Goal: Find contact information: Find contact information

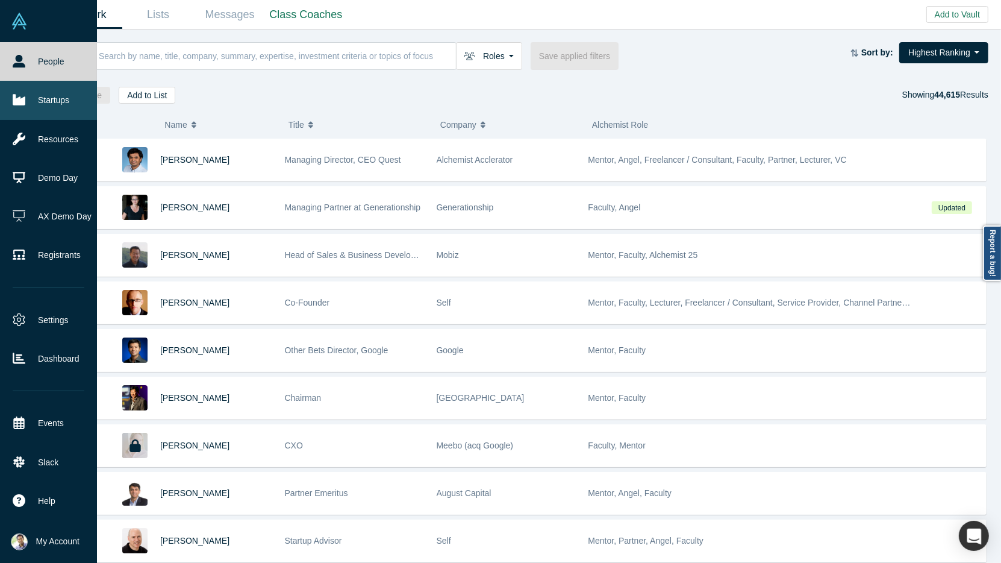
click at [60, 104] on link "Startups" at bounding box center [48, 100] width 97 height 39
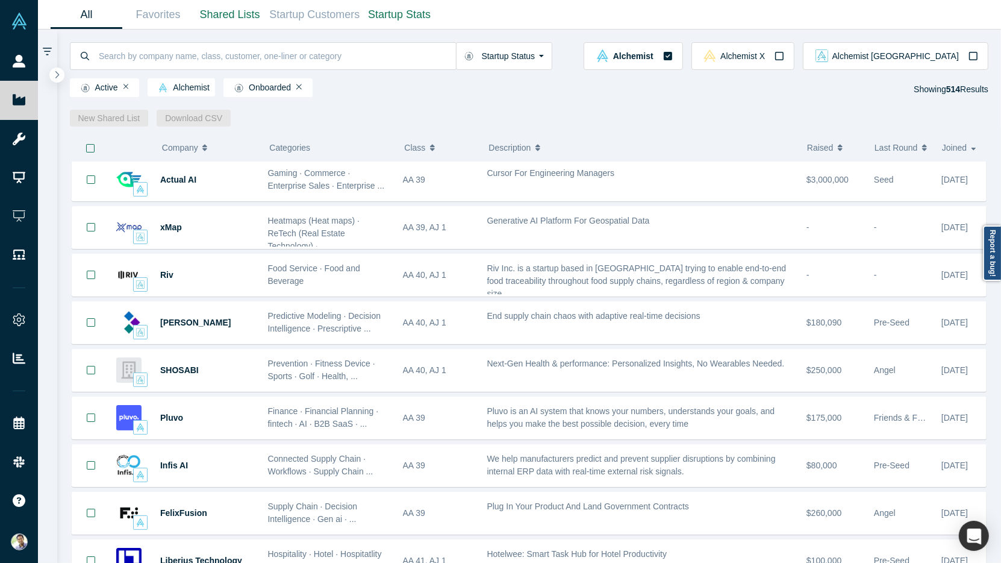
scroll to position [1433, 0]
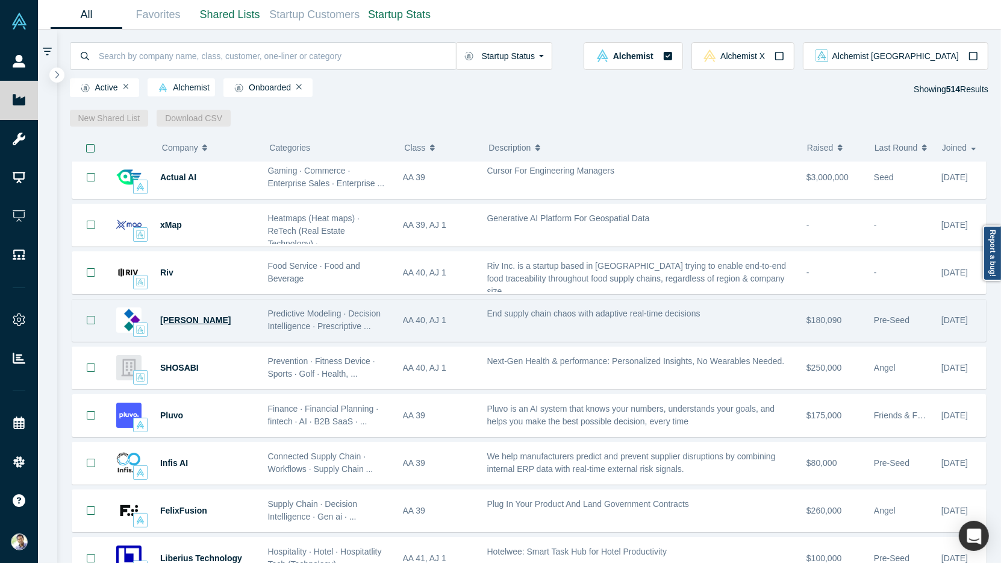
click at [197, 315] on span "Kimaru AI" at bounding box center [195, 320] width 70 height 10
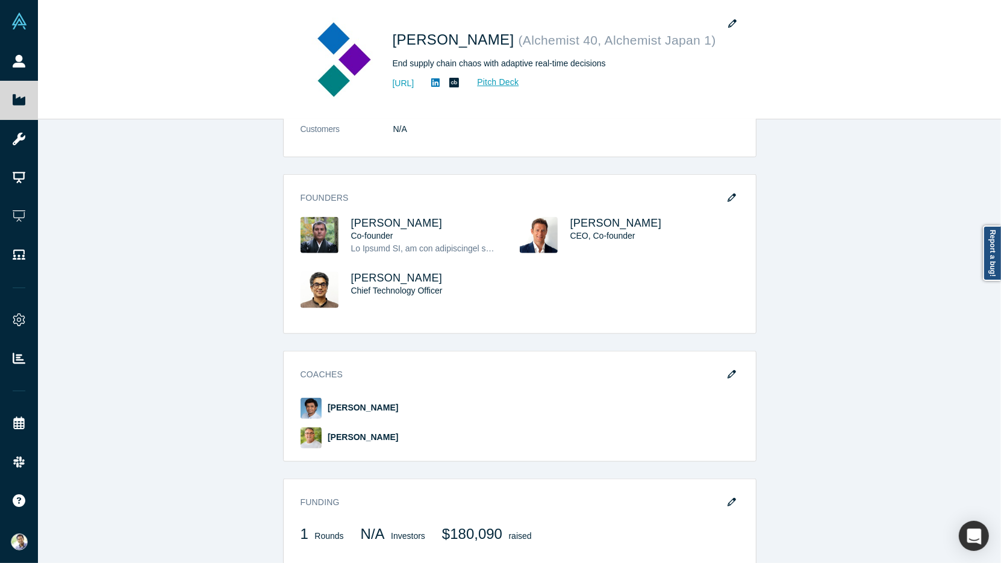
scroll to position [1071, 0]
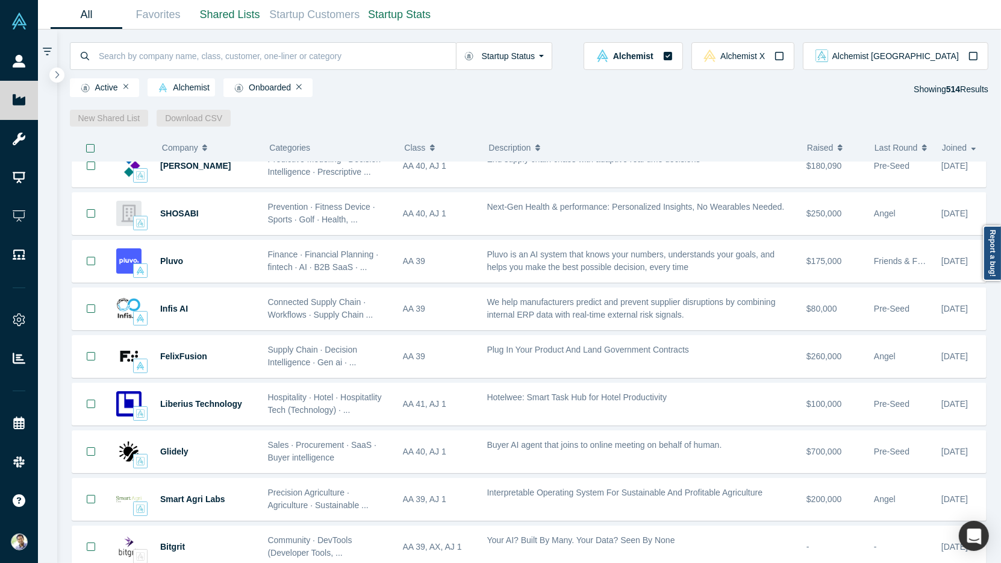
scroll to position [1626, 0]
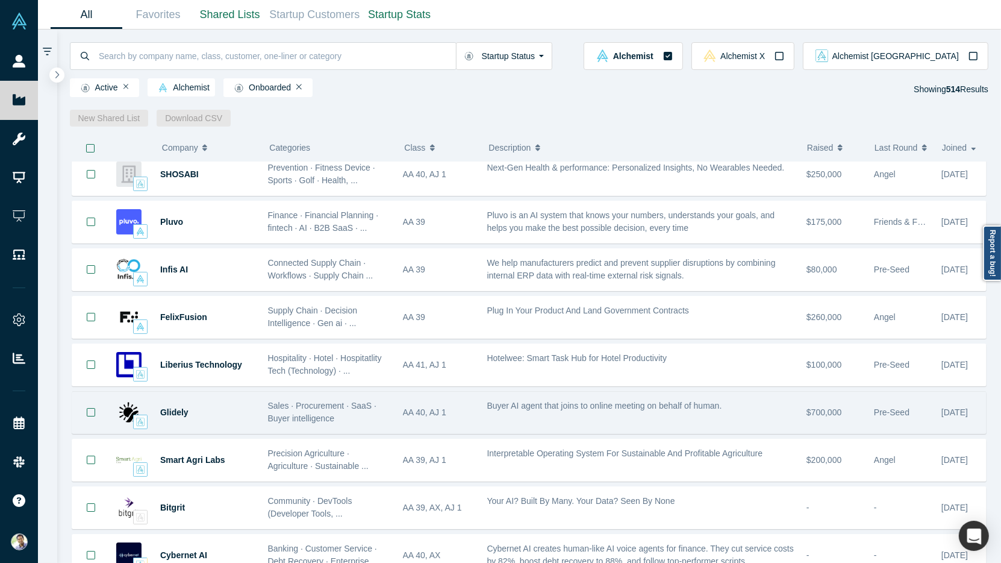
click at [490, 399] on div "Buyer AI agent that joins to online meeting on behalf of human." at bounding box center [640, 405] width 307 height 13
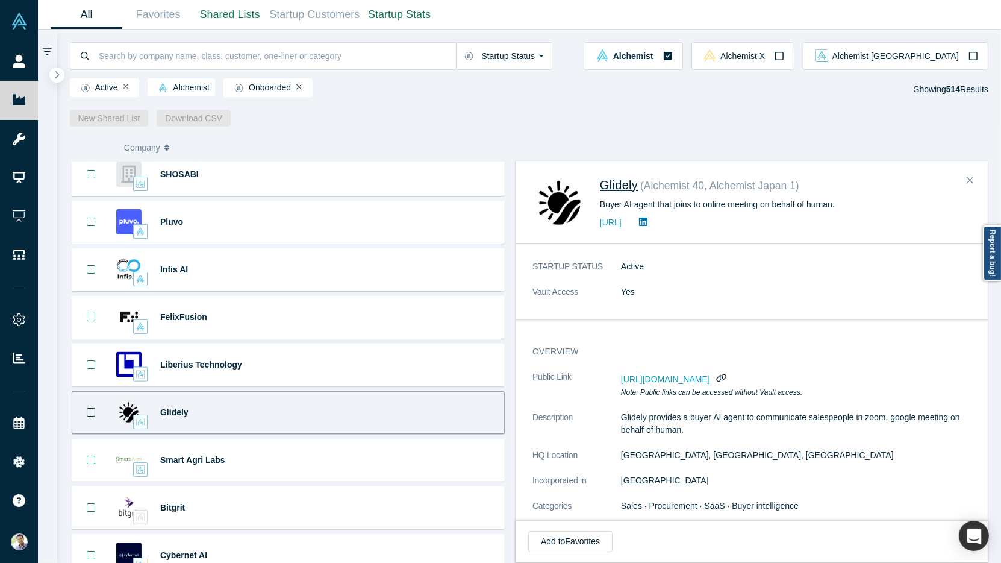
click at [618, 189] on span "Glidely" at bounding box center [619, 184] width 38 height 13
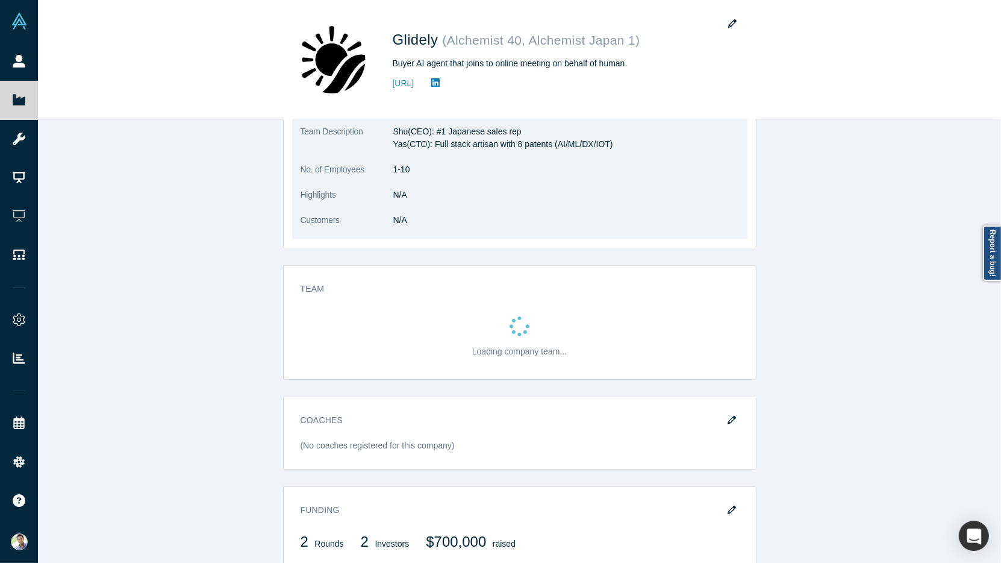
scroll to position [364, 0]
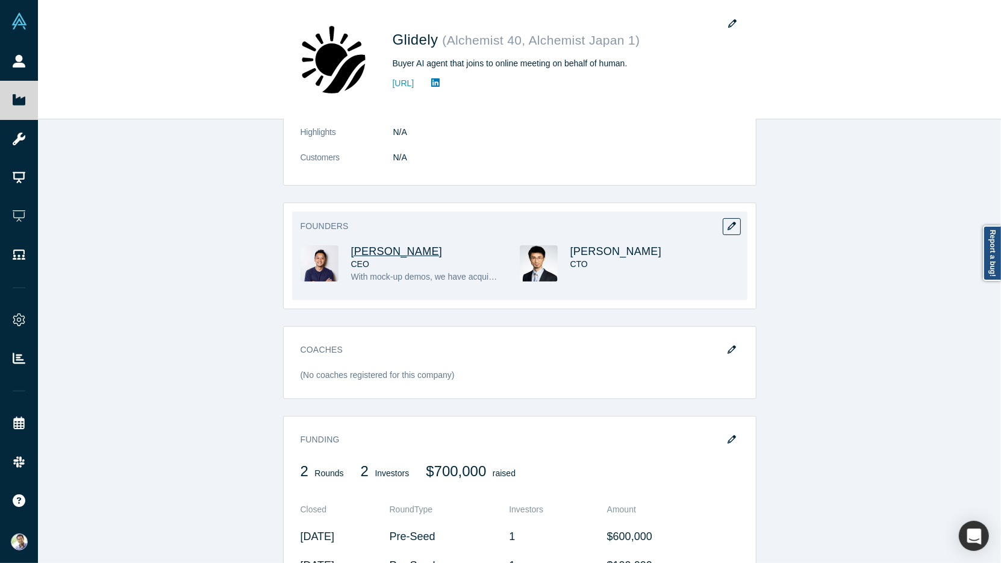
click at [373, 248] on span "Shu Oikawa" at bounding box center [397, 251] width 92 height 12
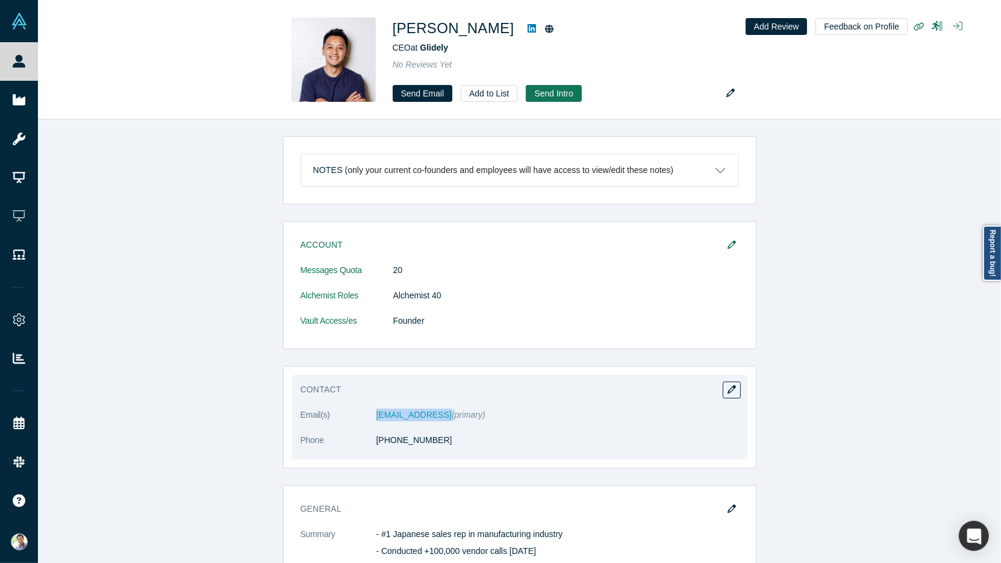
drag, startPoint x: 437, startPoint y: 411, endPoint x: 372, endPoint y: 411, distance: 65.6
click at [372, 411] on dl "Email(s) shu.o@glidely.ai (primary) Phone (617) 751-9468" at bounding box center [520, 433] width 438 height 51
copy dl "shu.o@glidely.ai"
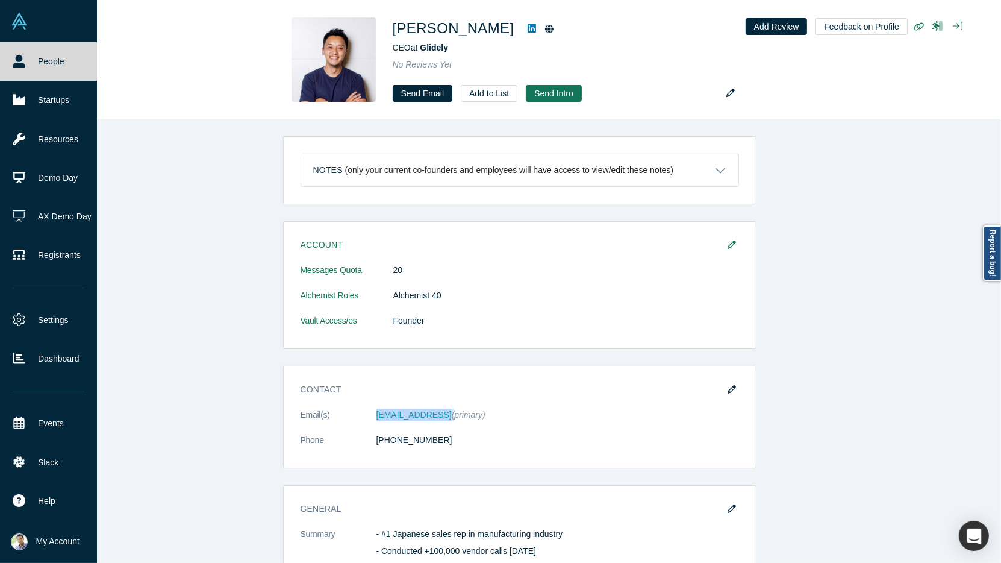
click at [35, 72] on link "People" at bounding box center [48, 61] width 97 height 39
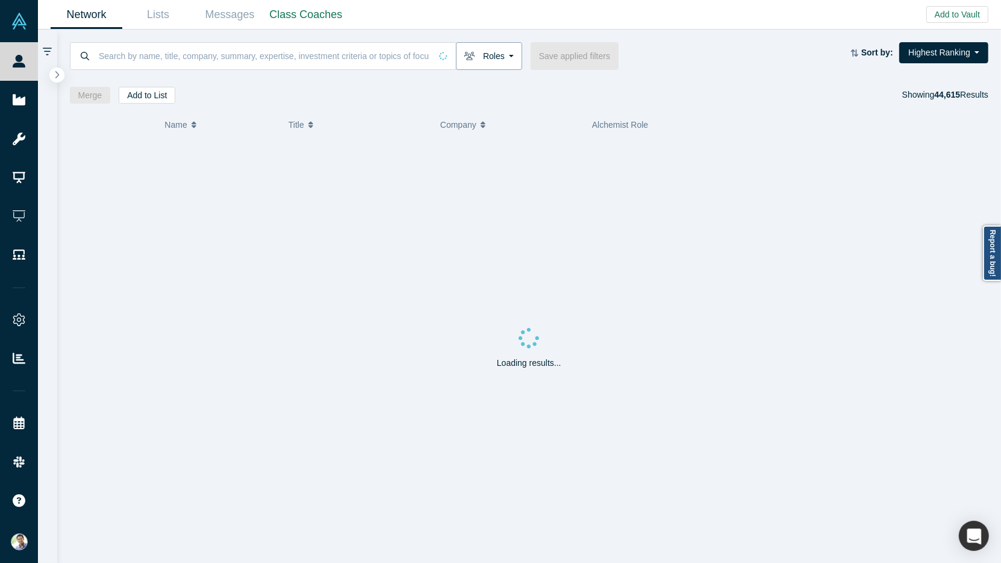
click at [504, 61] on button "Roles" at bounding box center [489, 56] width 66 height 28
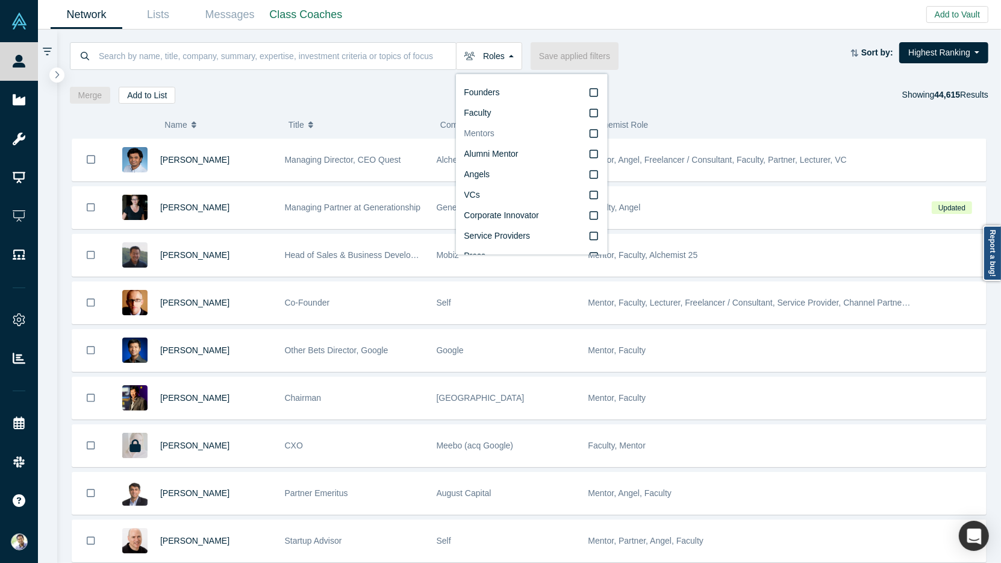
click at [596, 134] on icon at bounding box center [594, 134] width 8 height 10
click at [0, 0] on input "Mentors" at bounding box center [0, 0] width 0 height 0
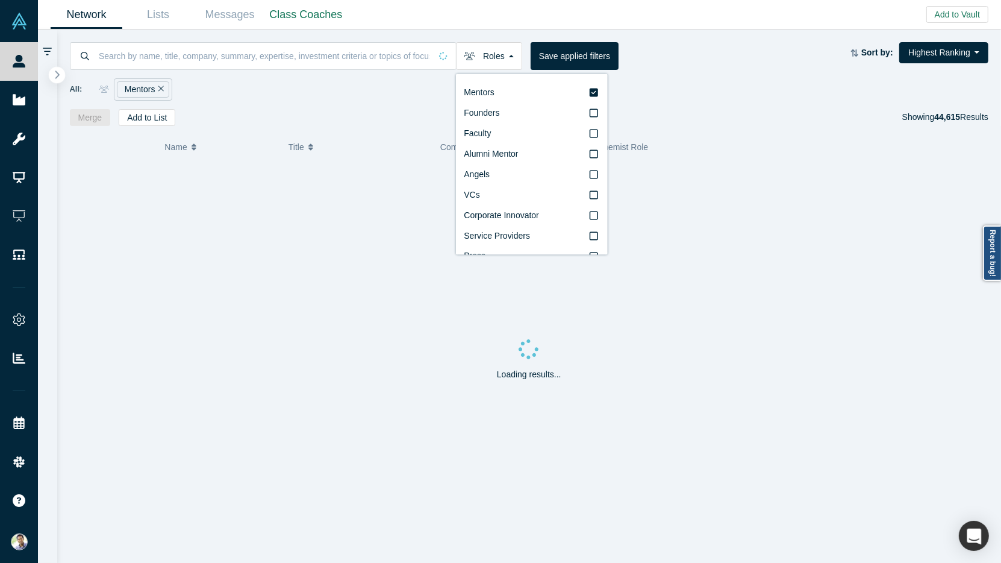
click at [58, 75] on icon "button" at bounding box center [57, 74] width 4 height 8
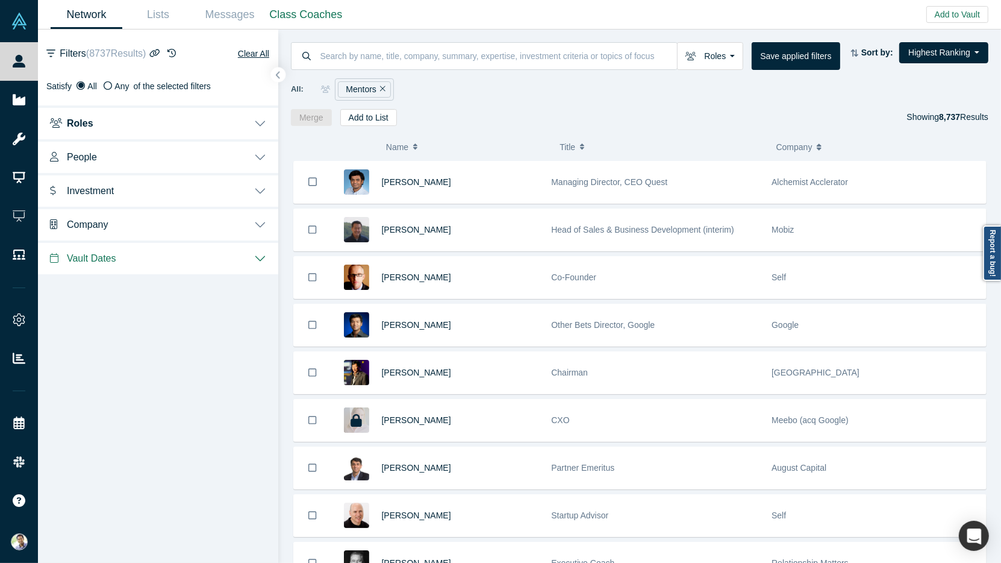
click at [260, 156] on button "People" at bounding box center [158, 156] width 240 height 34
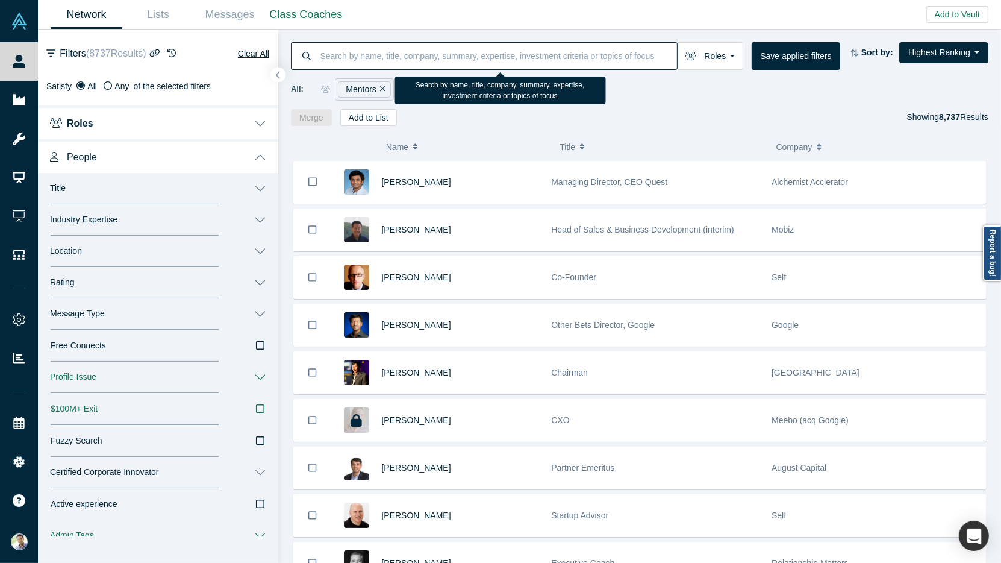
click at [364, 55] on input at bounding box center [498, 56] width 358 height 28
type input "Jay Eum"
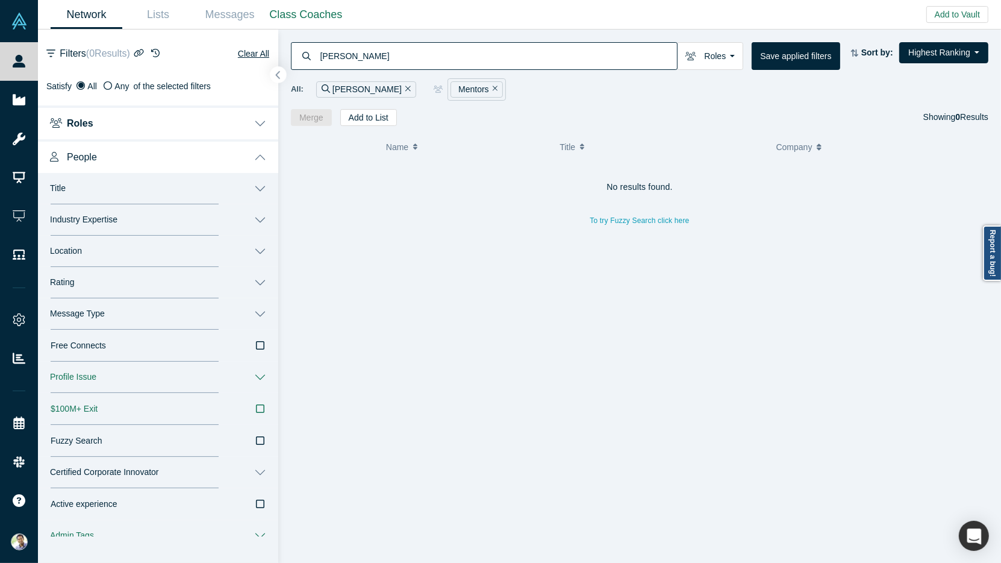
click at [276, 74] on icon "button" at bounding box center [278, 76] width 4 height 8
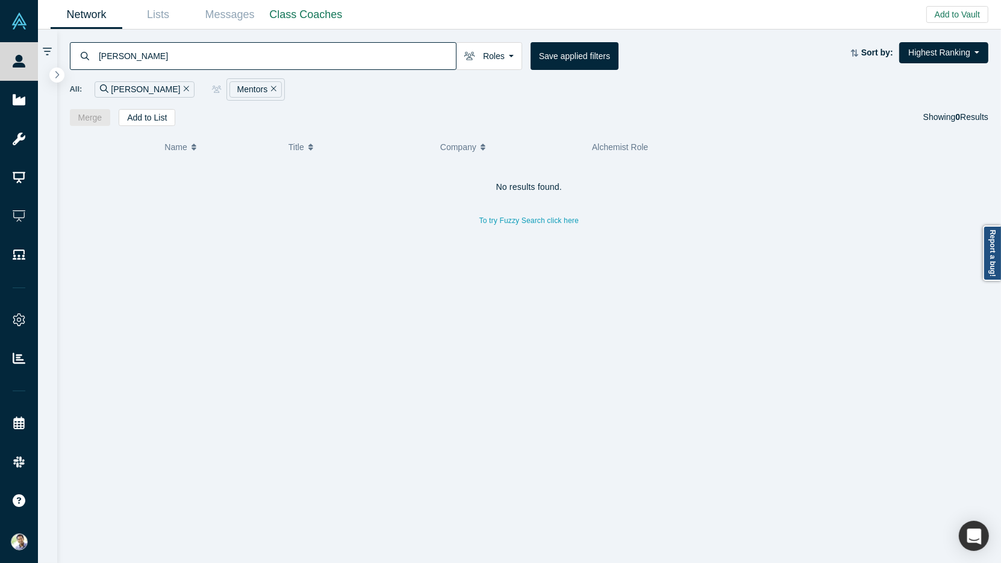
click at [267, 84] on button "Remove Filter" at bounding box center [271, 90] width 9 height 14
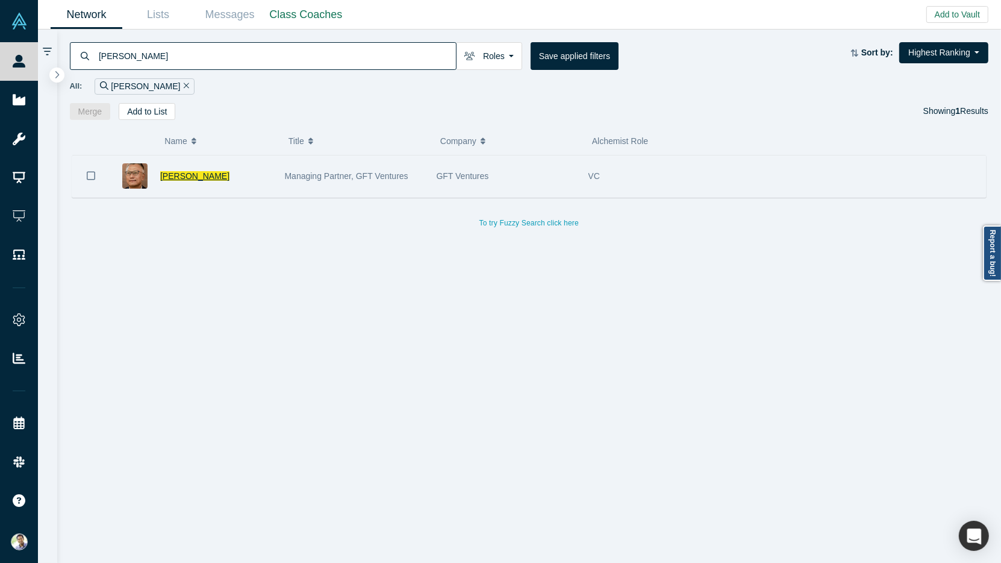
click at [177, 178] on span "Jay Eum" at bounding box center [194, 176] width 69 height 10
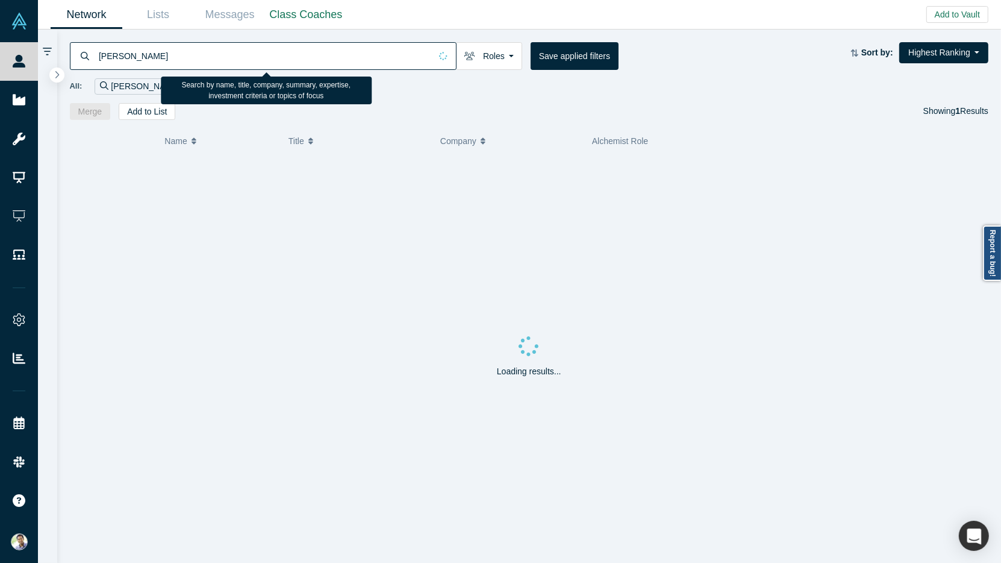
click at [120, 58] on input "Jay Eum" at bounding box center [264, 56] width 333 height 28
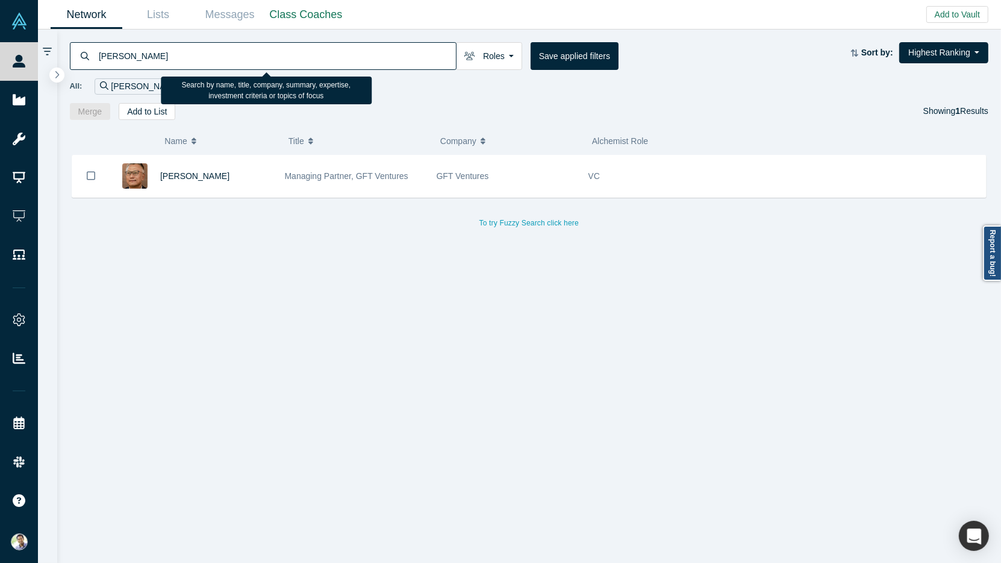
type input "Mohanjit Jolly"
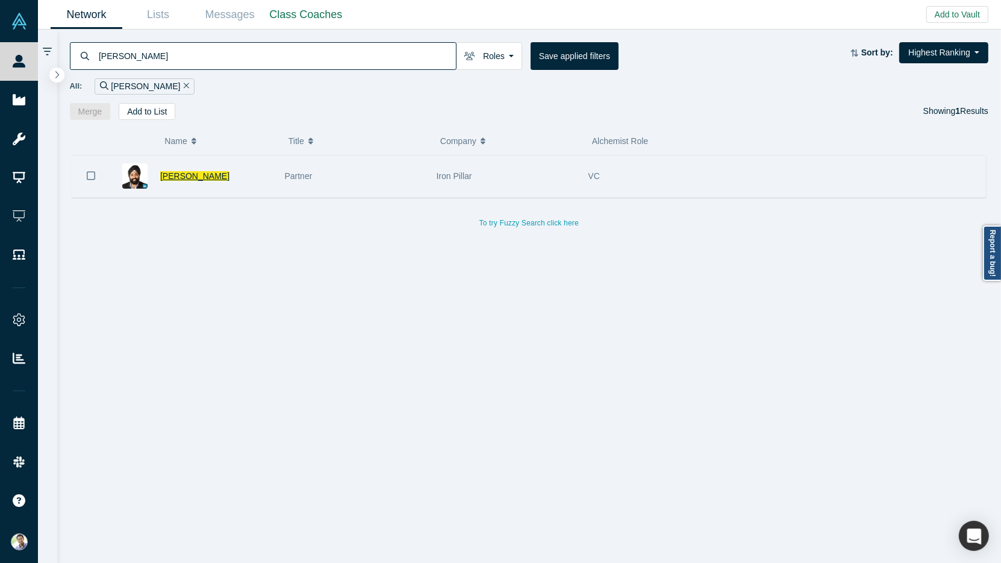
click at [200, 174] on span "Mohanjit Jolly" at bounding box center [194, 176] width 69 height 10
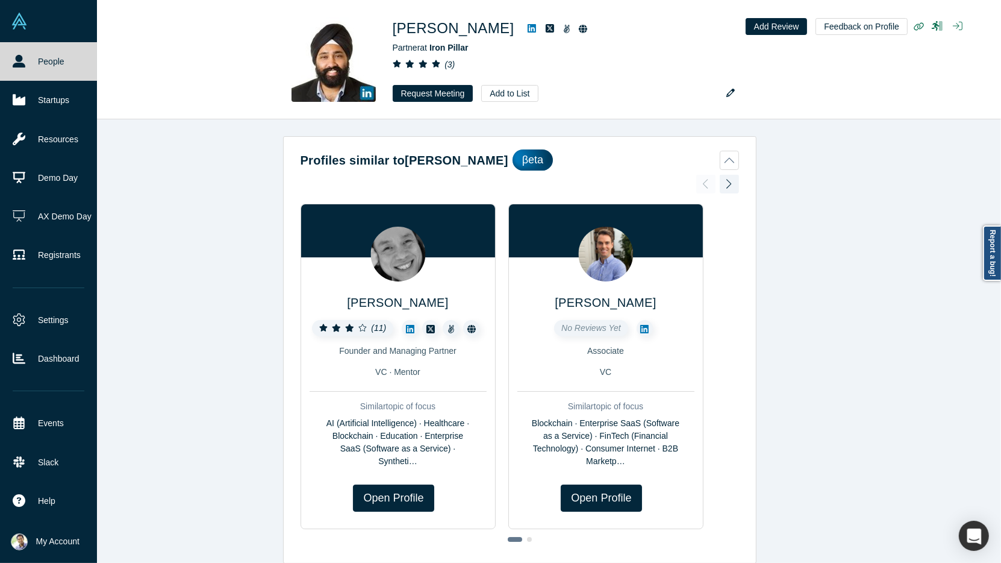
click at [29, 66] on link "People" at bounding box center [48, 61] width 97 height 39
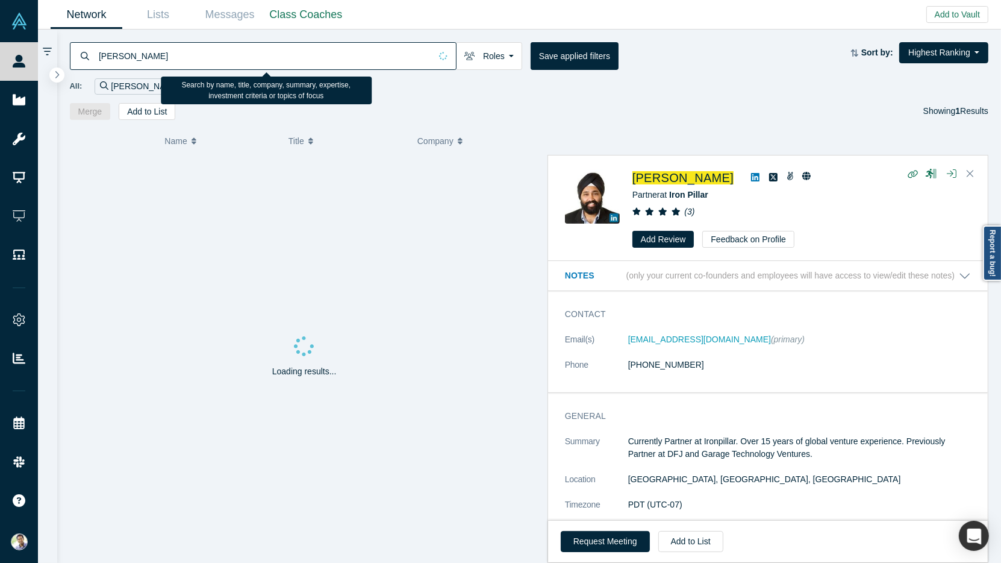
click at [131, 54] on input "Mohanjit Jolly" at bounding box center [264, 56] width 333 height 28
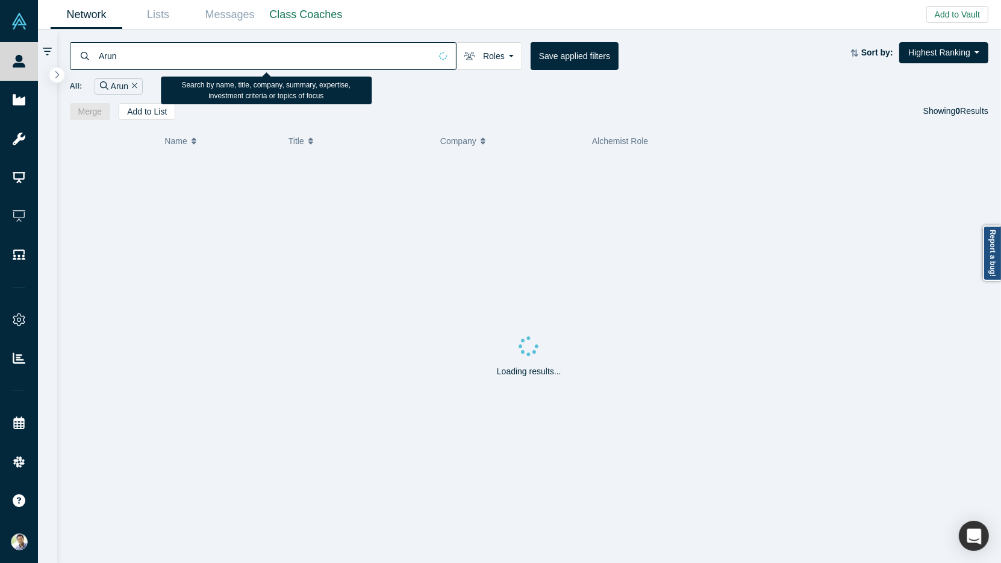
type input "Arun"
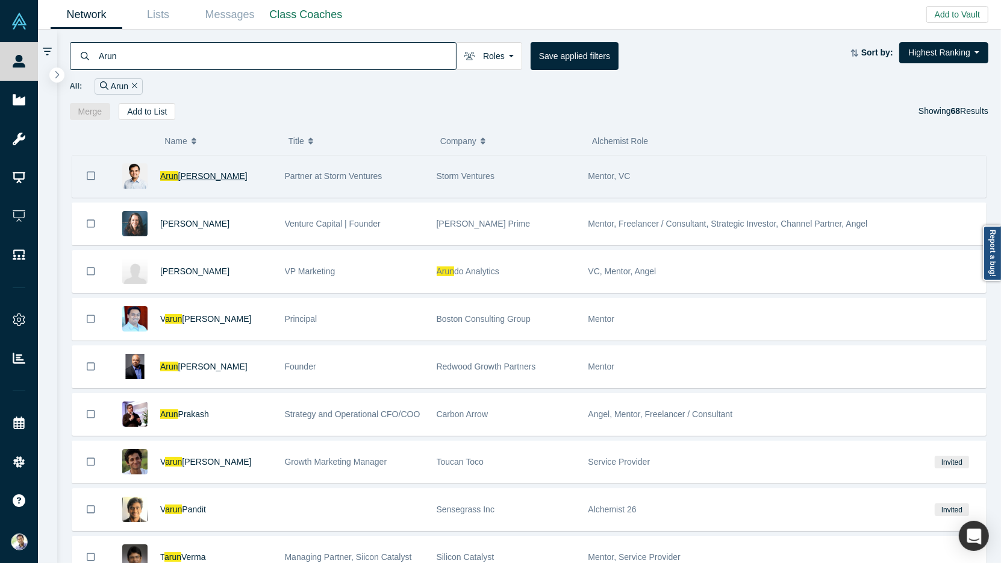
click at [172, 173] on span "Arun" at bounding box center [169, 176] width 18 height 10
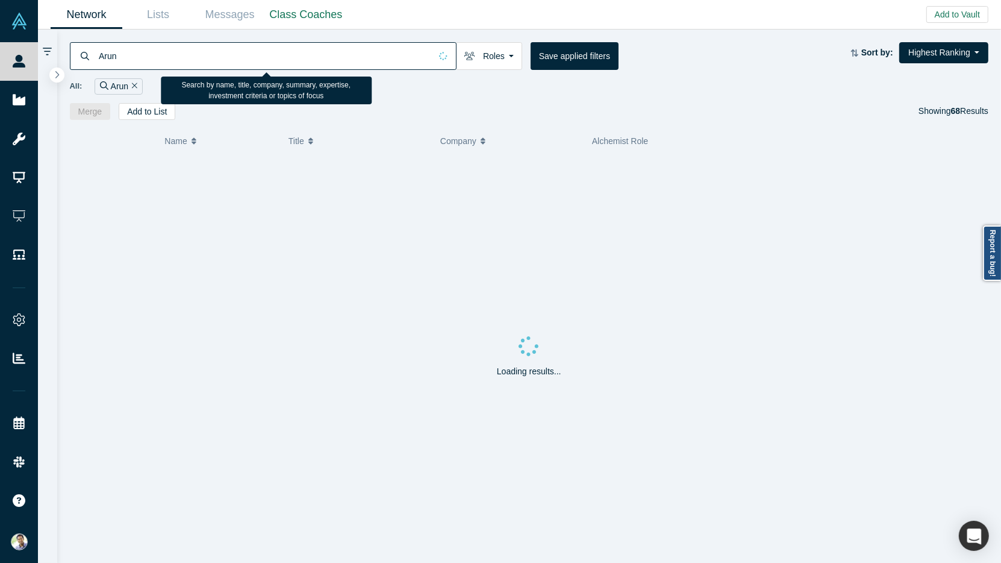
click at [110, 60] on input "Arun" at bounding box center [264, 56] width 333 height 28
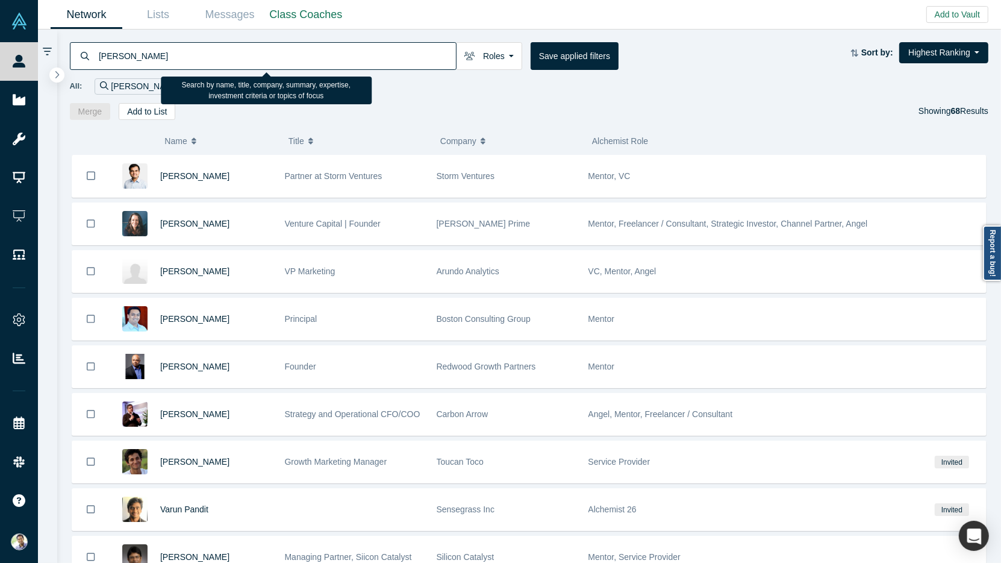
type input "Shinji Asada"
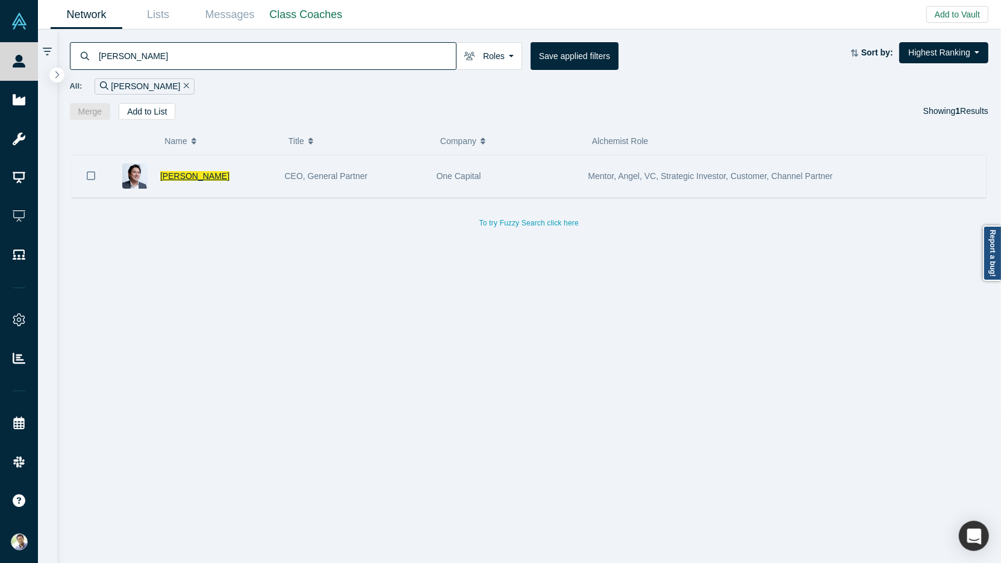
click at [184, 172] on span "Shinji Asada" at bounding box center [194, 176] width 69 height 10
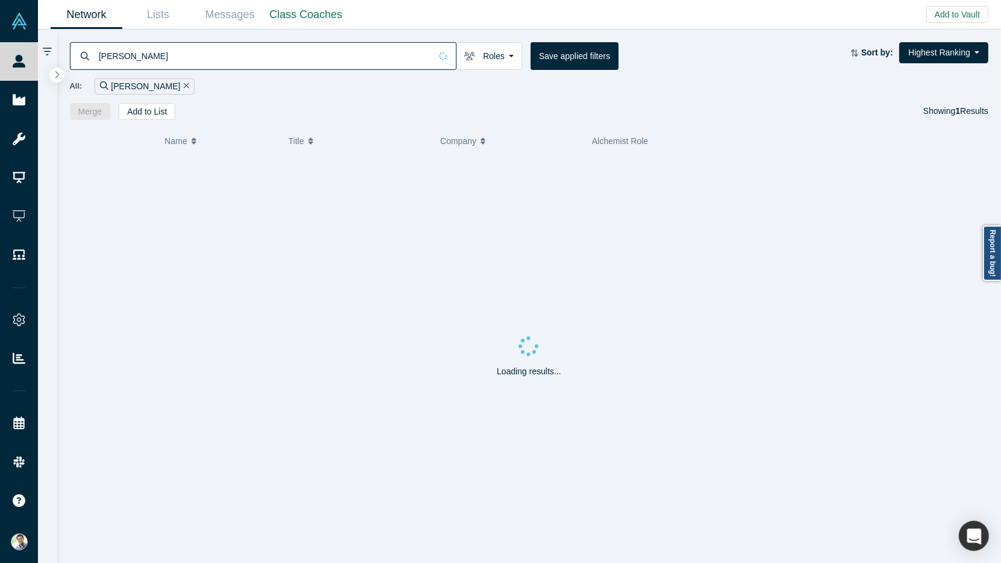
click at [117, 60] on input "Shinji Asada" at bounding box center [264, 56] width 333 height 28
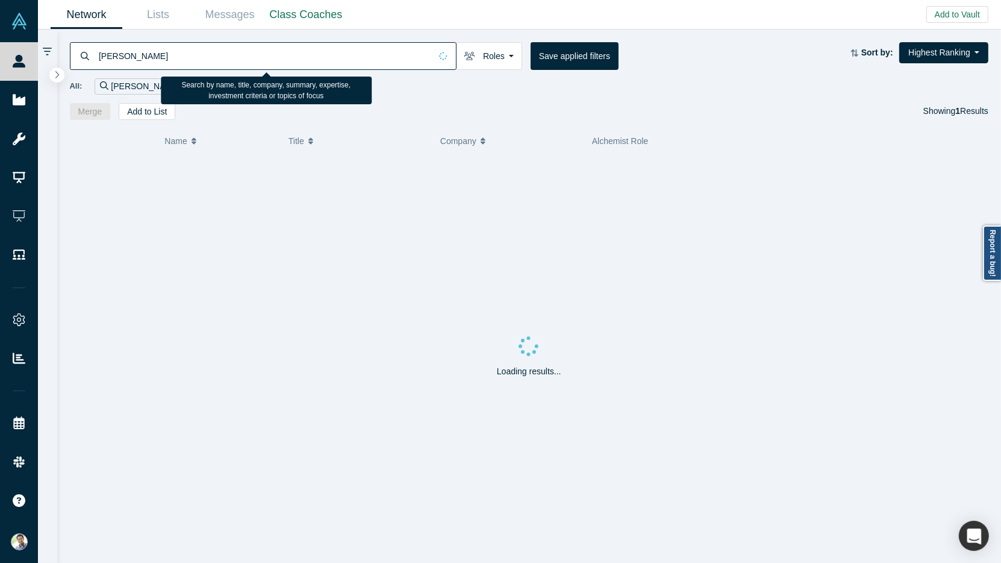
click at [117, 60] on input "Shinji Asada" at bounding box center [264, 56] width 333 height 28
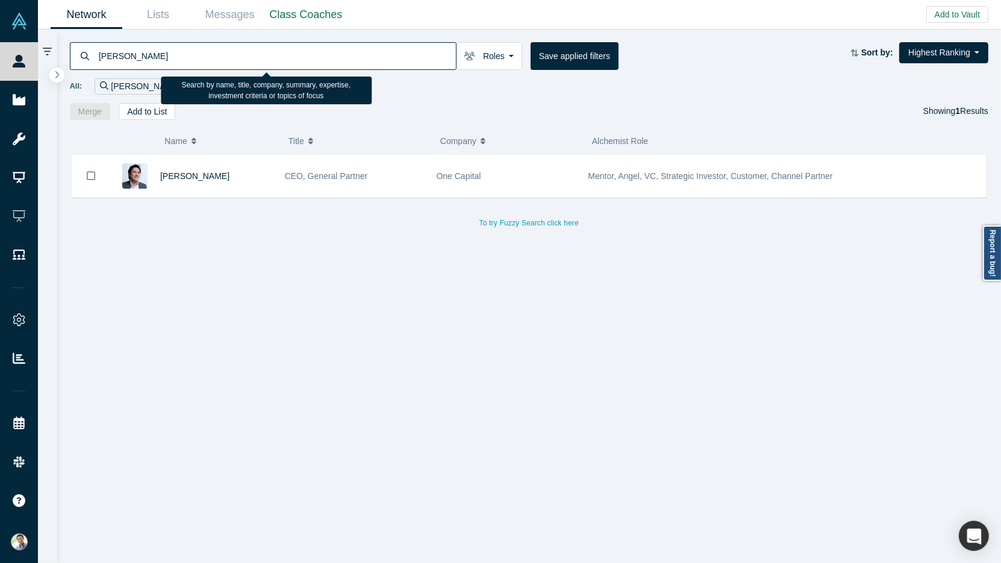
type input "[PERSON_NAME]"
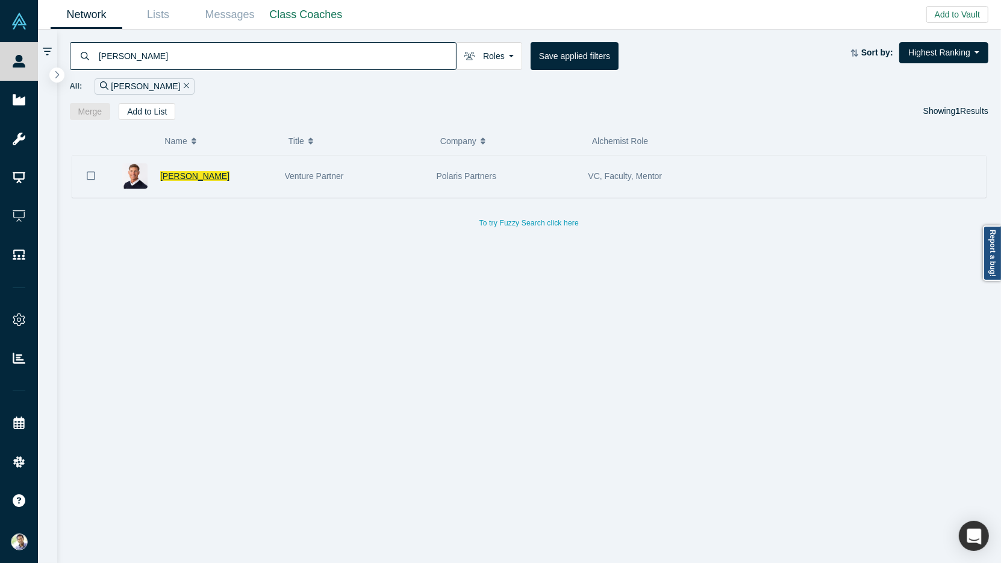
click at [188, 176] on span "[PERSON_NAME]" at bounding box center [194, 176] width 69 height 10
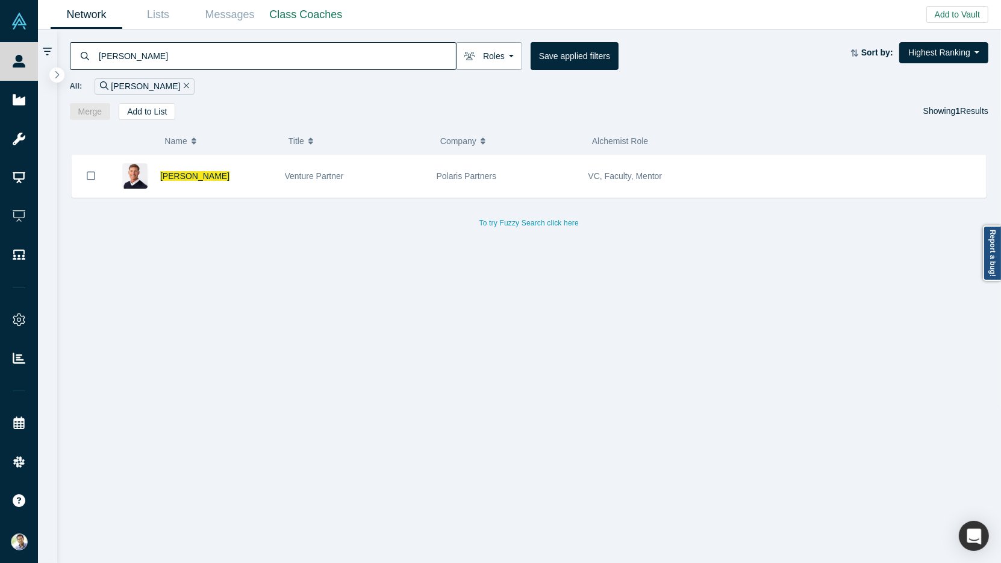
click at [507, 63] on button "Roles" at bounding box center [489, 56] width 66 height 28
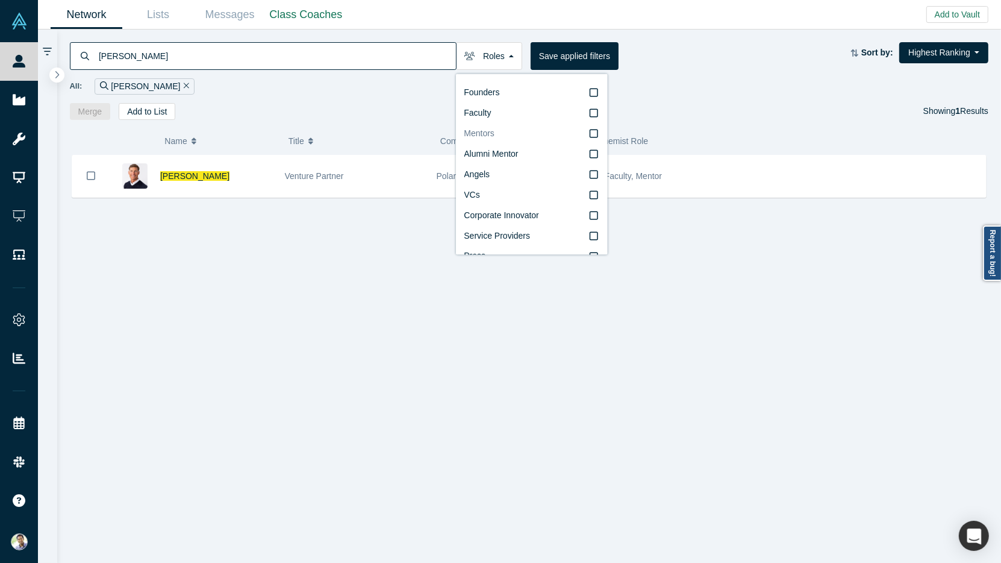
click at [596, 136] on icon at bounding box center [594, 134] width 8 height 10
click at [0, 0] on input "Mentors" at bounding box center [0, 0] width 0 height 0
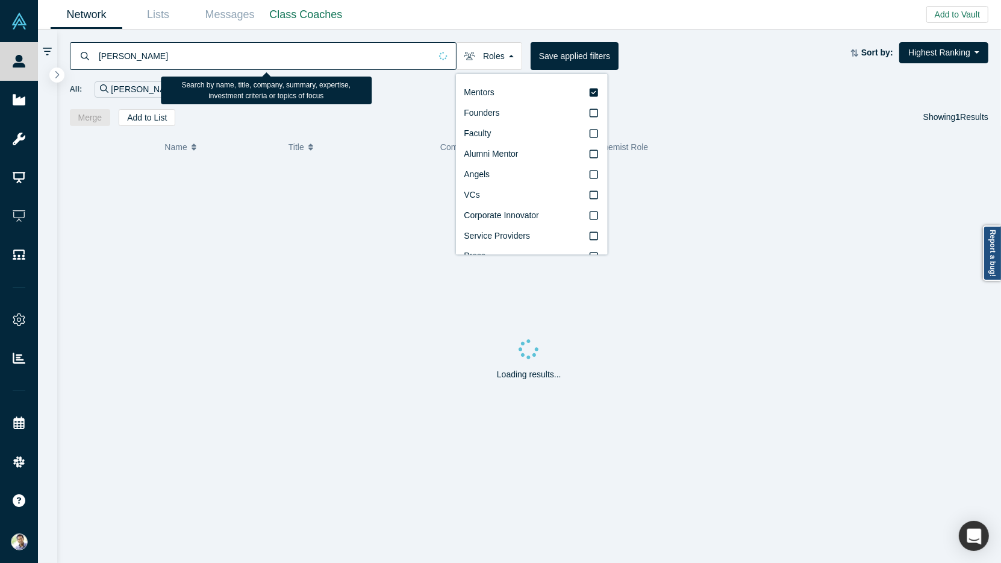
click at [128, 60] on input "[PERSON_NAME]" at bounding box center [264, 56] width 333 height 28
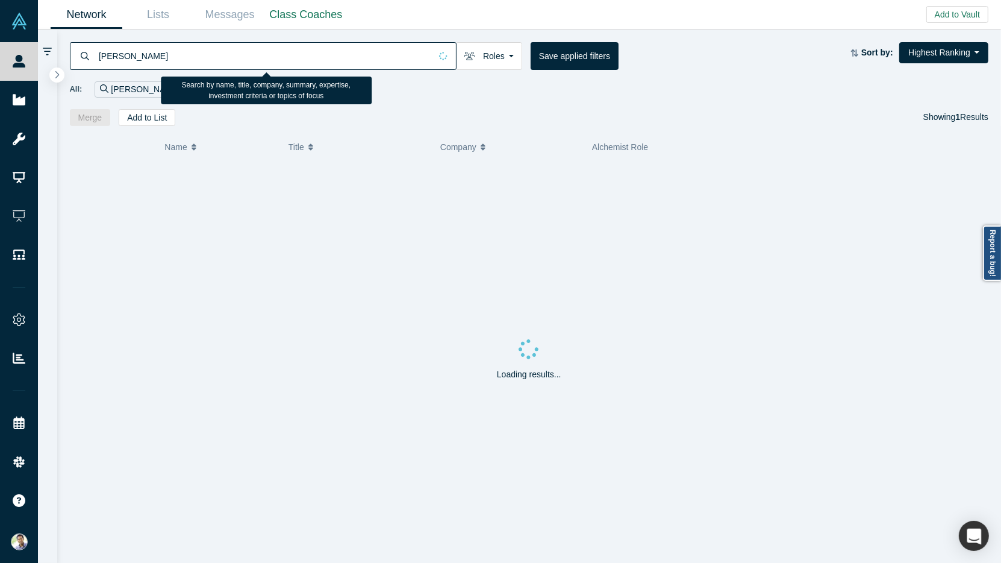
click at [128, 60] on input "[PERSON_NAME]" at bounding box center [264, 56] width 333 height 28
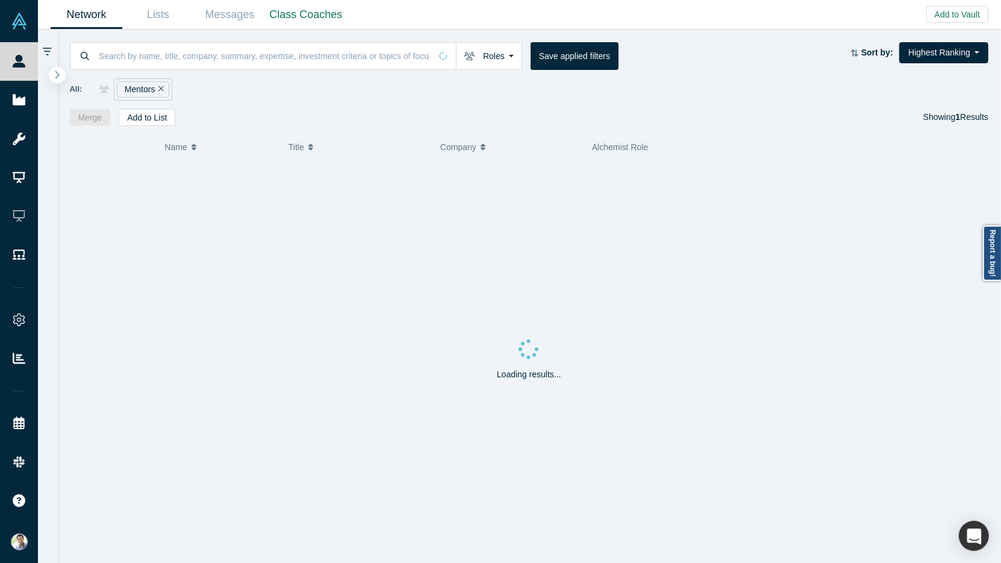
click at [56, 75] on icon "button" at bounding box center [57, 74] width 6 height 9
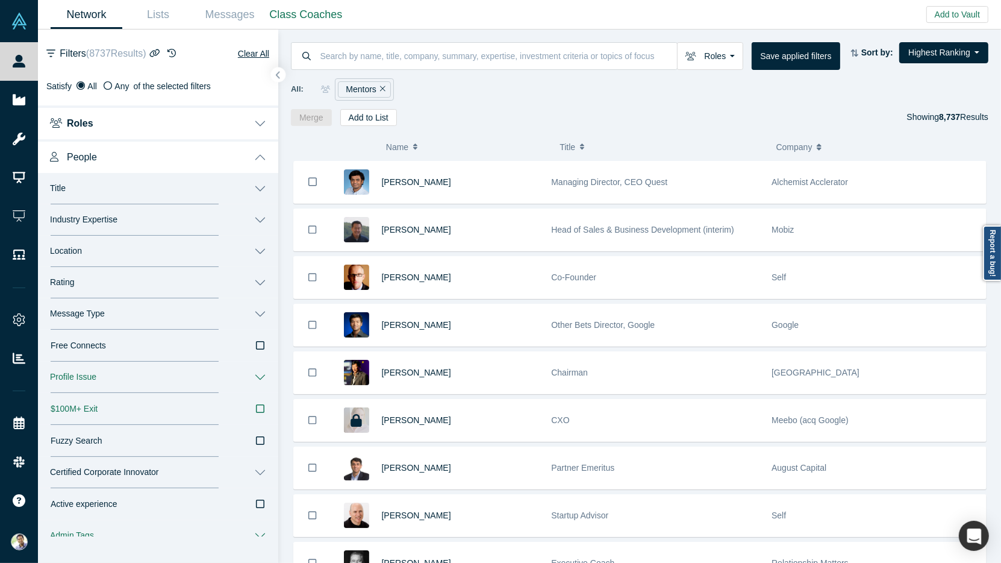
click at [264, 157] on button "People" at bounding box center [158, 156] width 240 height 34
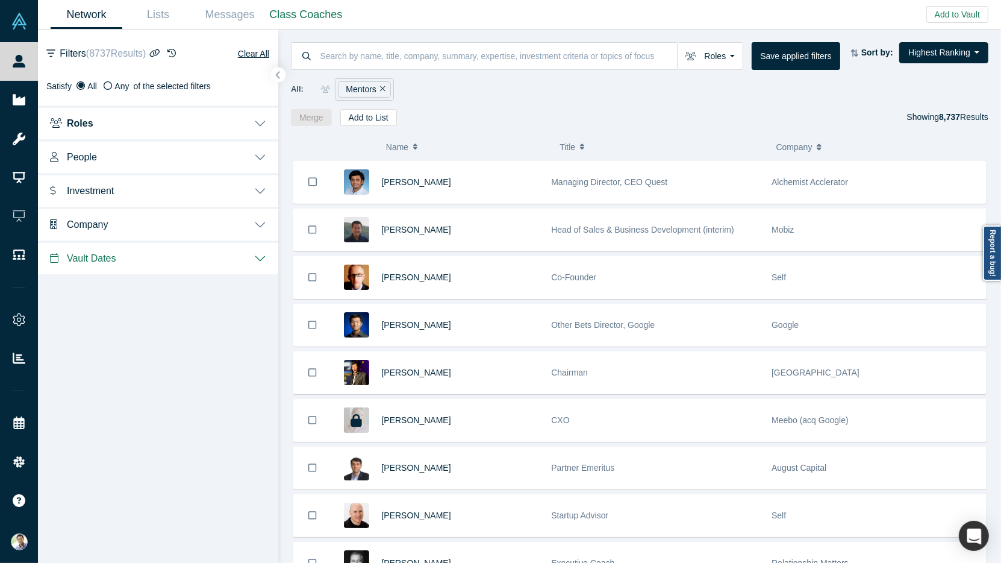
click at [265, 190] on button "Investment" at bounding box center [158, 190] width 240 height 34
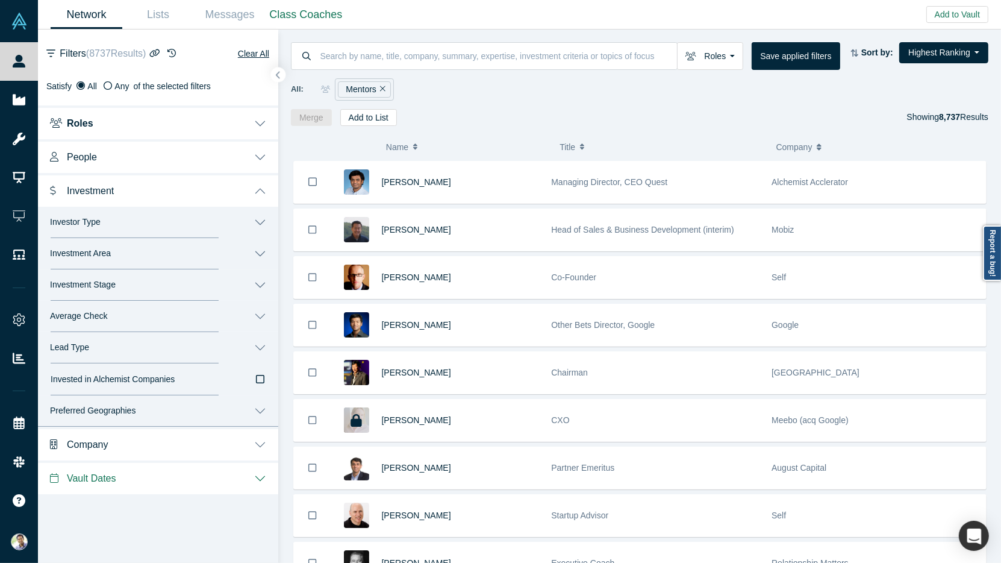
click at [263, 219] on button "Investor Type" at bounding box center [158, 222] width 240 height 31
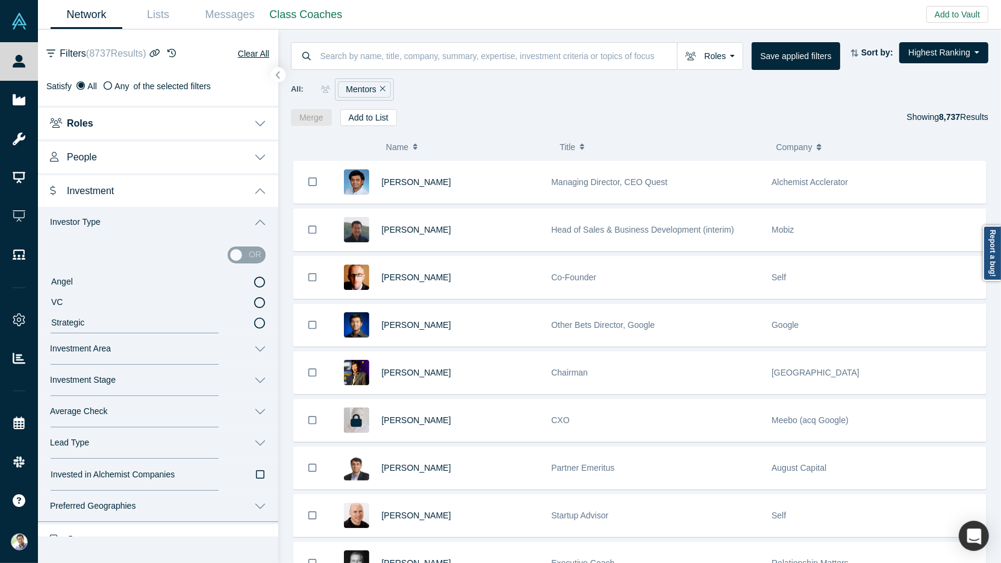
click at [261, 299] on icon at bounding box center [259, 302] width 11 height 11
click at [0, 0] on input "VC" at bounding box center [0, 0] width 0 height 0
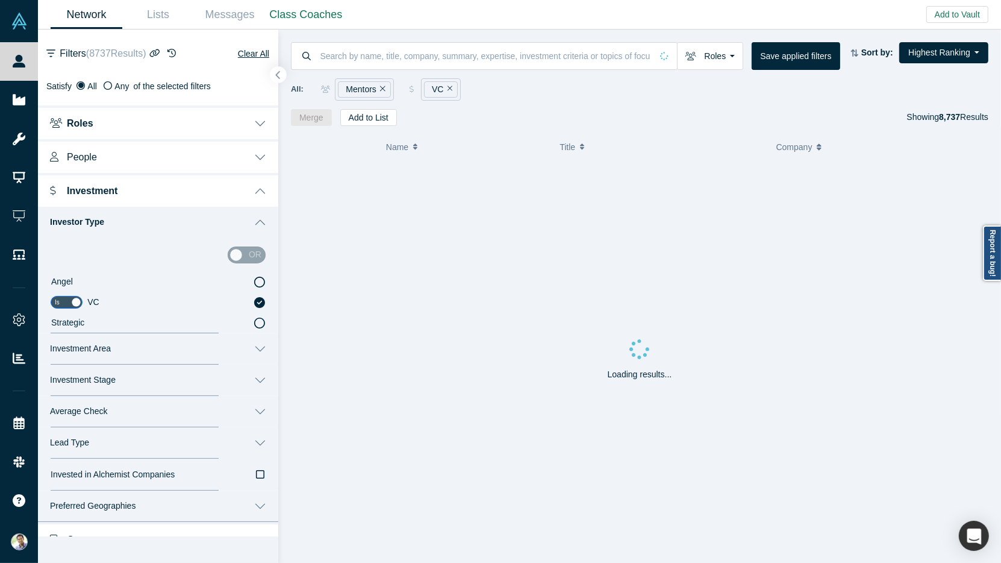
click at [278, 77] on icon "button" at bounding box center [278, 76] width 4 height 8
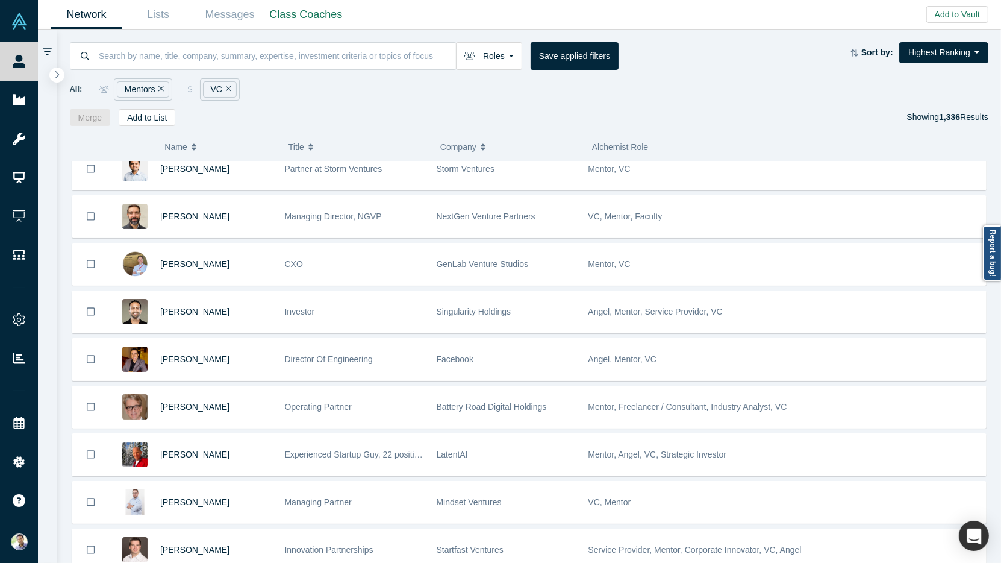
scroll to position [441, 0]
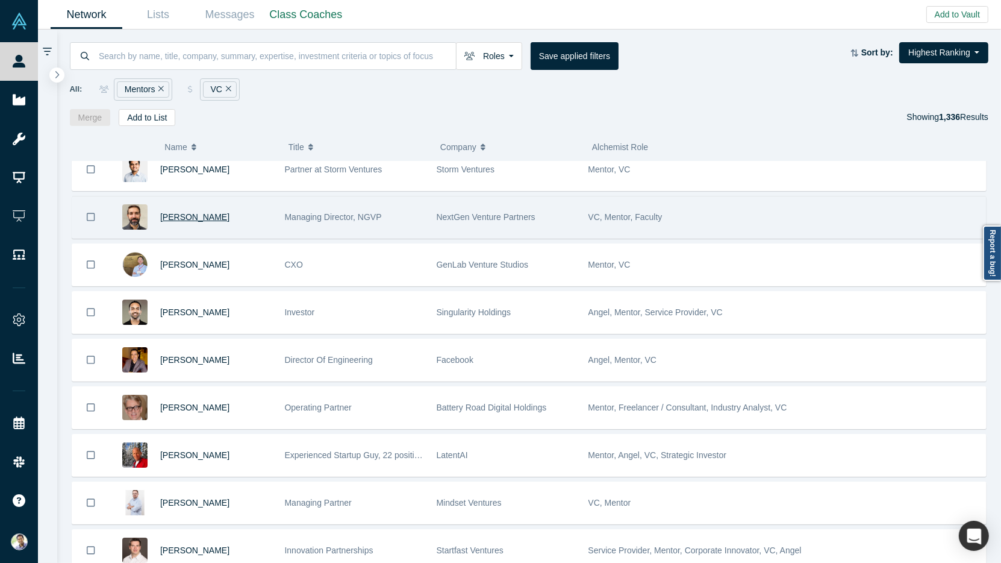
click at [180, 212] on span "Ben Bayat" at bounding box center [194, 217] width 69 height 10
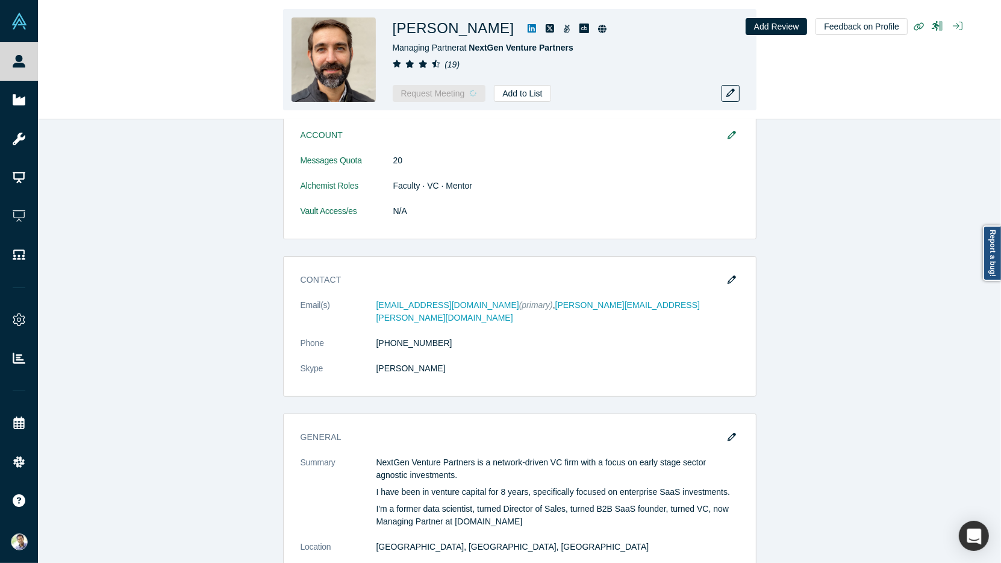
scroll to position [347, 0]
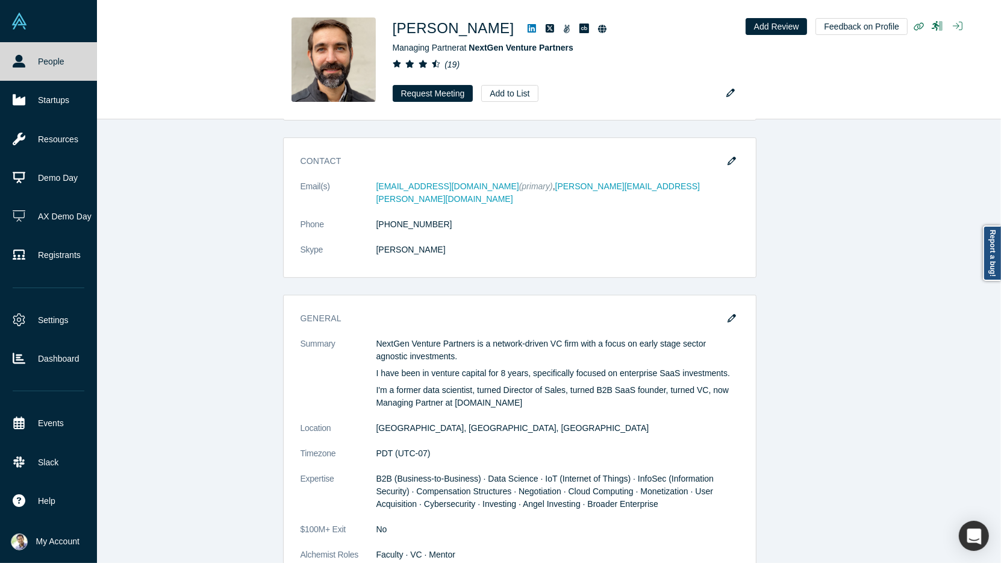
click at [16, 55] on icon at bounding box center [19, 61] width 13 height 13
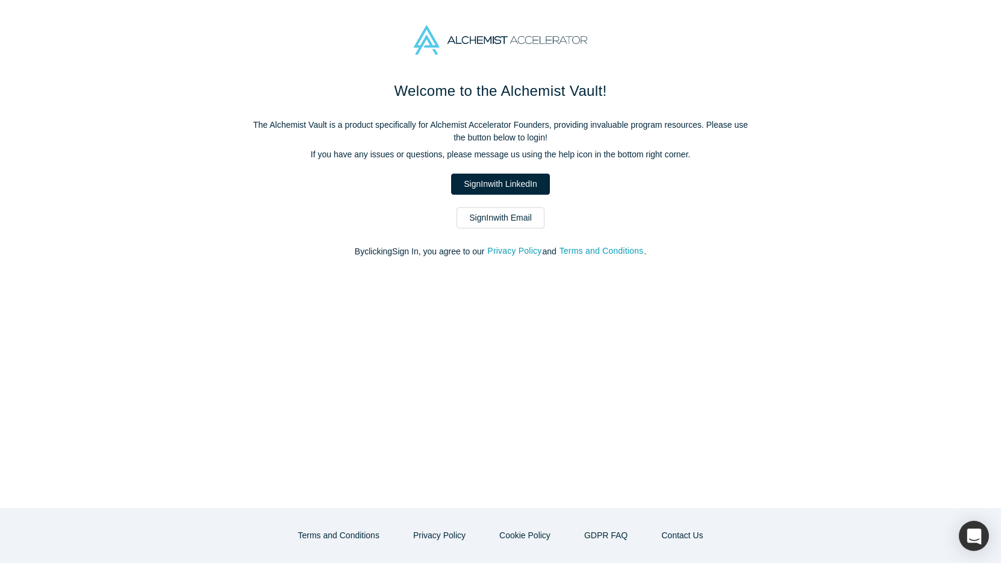
click at [493, 179] on link "Sign In with LinkedIn" at bounding box center [500, 183] width 98 height 21
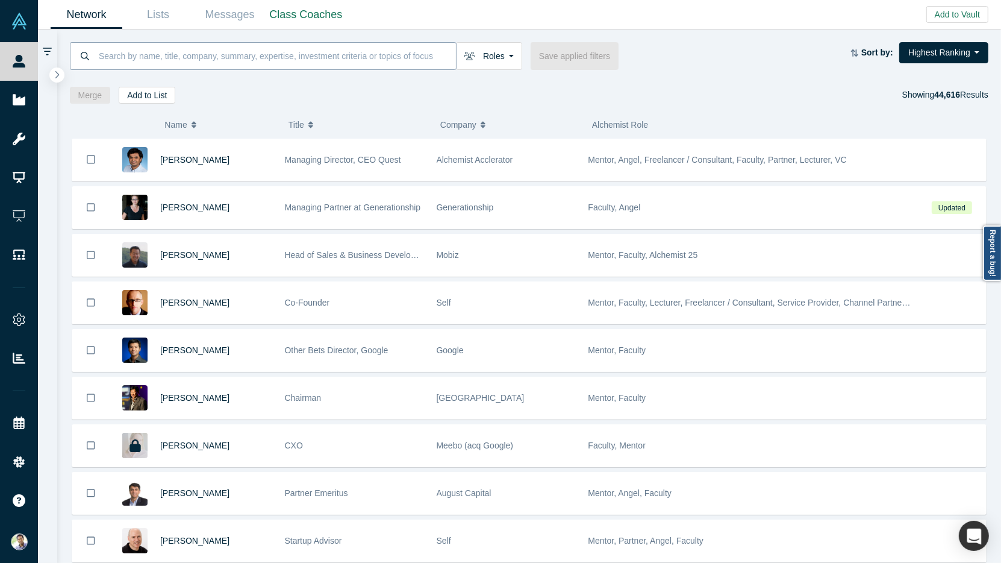
click at [166, 59] on input at bounding box center [277, 56] width 358 height 28
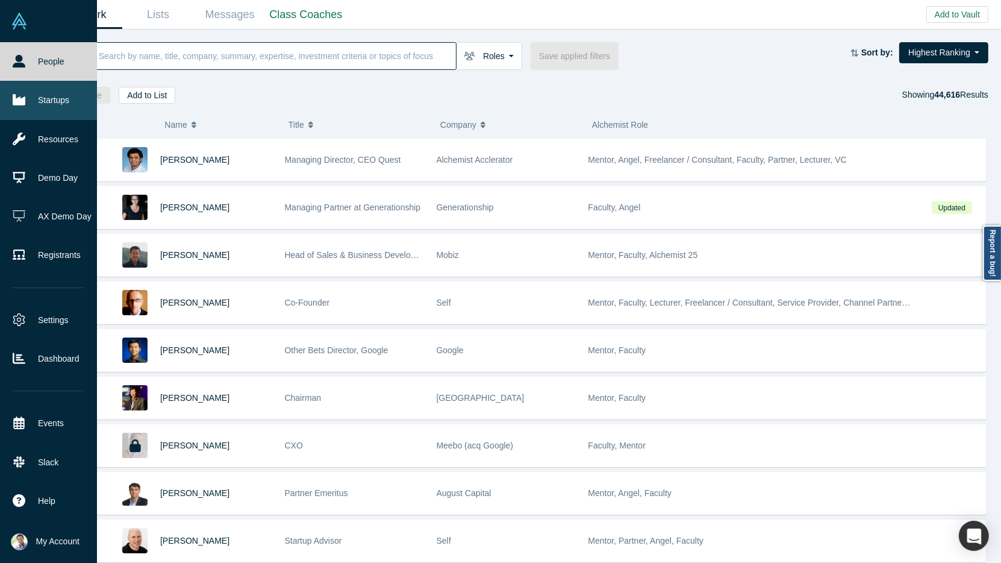
click at [44, 106] on link "Startups" at bounding box center [48, 100] width 97 height 39
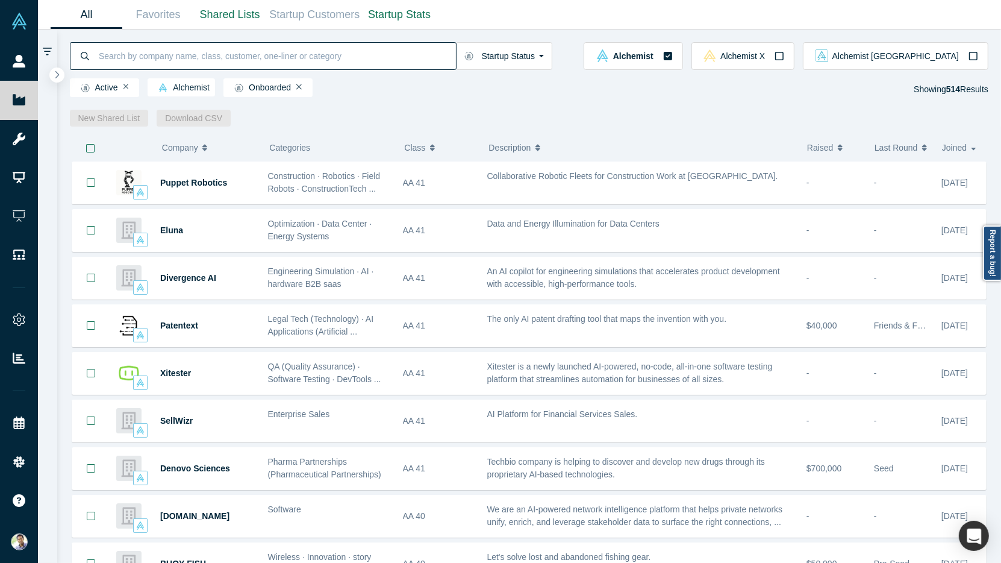
click at [187, 63] on input at bounding box center [277, 56] width 358 height 28
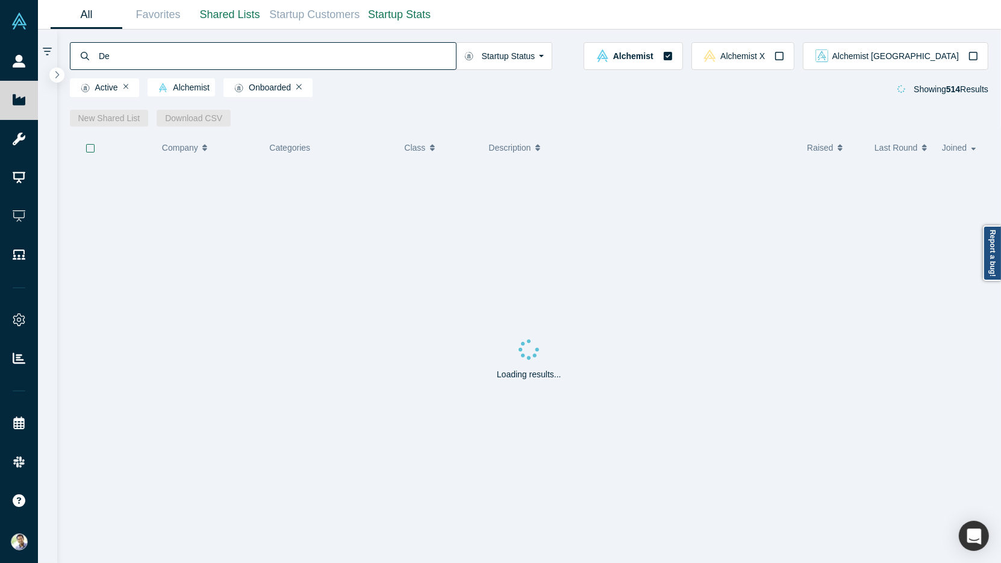
type input "D"
click at [58, 73] on icon "button" at bounding box center [57, 74] width 4 height 8
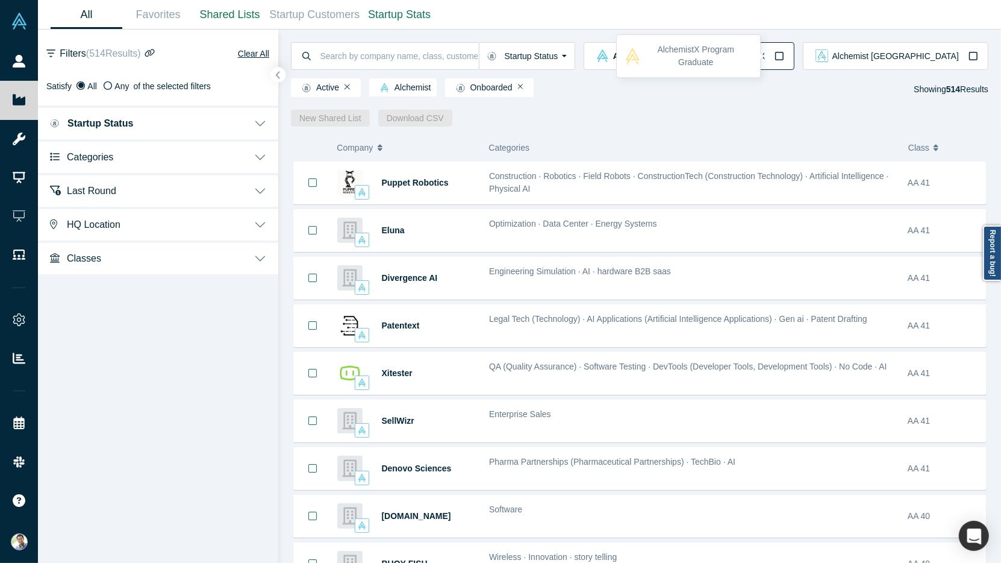
click at [784, 60] on icon "button" at bounding box center [779, 56] width 8 height 8
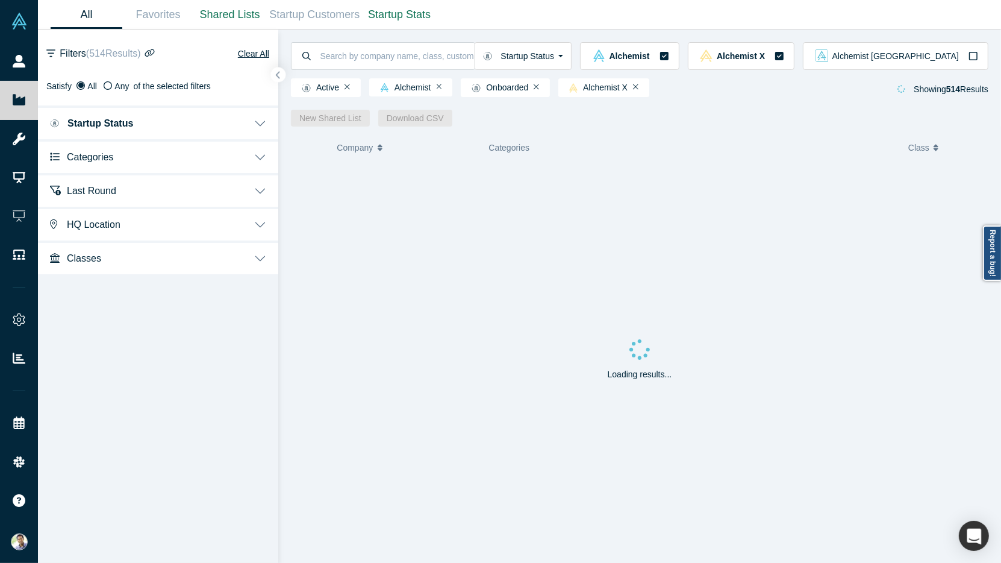
click at [751, 126] on div "( 0 ) Company Categories Class Description Raised Last Round Joined Loading res…" at bounding box center [639, 344] width 723 height 436
click at [668, 57] on icon "button" at bounding box center [664, 56] width 8 height 8
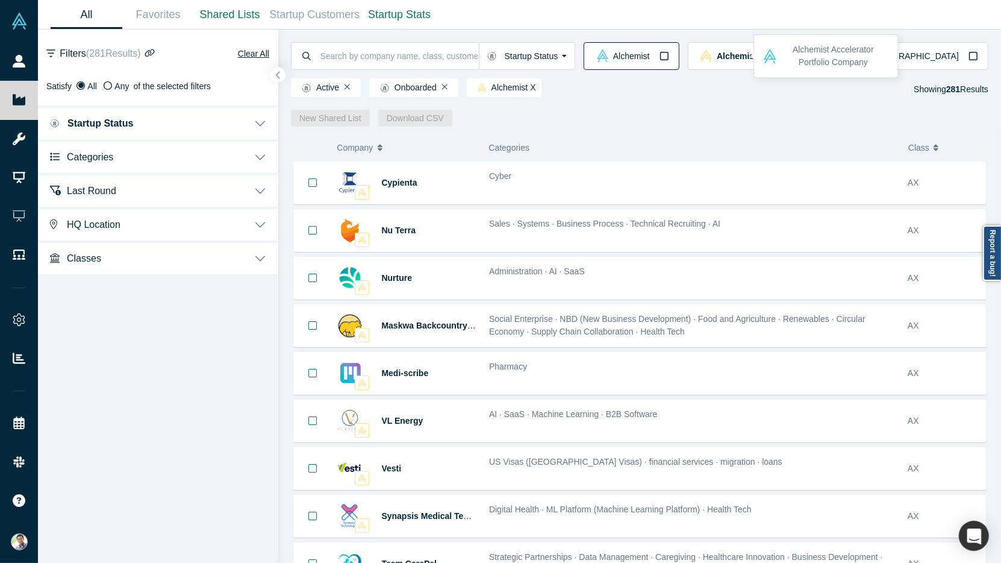
click at [669, 55] on icon "button" at bounding box center [664, 56] width 10 height 10
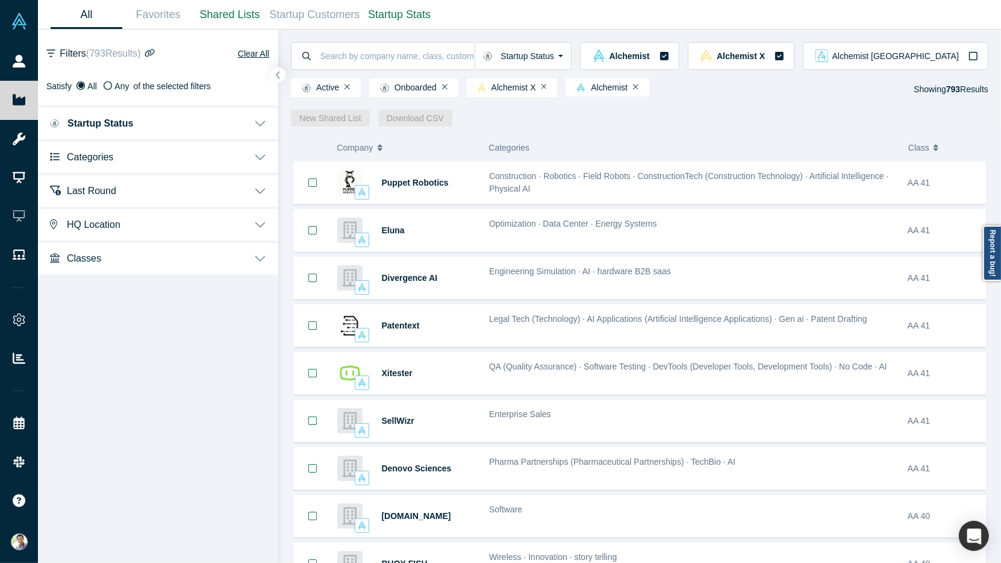
click at [257, 221] on button "HQ Location" at bounding box center [158, 224] width 240 height 34
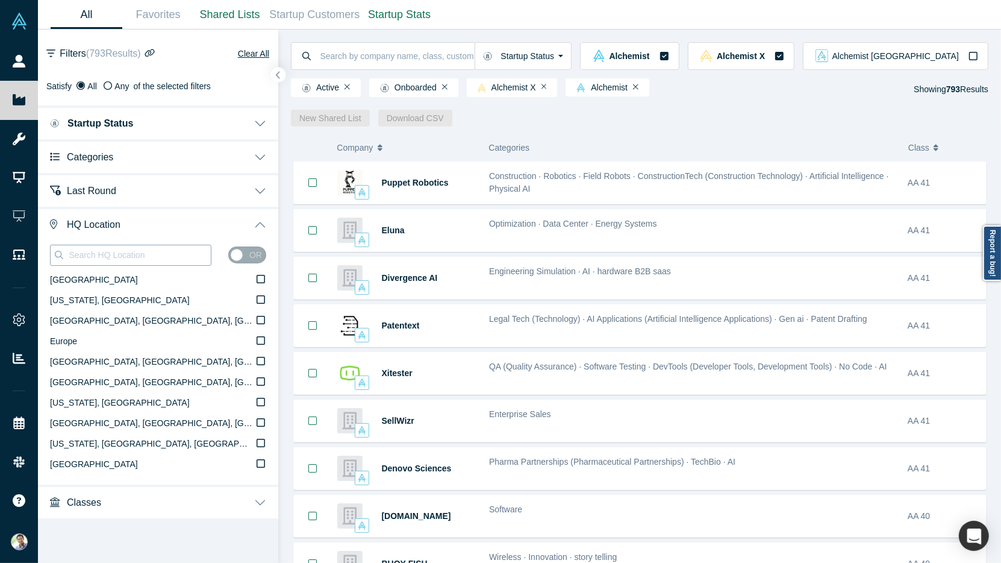
click at [94, 255] on input at bounding box center [138, 255] width 143 height 16
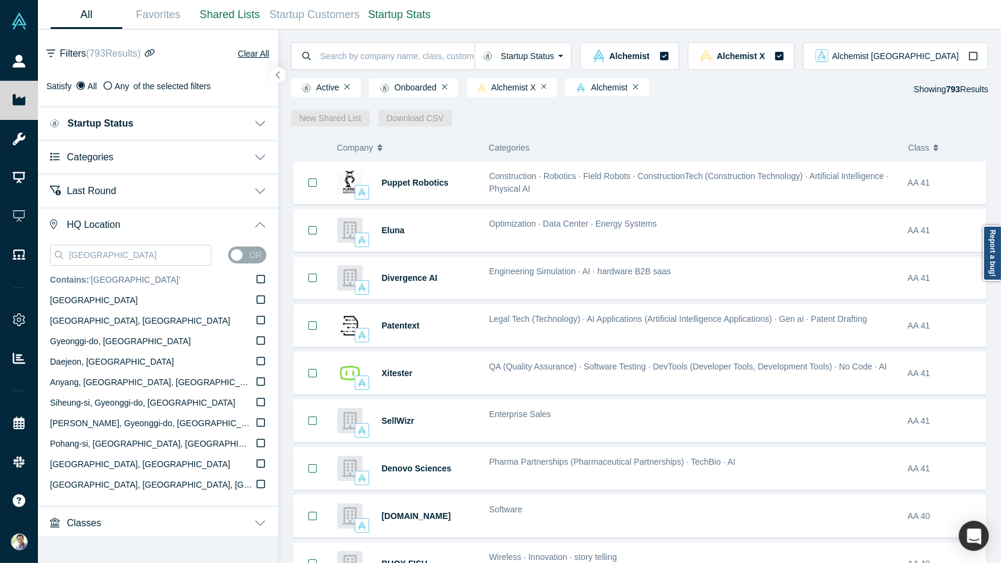
type input "[GEOGRAPHIC_DATA]"
click at [263, 278] on icon at bounding box center [261, 279] width 8 height 10
click at [0, 0] on input "Contains: ‘ Korea ’" at bounding box center [0, 0] width 0 height 0
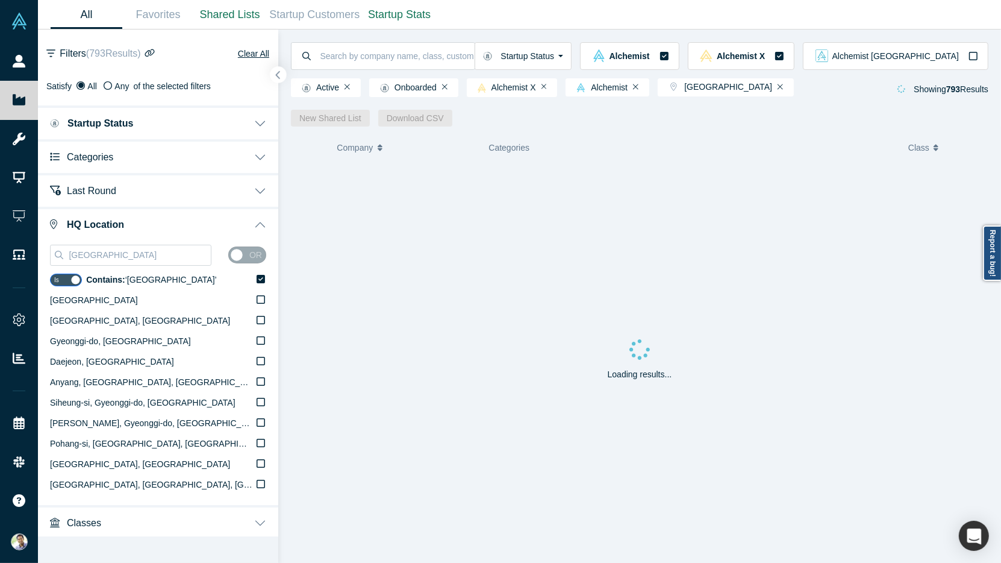
click at [282, 76] on button "button" at bounding box center [278, 75] width 16 height 16
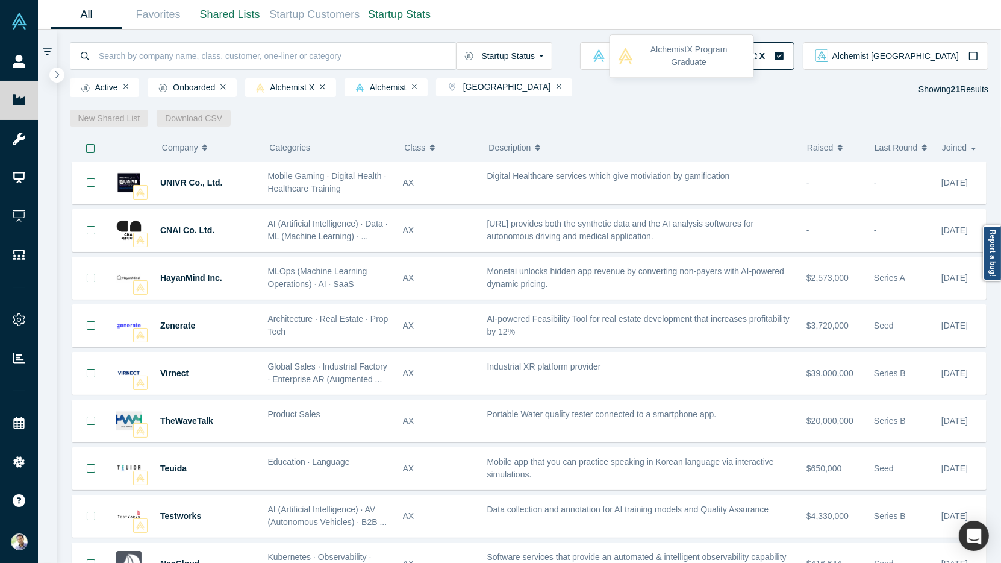
click at [784, 58] on icon "button" at bounding box center [779, 56] width 8 height 8
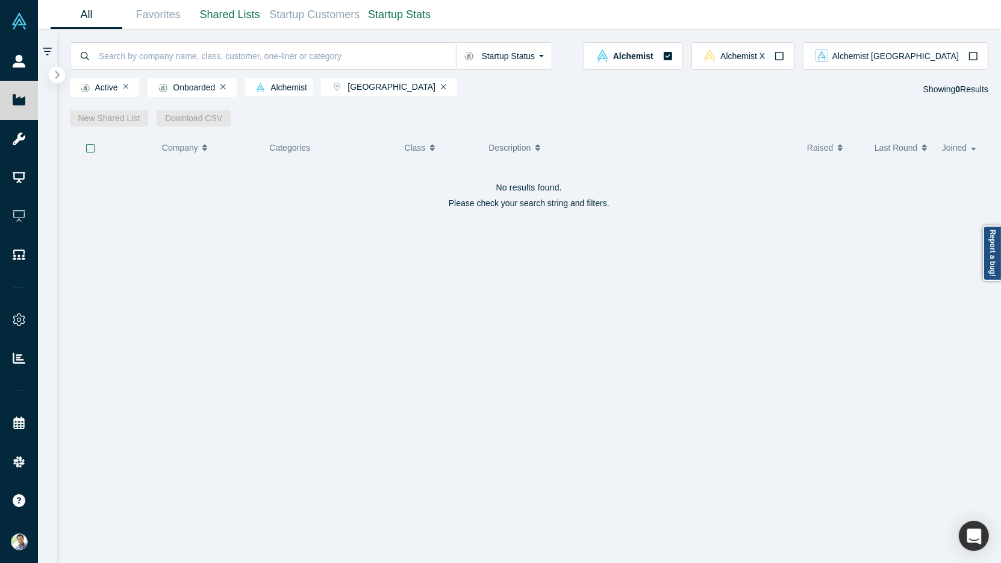
click at [58, 76] on icon "button" at bounding box center [57, 74] width 6 height 9
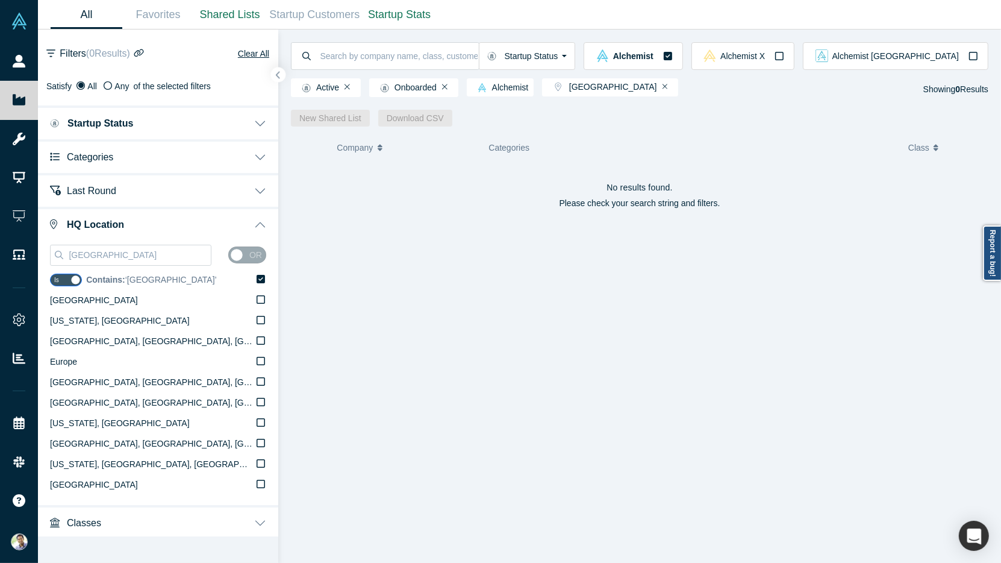
click at [260, 276] on icon at bounding box center [261, 279] width 8 height 8
click at [0, 0] on input "Contains: ‘ Korea ’" at bounding box center [0, 0] width 0 height 0
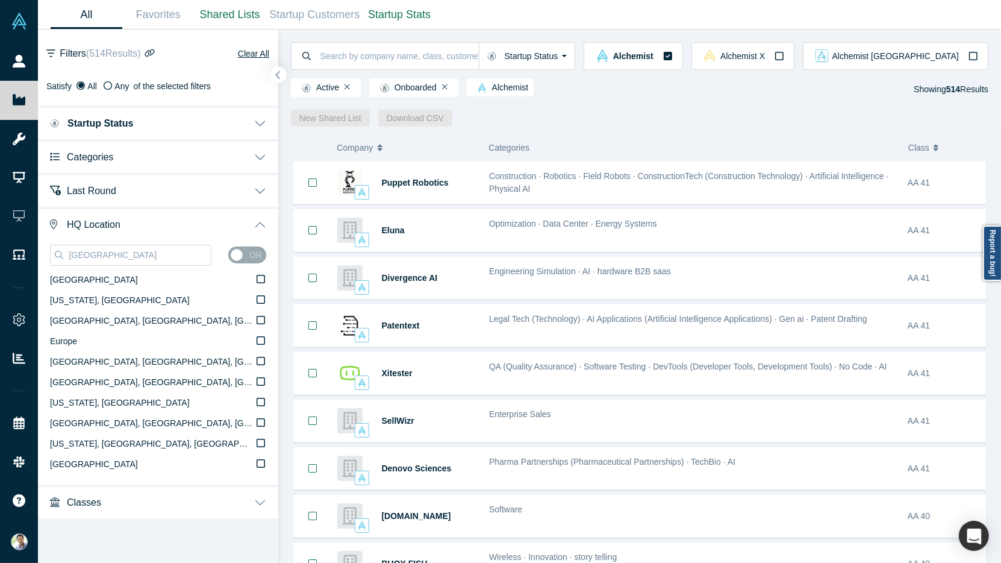
click at [280, 76] on icon "button" at bounding box center [278, 74] width 6 height 9
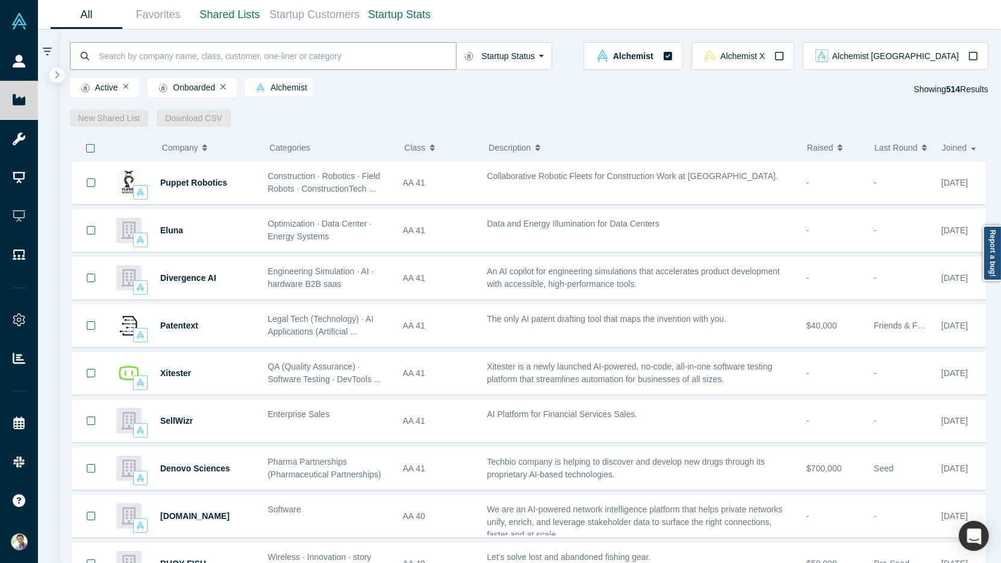
click at [173, 57] on input at bounding box center [277, 56] width 358 height 28
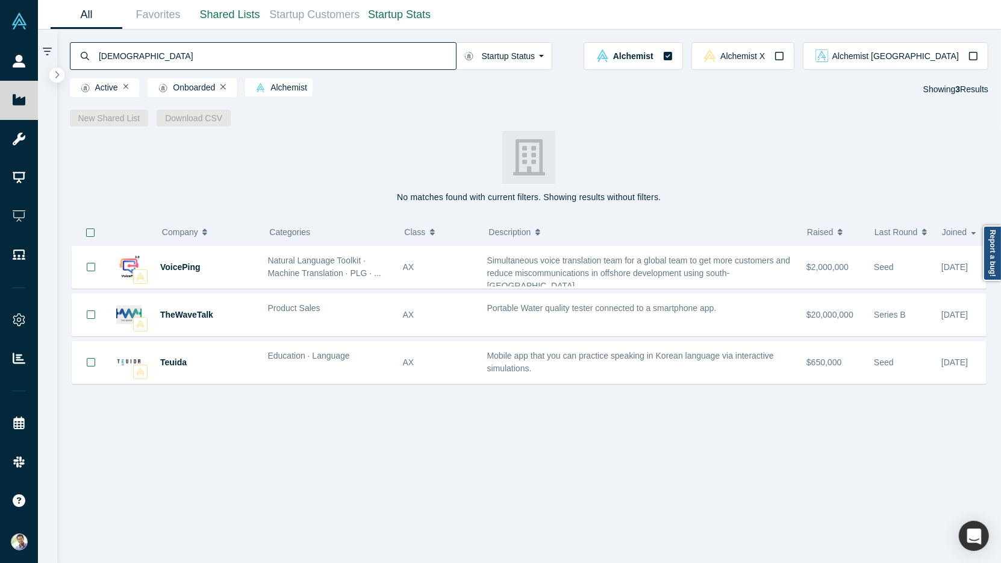
click at [113, 58] on input "Korean" at bounding box center [277, 56] width 358 height 28
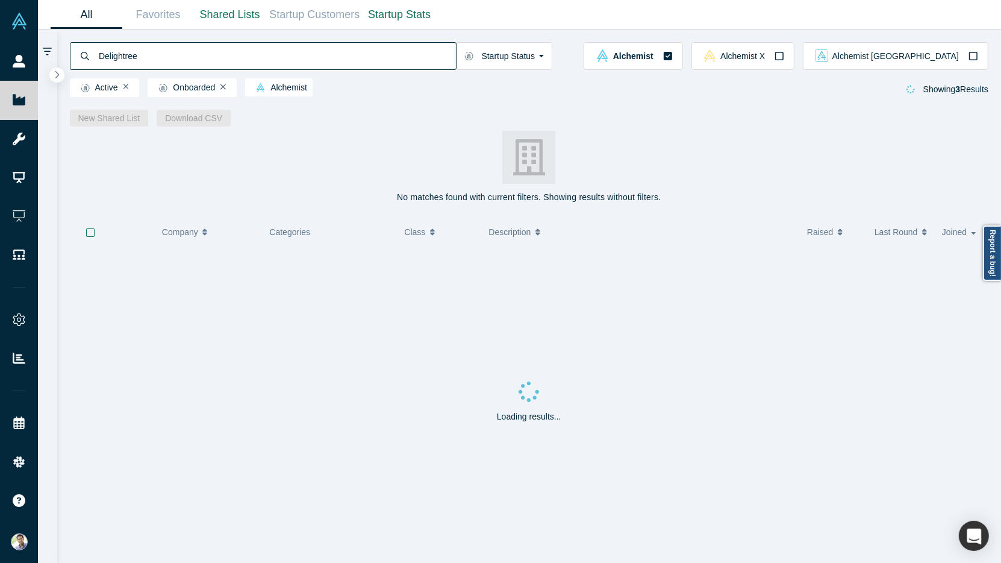
type input "Delightree"
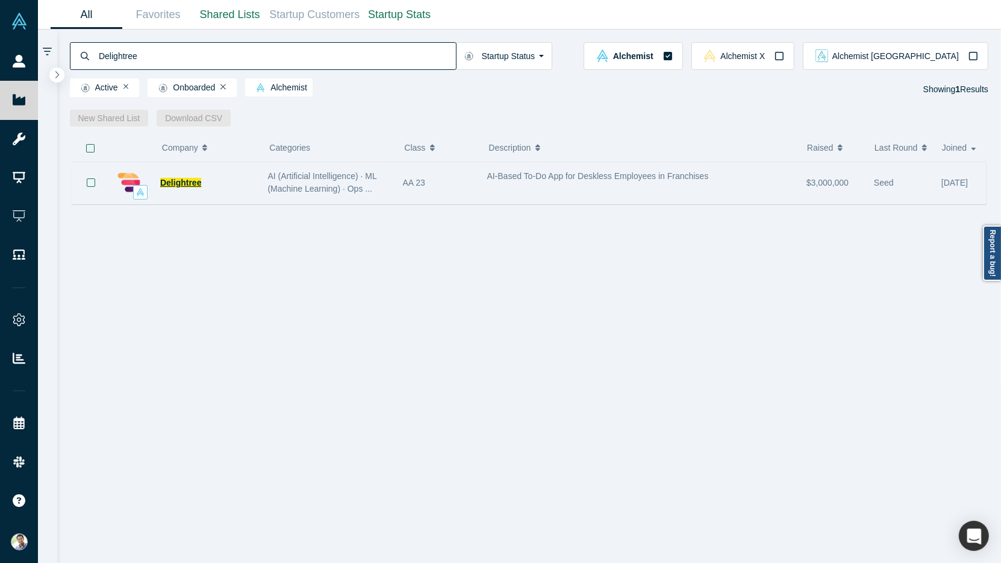
click at [185, 181] on span "Delightree" at bounding box center [180, 183] width 41 height 10
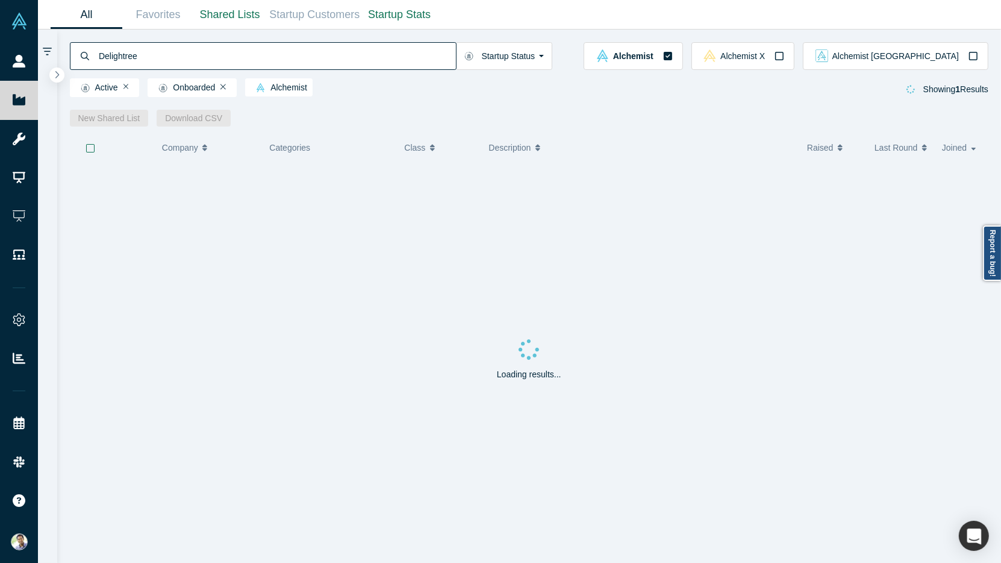
click at [119, 61] on input "Delightree" at bounding box center [277, 56] width 358 height 28
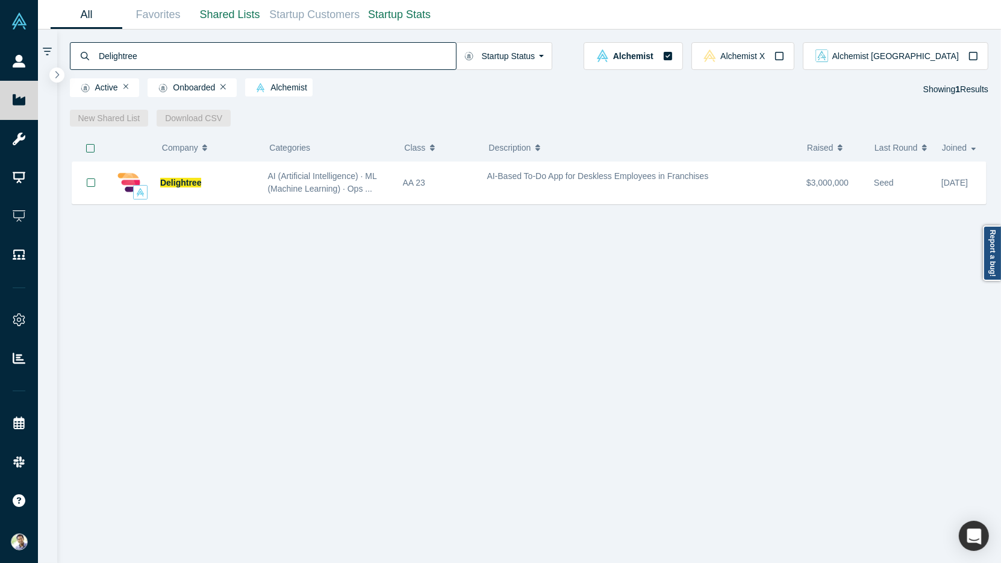
click at [119, 61] on input "Delightree" at bounding box center [277, 56] width 358 height 28
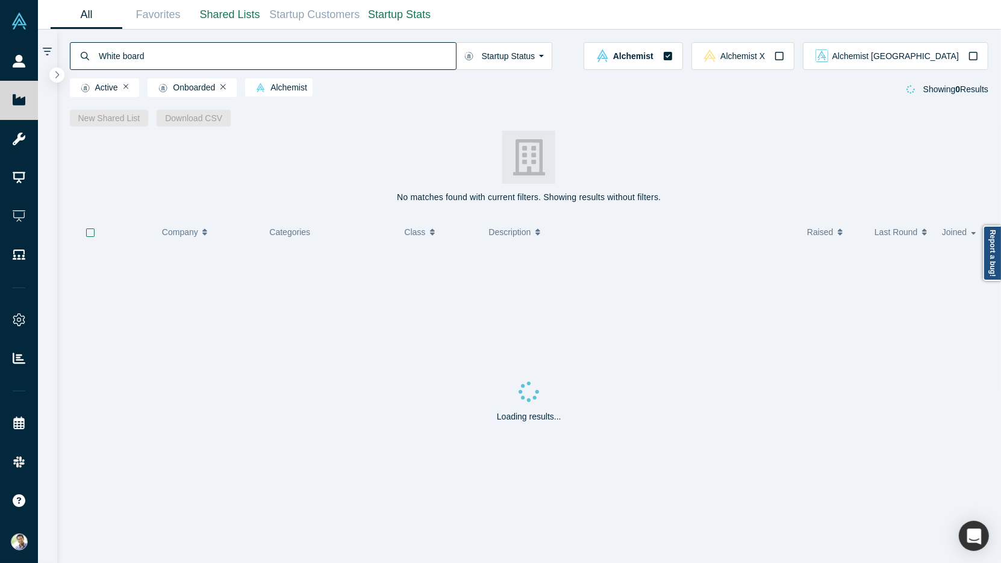
click at [116, 54] on input "White board" at bounding box center [277, 56] width 358 height 28
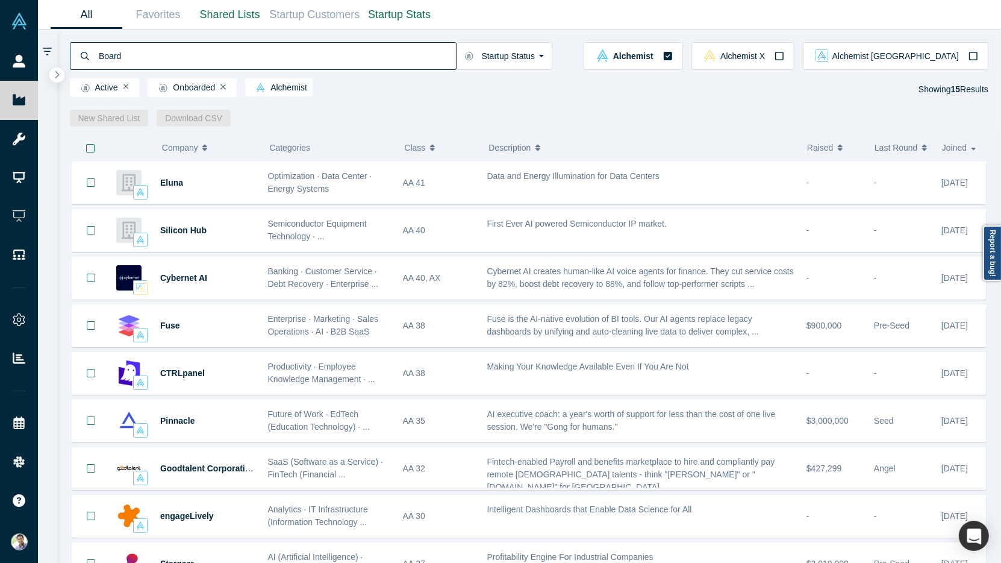
click at [109, 60] on input "Board" at bounding box center [277, 56] width 358 height 28
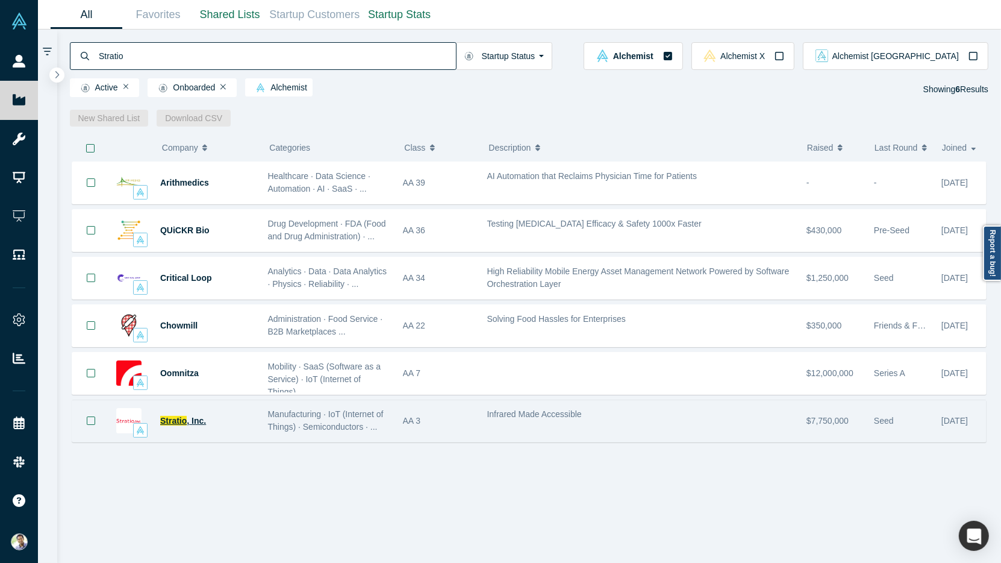
type input "Stratio"
click at [187, 418] on span ", Inc." at bounding box center [196, 421] width 19 height 10
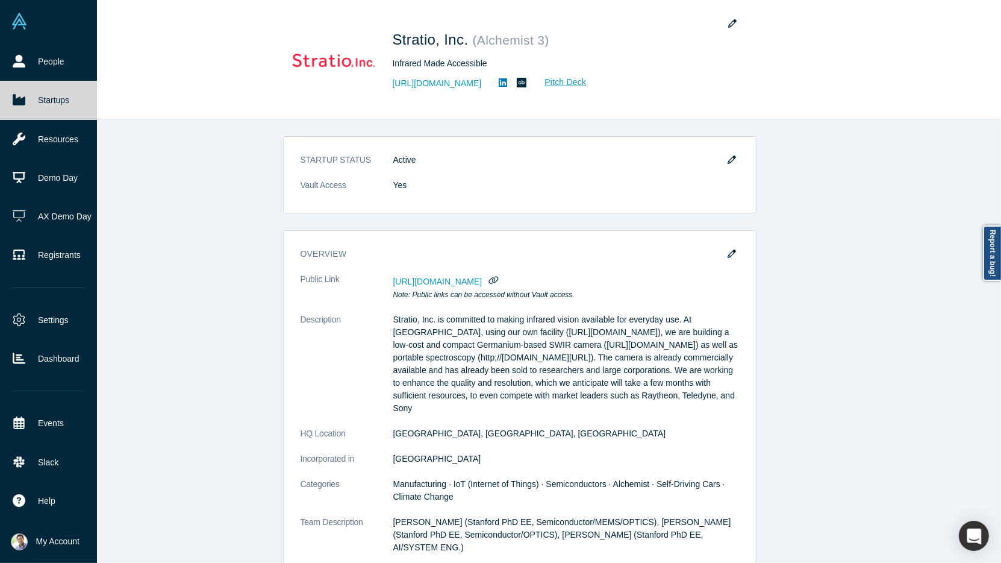
click at [28, 95] on link "Startups" at bounding box center [48, 100] width 97 height 39
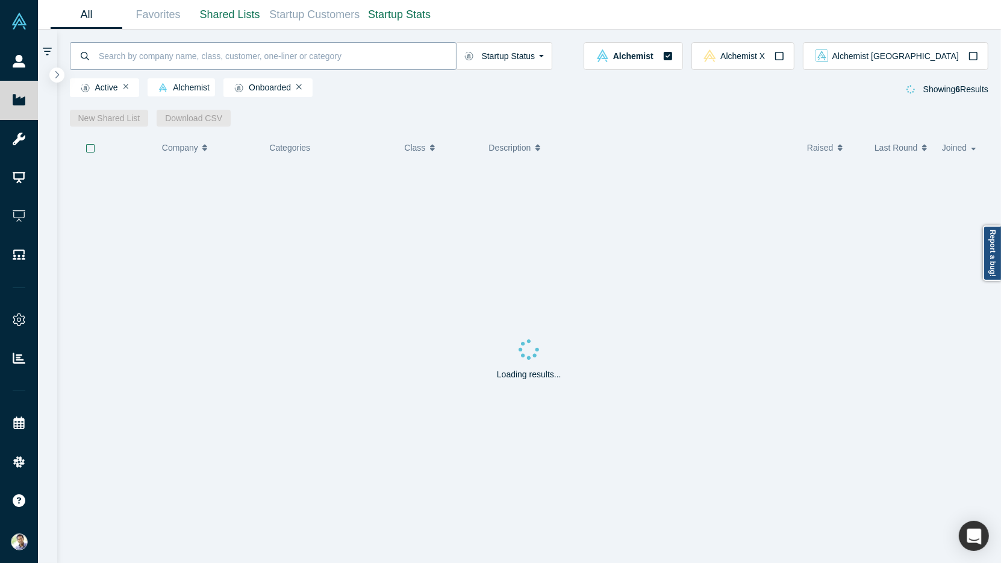
click at [136, 61] on input at bounding box center [277, 56] width 358 height 28
type input "Goodtime"
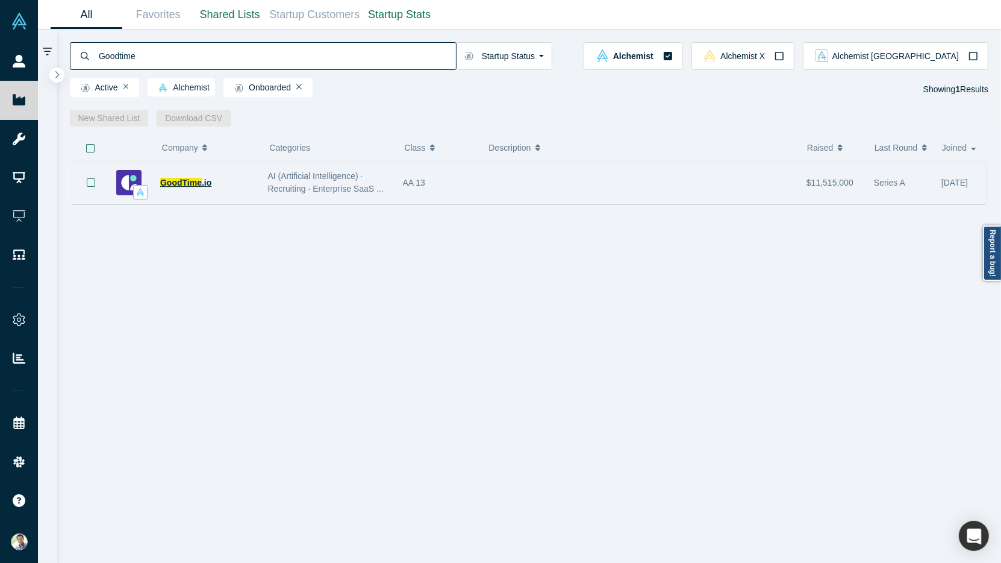
click at [190, 187] on span "GoodTime" at bounding box center [181, 183] width 42 height 10
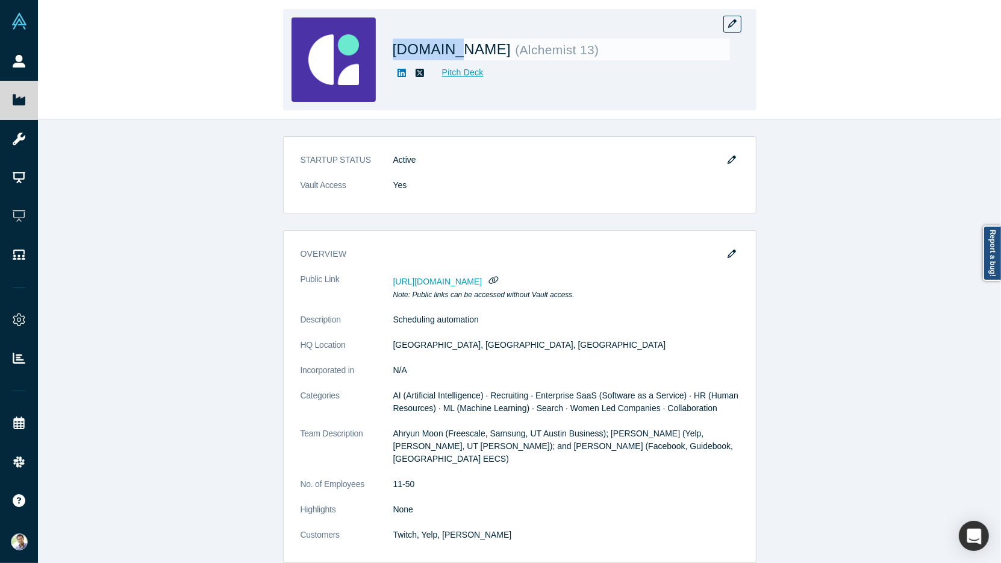
click at [435, 54] on span "[DOMAIN_NAME]" at bounding box center [454, 49] width 123 height 16
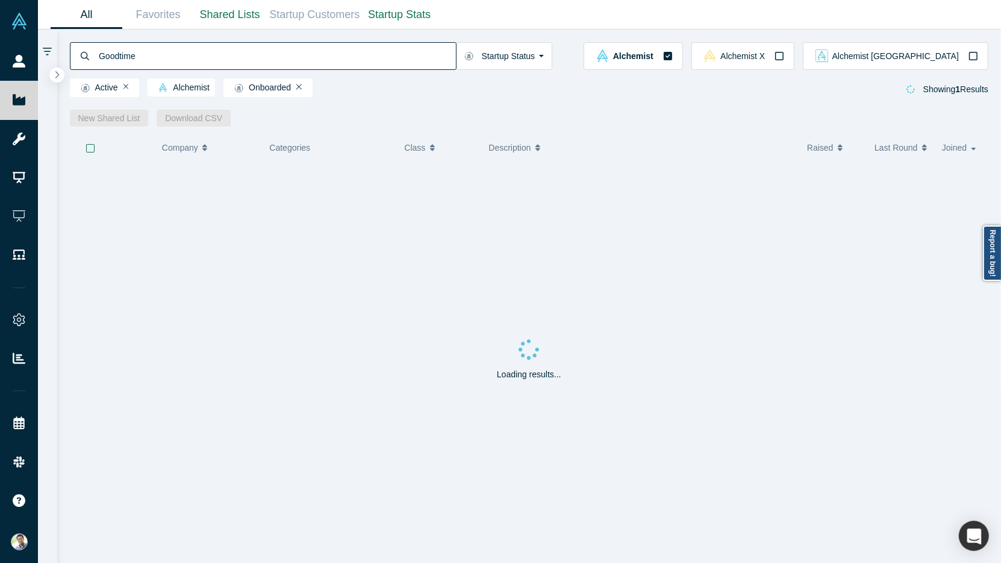
click at [124, 58] on input "Goodtime" at bounding box center [277, 56] width 358 height 28
type input "Collaboration"
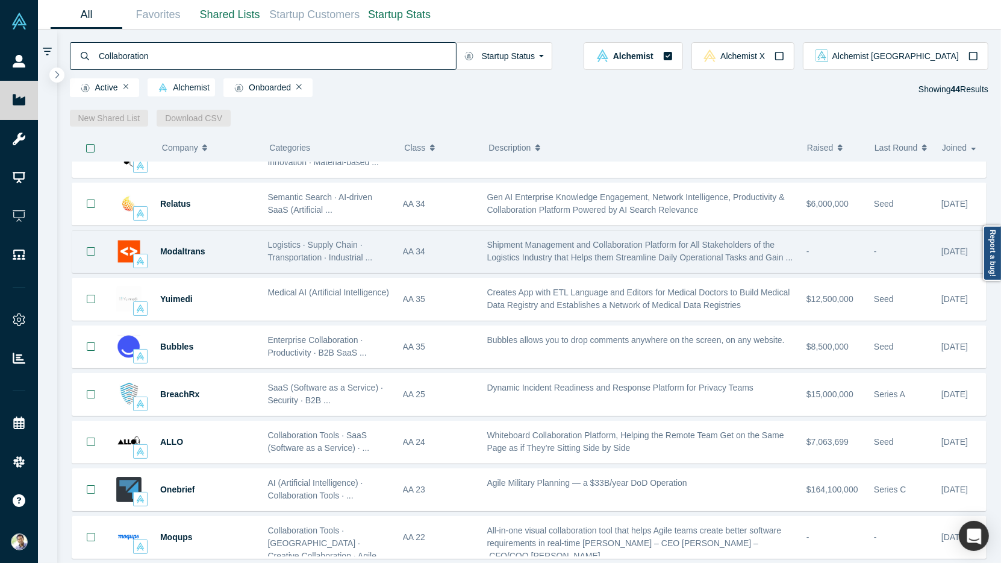
scroll to position [89, 0]
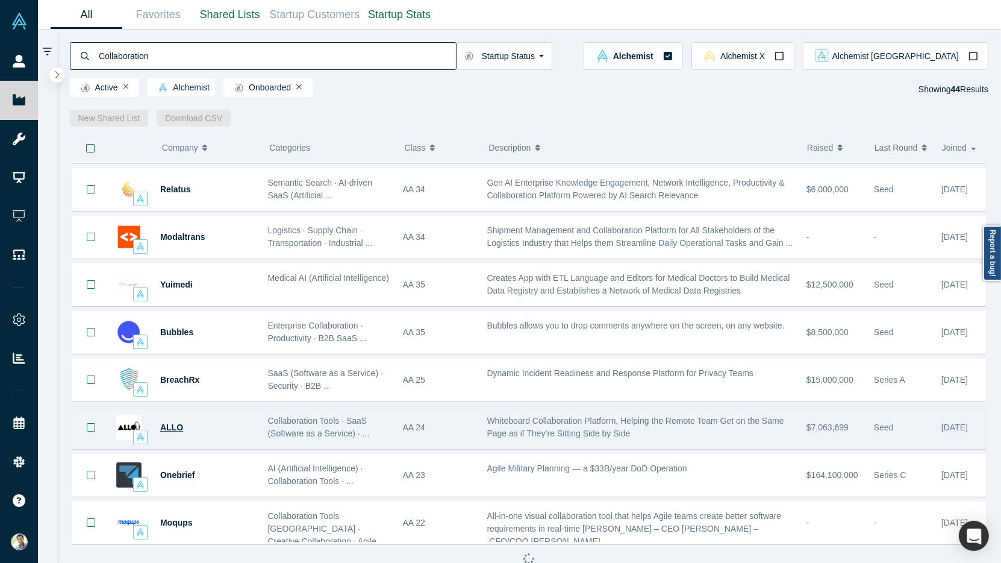
click at [167, 422] on span "ALLO" at bounding box center [171, 427] width 23 height 10
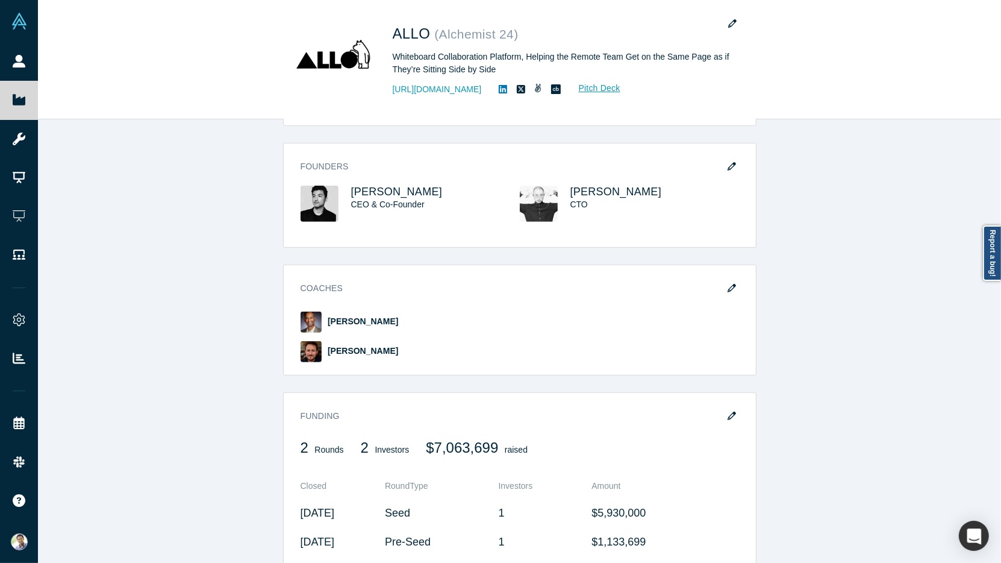
scroll to position [467, 0]
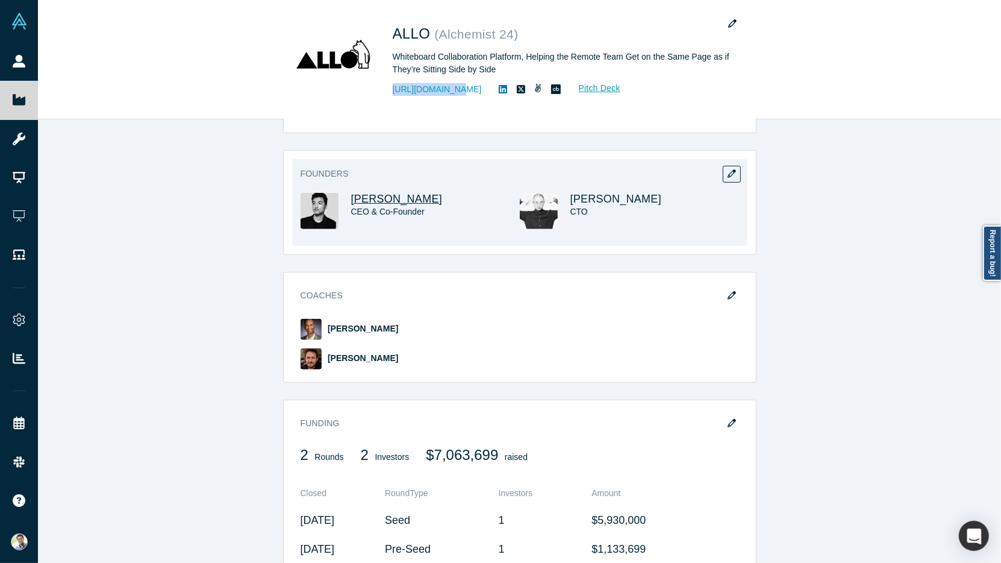
click at [375, 199] on span "[PERSON_NAME]" at bounding box center [397, 199] width 92 height 12
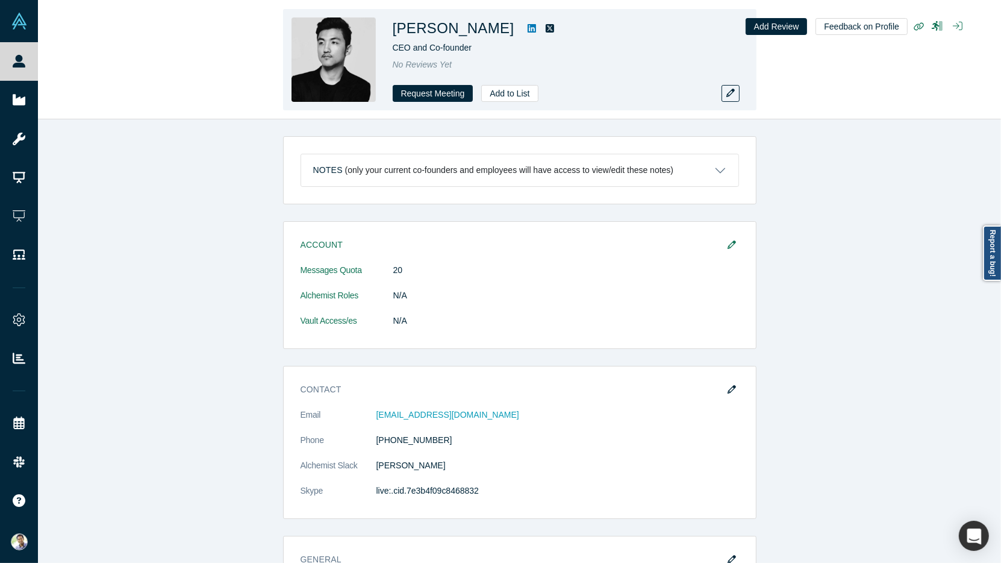
click at [528, 33] on icon at bounding box center [532, 28] width 8 height 10
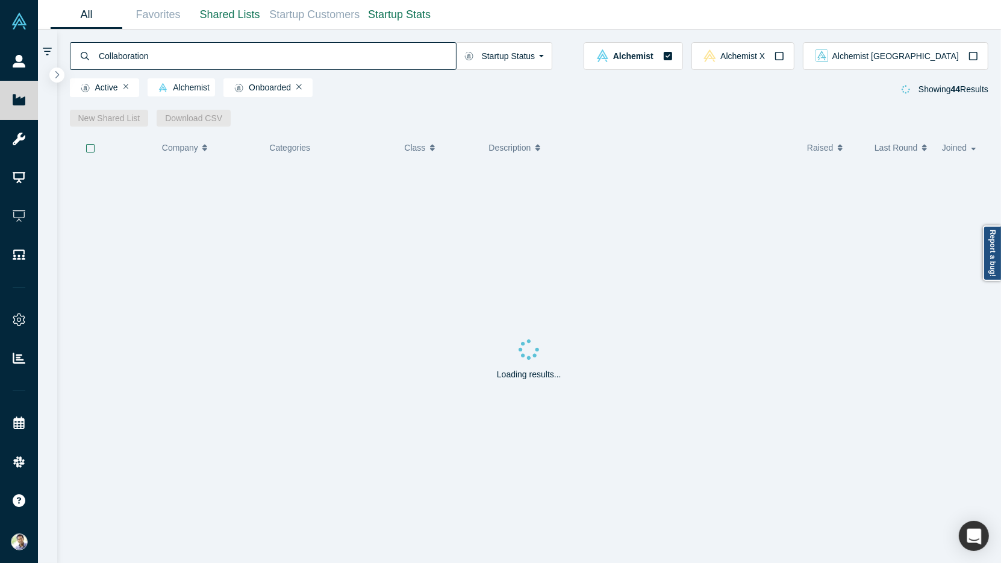
click at [126, 60] on input "Collaboration" at bounding box center [277, 56] width 358 height 28
click at [107, 53] on input "Stratio" at bounding box center [277, 56] width 358 height 28
type input "Goodtime"
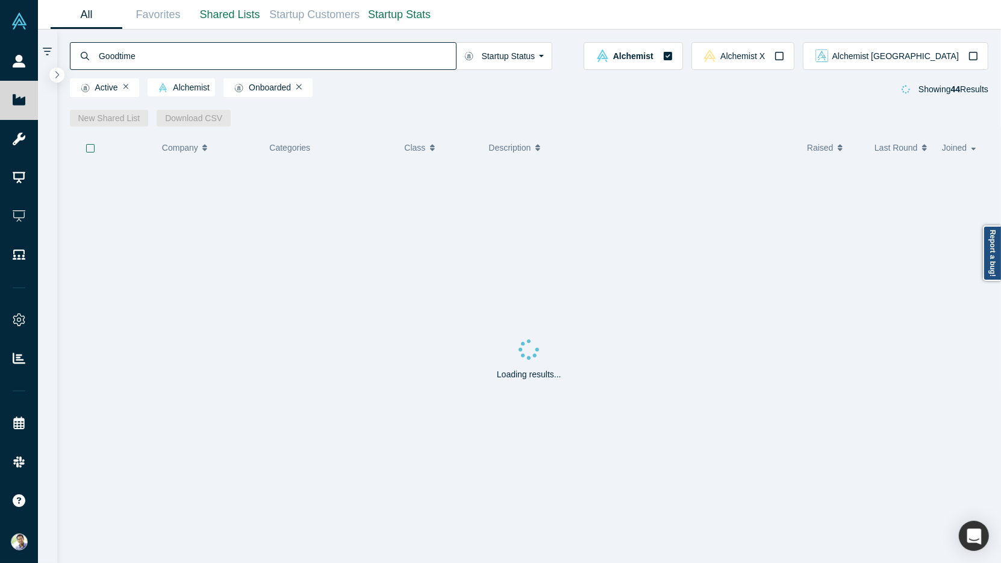
click at [112, 57] on input "Goodtime" at bounding box center [277, 56] width 358 height 28
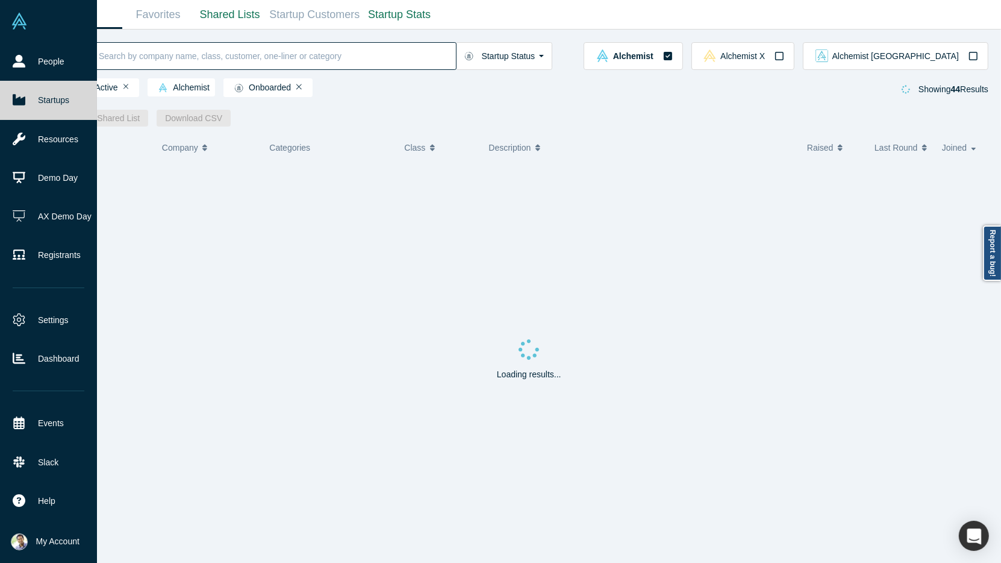
click at [39, 102] on link "Startups" at bounding box center [48, 100] width 97 height 39
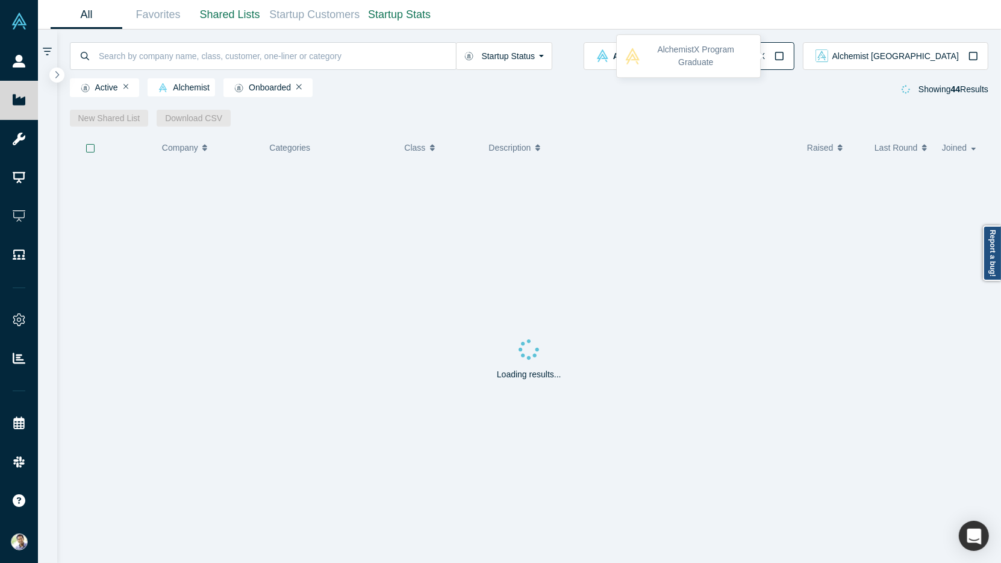
click at [784, 55] on icon "button" at bounding box center [779, 56] width 10 height 10
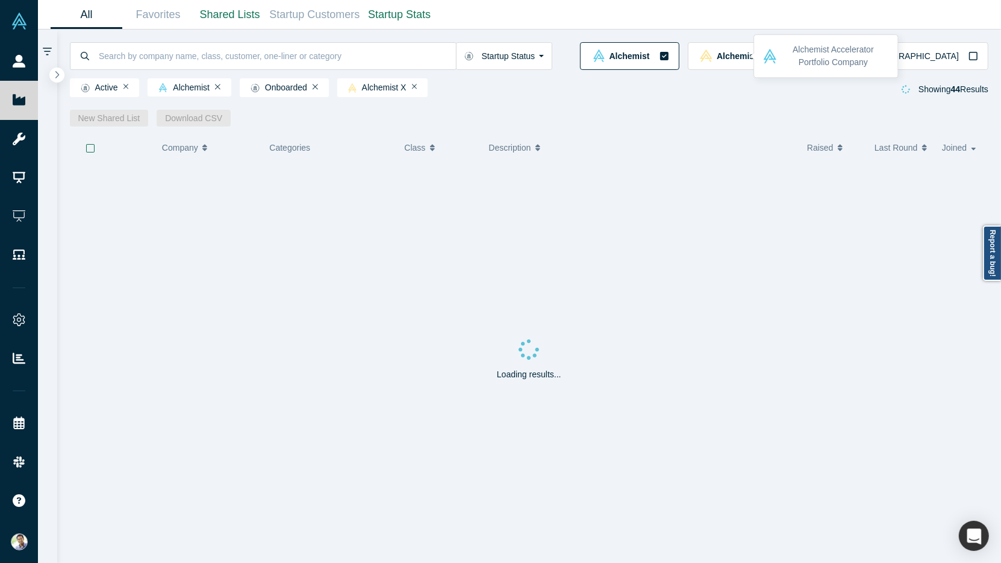
click at [668, 58] on icon "button" at bounding box center [664, 56] width 8 height 8
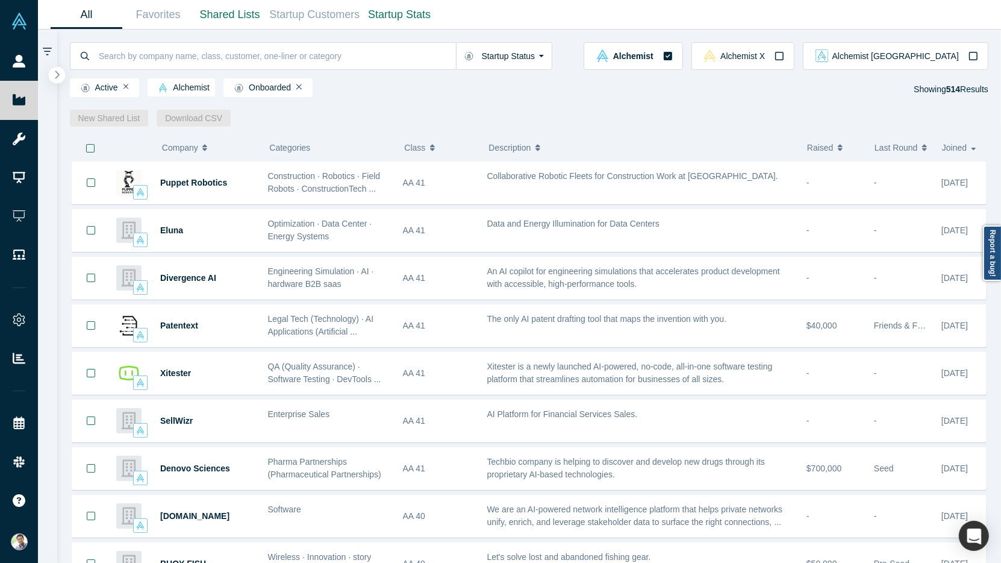
click at [53, 74] on button "button" at bounding box center [57, 75] width 16 height 16
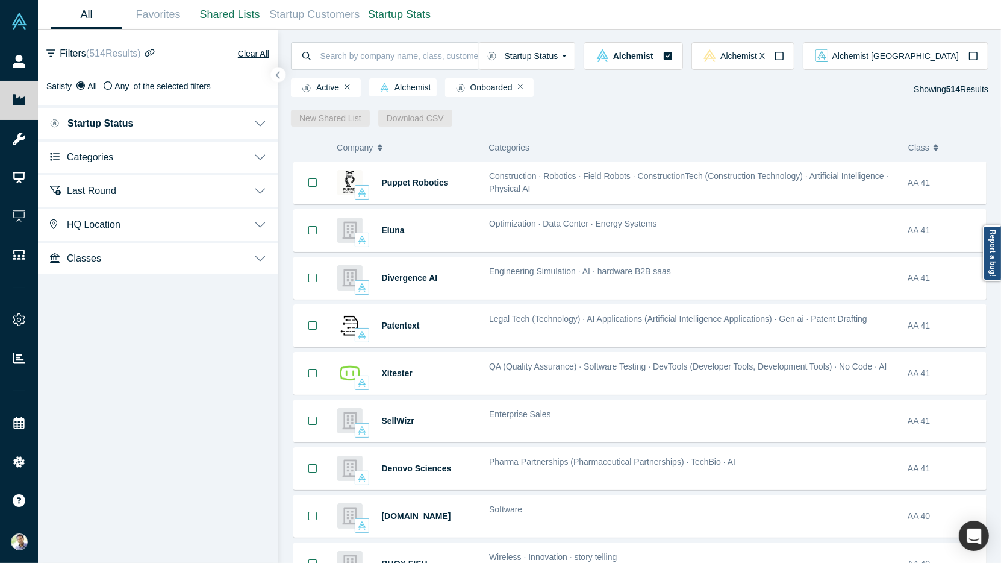
click at [265, 219] on button "HQ Location" at bounding box center [158, 224] width 240 height 34
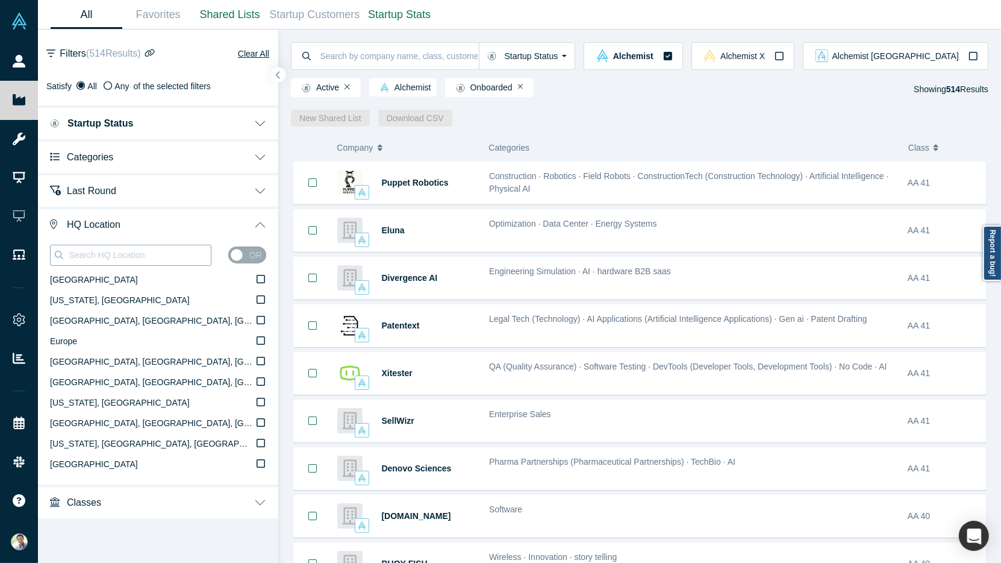
click at [126, 254] on input at bounding box center [138, 255] width 143 height 16
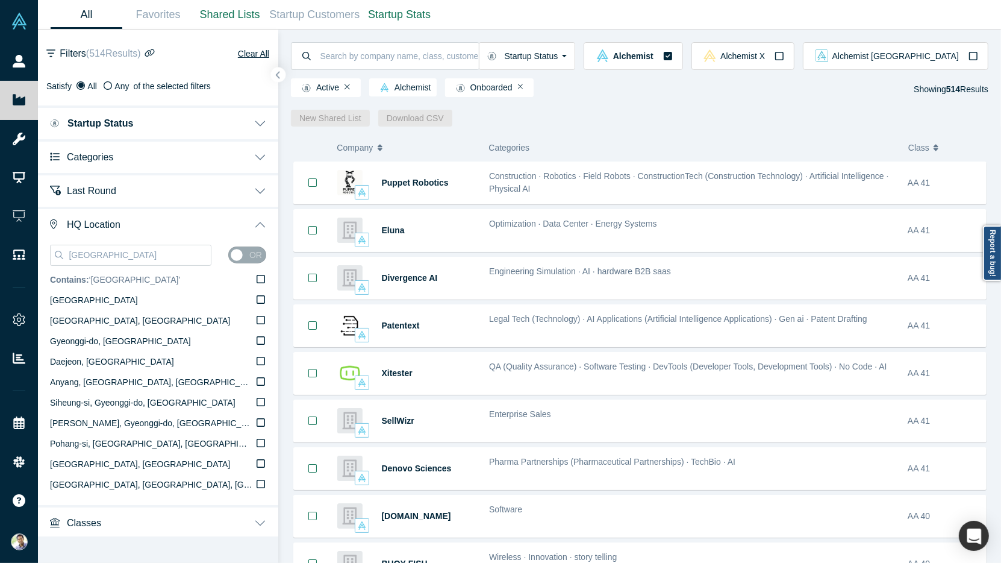
type input "[GEOGRAPHIC_DATA]"
click at [264, 278] on icon at bounding box center [261, 279] width 8 height 10
click at [0, 0] on input "Contains: ‘ Korea ’" at bounding box center [0, 0] width 0 height 0
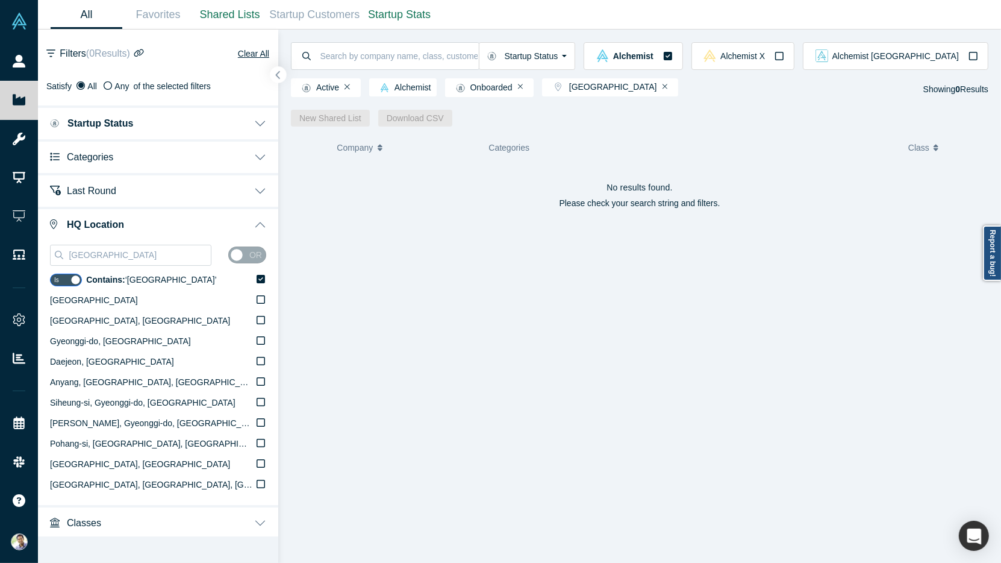
click at [278, 77] on icon "button" at bounding box center [278, 76] width 4 height 8
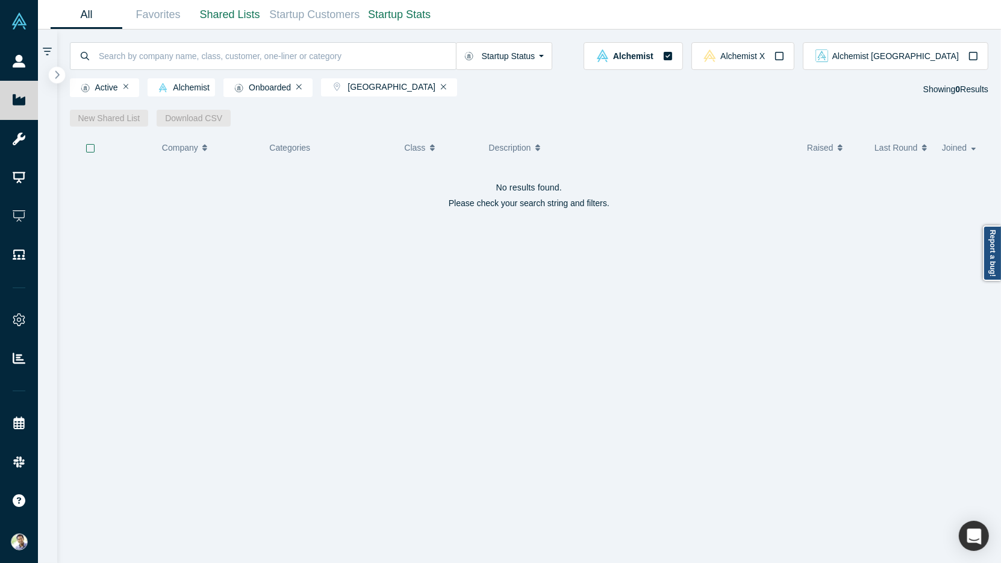
click at [57, 75] on icon "button" at bounding box center [57, 74] width 6 height 9
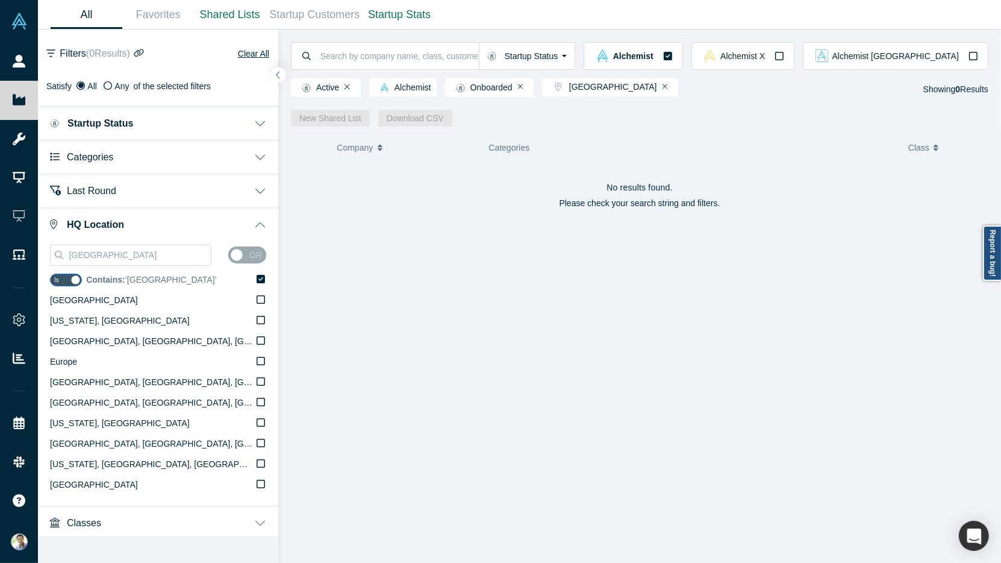
click at [261, 280] on icon at bounding box center [261, 279] width 8 height 8
click at [0, 0] on input "Contains: ‘ Korea ’" at bounding box center [0, 0] width 0 height 0
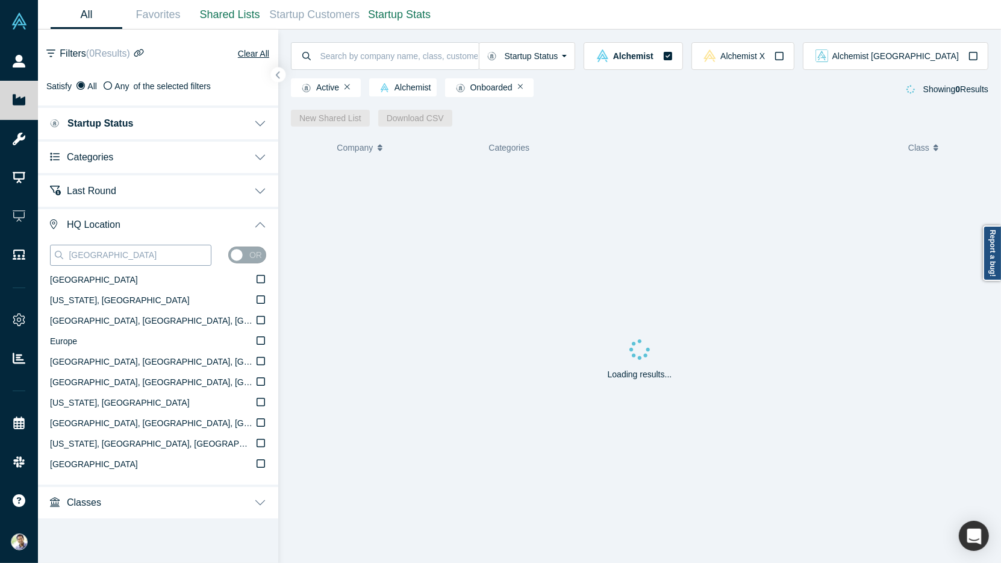
click at [122, 256] on input "[GEOGRAPHIC_DATA]" at bounding box center [138, 255] width 143 height 16
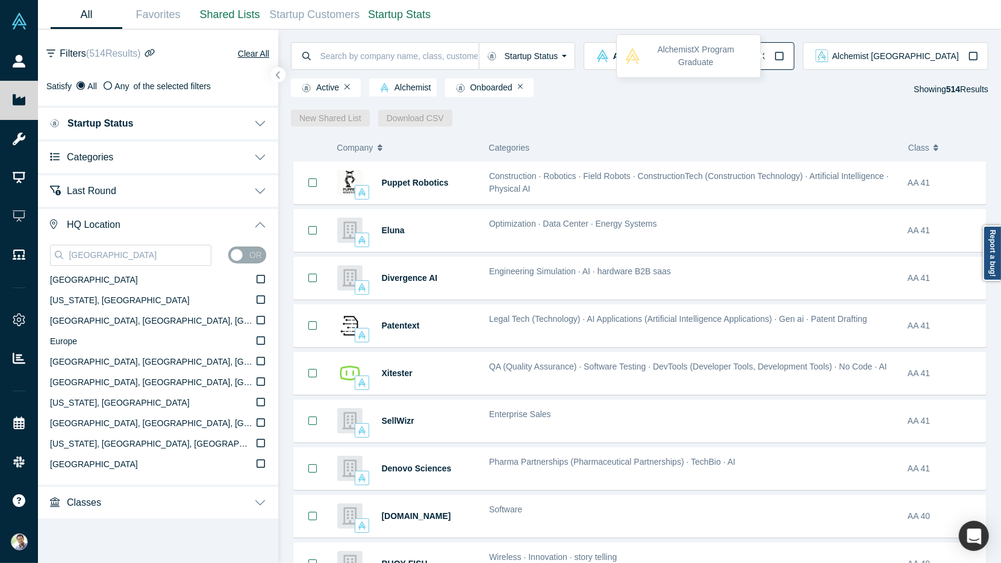
click at [794, 52] on button "Alchemist X" at bounding box center [742, 56] width 103 height 28
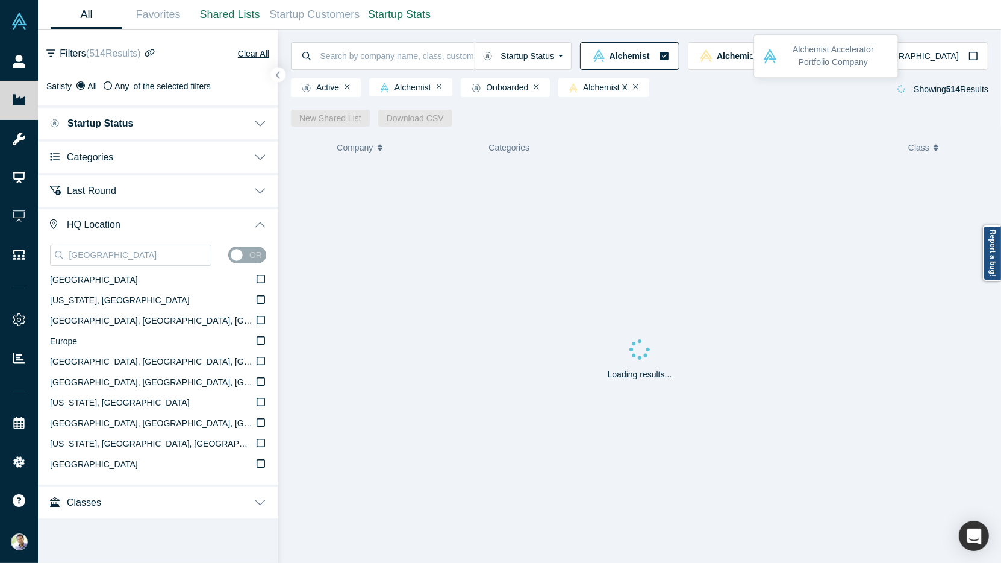
click at [669, 56] on icon "button" at bounding box center [664, 56] width 10 height 10
click at [146, 255] on input "[GEOGRAPHIC_DATA]" at bounding box center [138, 255] width 143 height 16
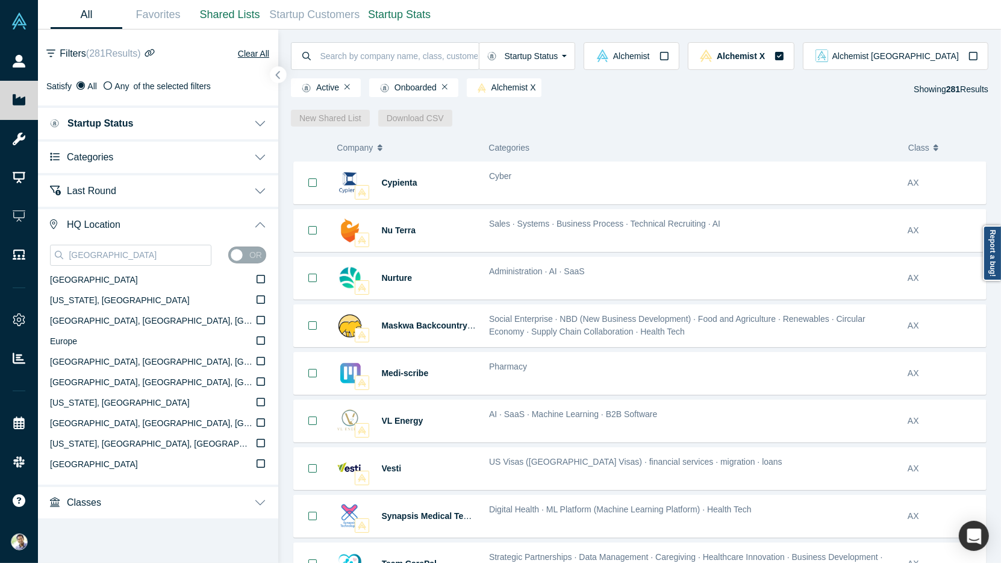
click at [282, 76] on button "button" at bounding box center [278, 75] width 16 height 16
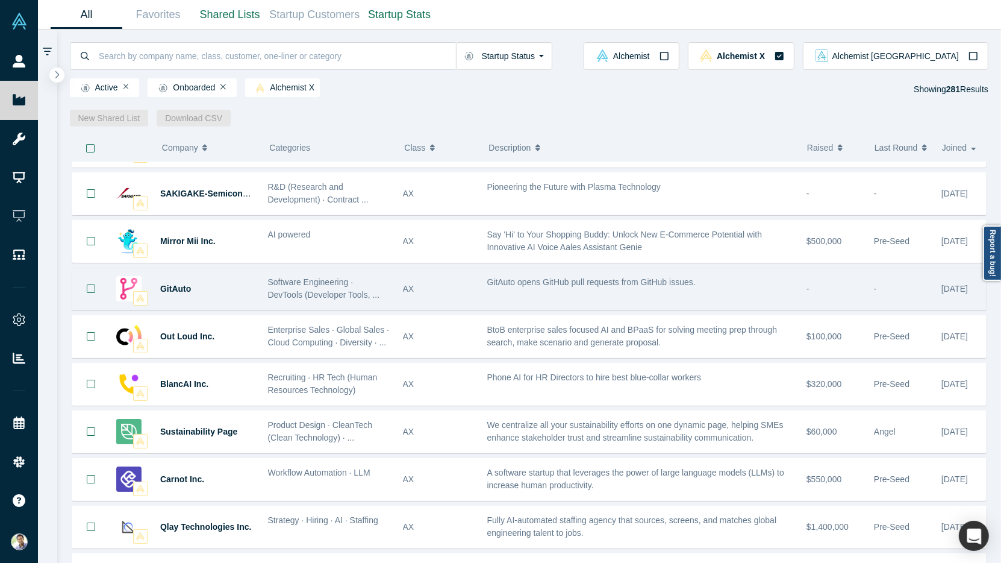
scroll to position [1500, 0]
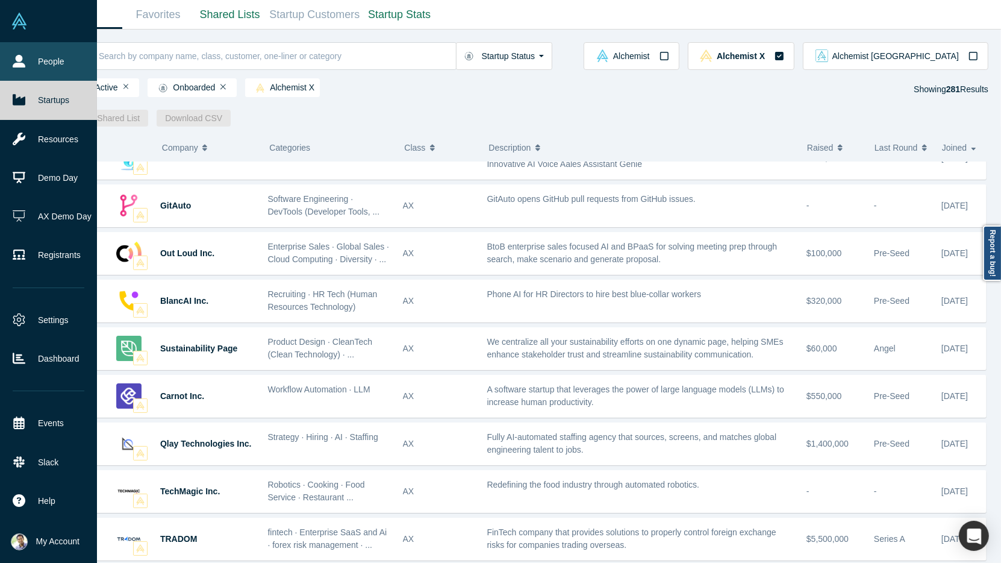
click at [48, 67] on link "People" at bounding box center [48, 61] width 97 height 39
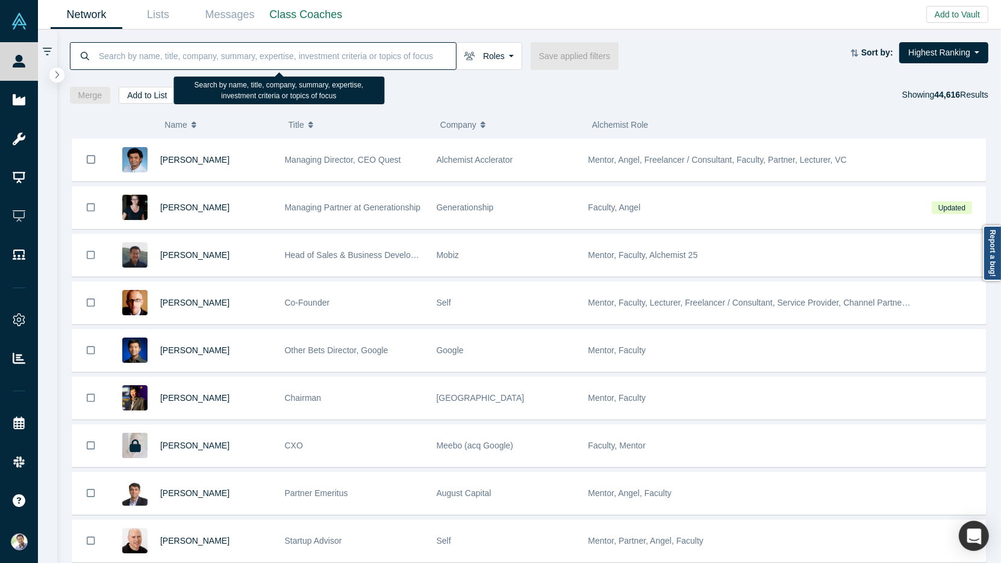
click at [179, 56] on input at bounding box center [277, 56] width 358 height 28
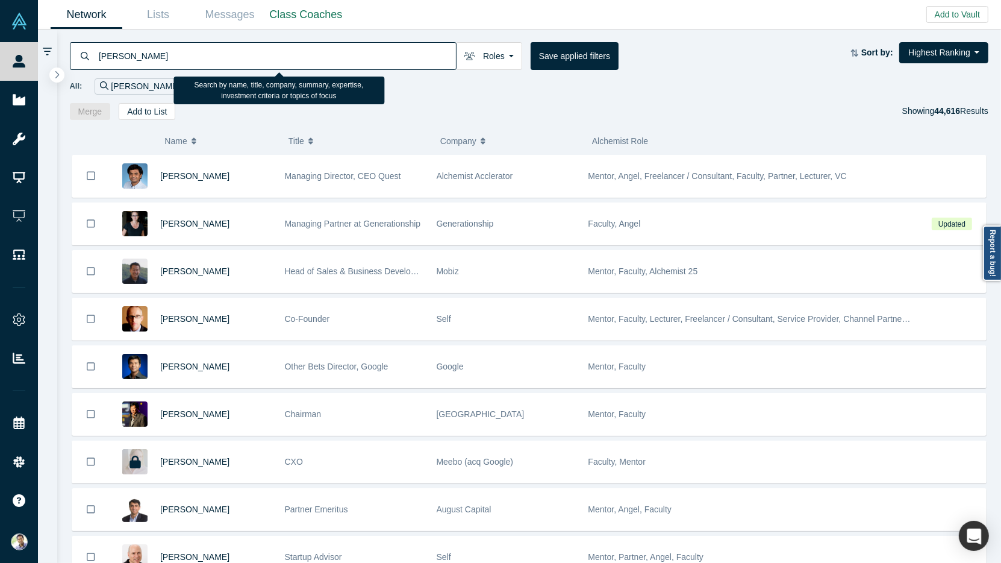
type input "[PERSON_NAME]"
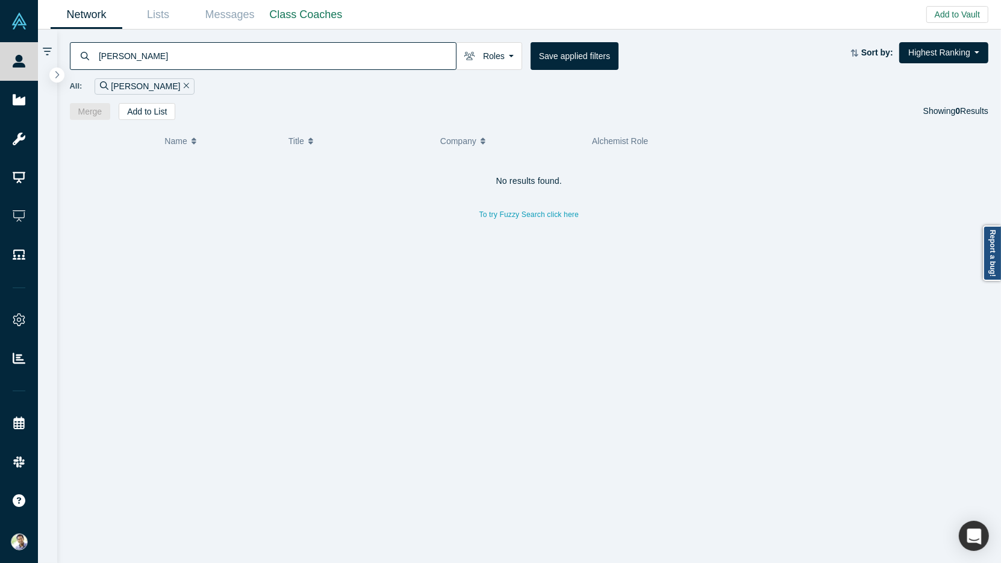
click at [184, 85] on icon "Remove Filter" at bounding box center [186, 85] width 5 height 8
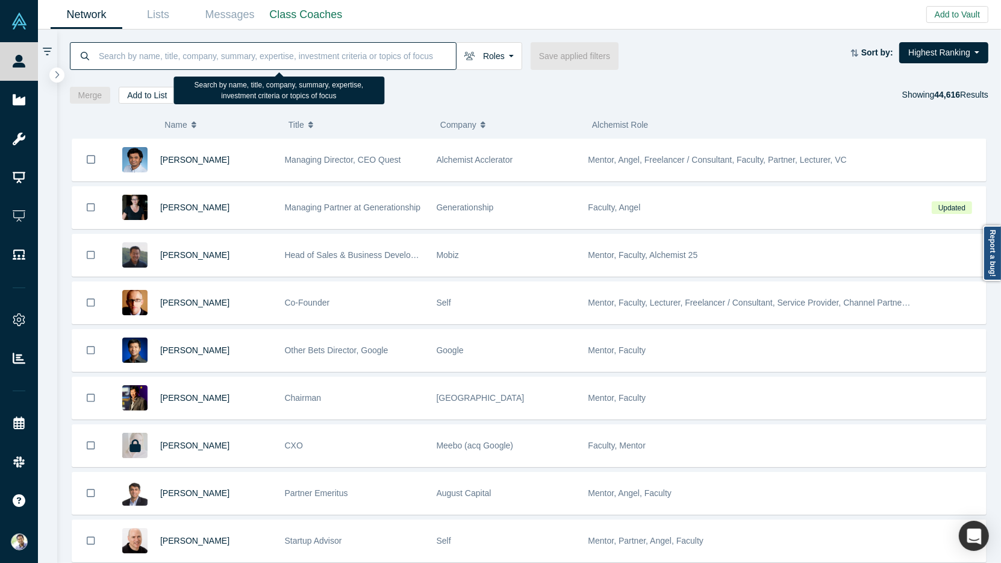
click at [258, 57] on input at bounding box center [277, 56] width 358 height 28
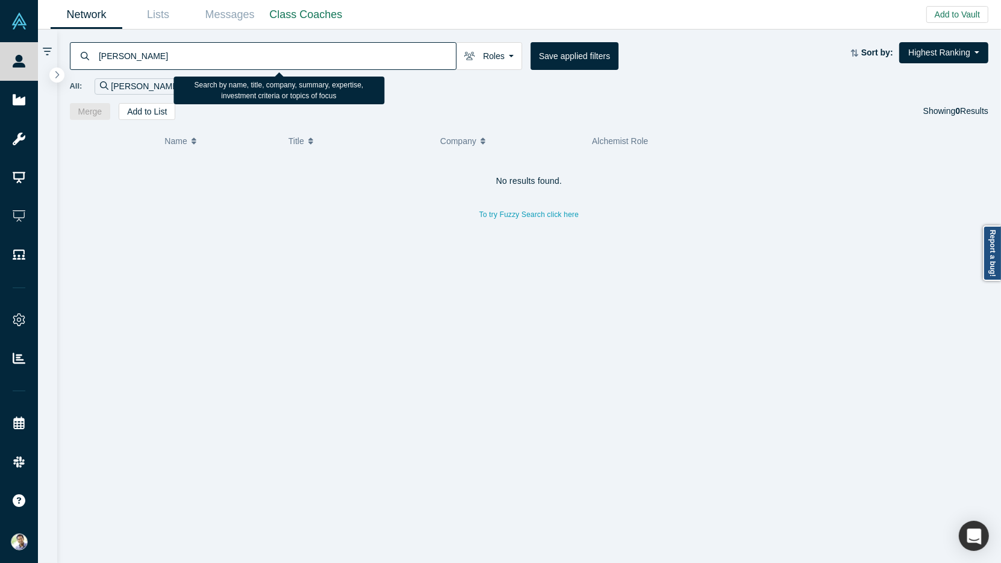
click at [129, 52] on input "[PERSON_NAME]" at bounding box center [277, 56] width 358 height 28
type input "[PERSON_NAME]"
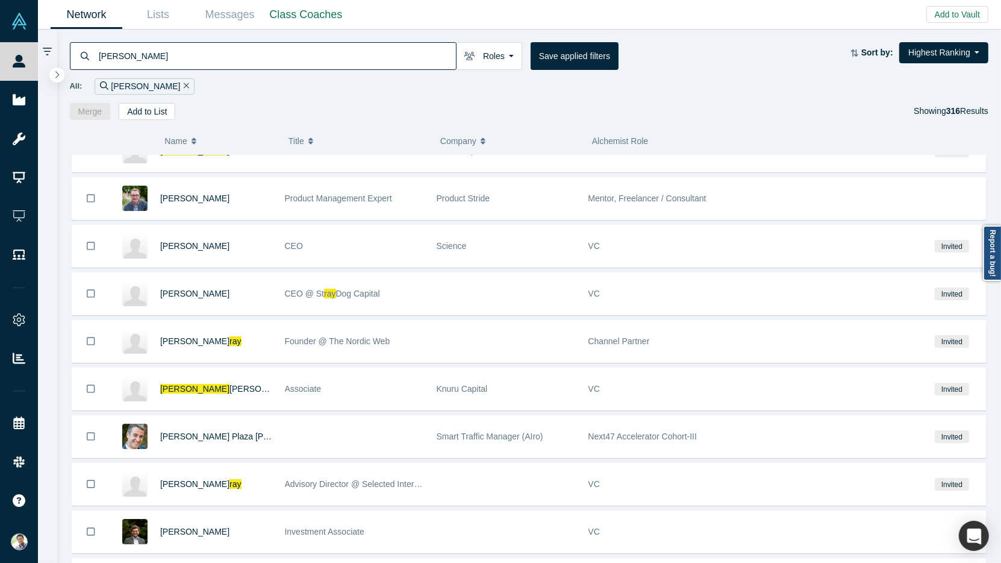
scroll to position [1138, 0]
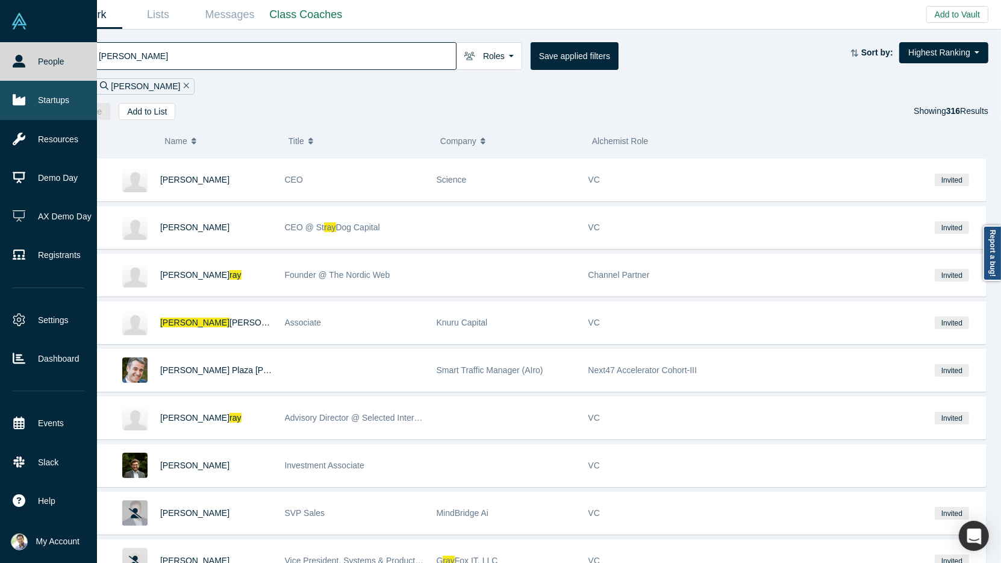
click at [42, 103] on link "Startups" at bounding box center [48, 100] width 97 height 39
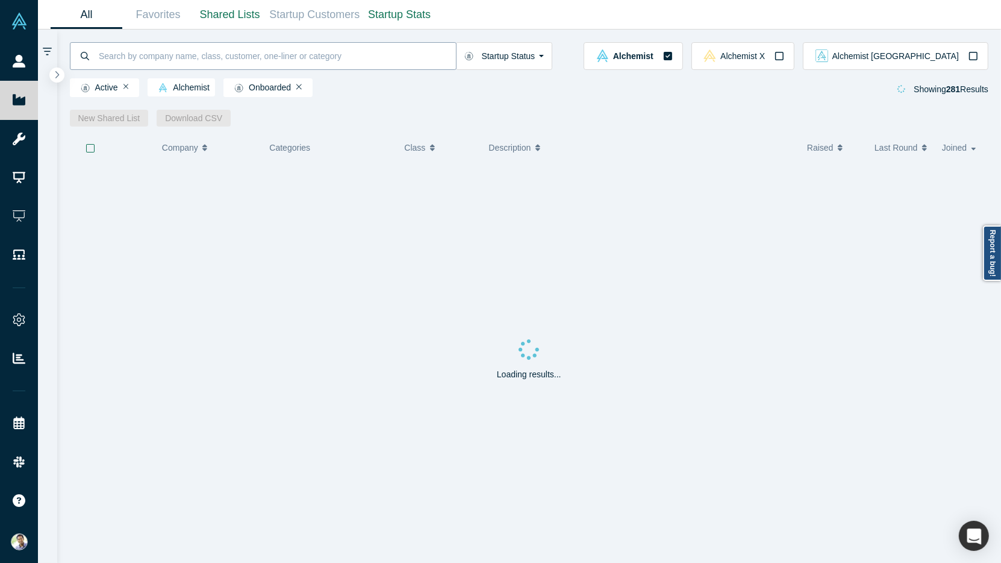
click at [152, 60] on input at bounding box center [277, 56] width 358 height 28
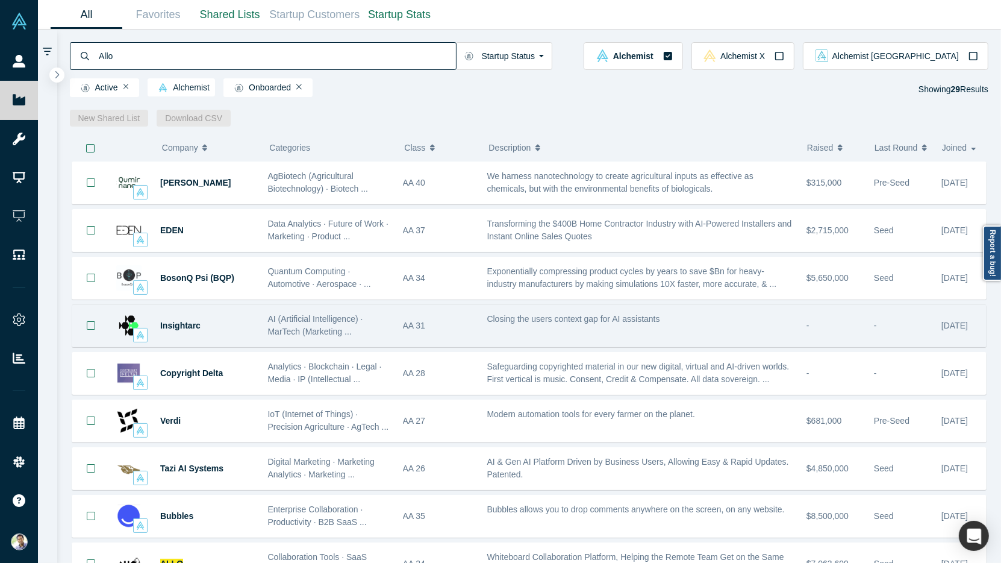
scroll to position [89, 0]
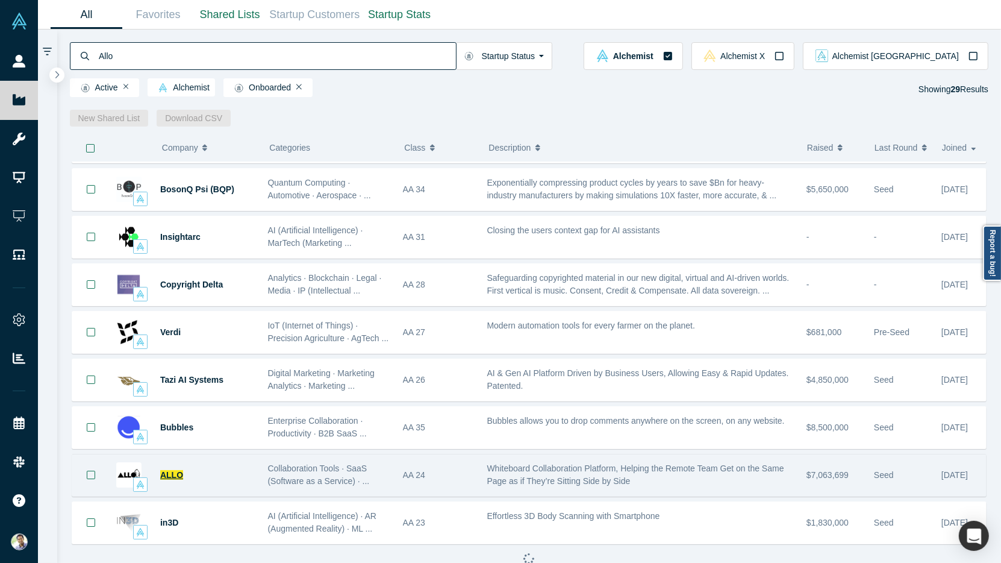
type input "Allo"
click at [172, 470] on span "ALLO" at bounding box center [171, 475] width 23 height 10
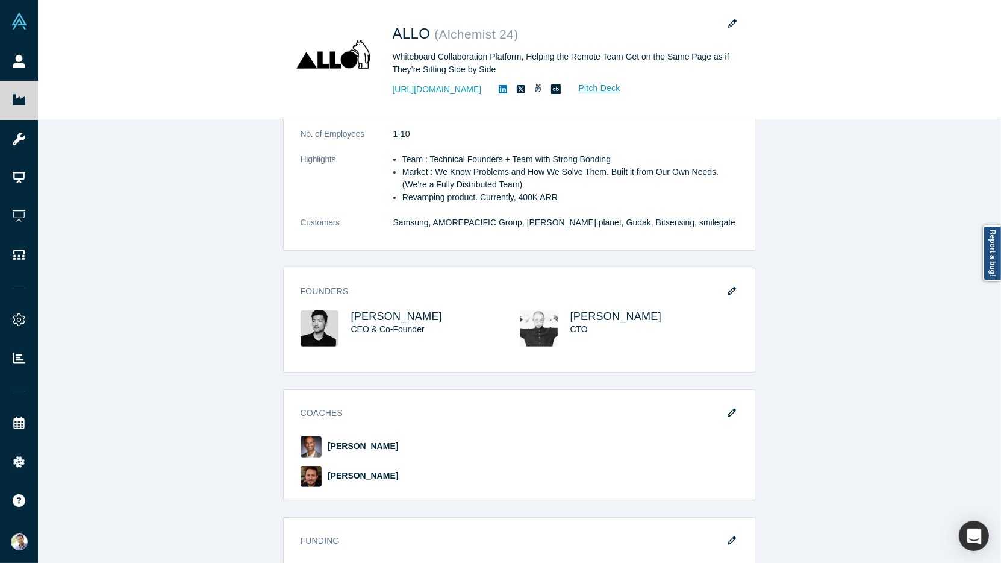
scroll to position [346, 0]
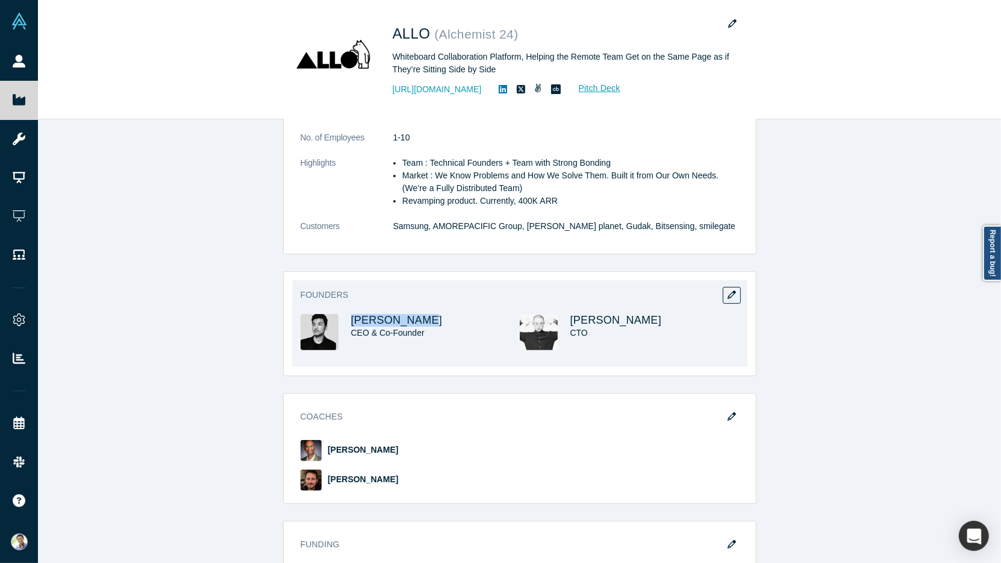
drag, startPoint x: 437, startPoint y: 319, endPoint x: 349, endPoint y: 322, distance: 87.4
click at [349, 322] on div "[PERSON_NAME] CEO & Co-Founder" at bounding box center [410, 340] width 219 height 53
copy span "[PERSON_NAME]"
drag, startPoint x: 633, startPoint y: 320, endPoint x: 569, endPoint y: 319, distance: 64.5
click at [569, 319] on div "[PERSON_NAME] CTO" at bounding box center [629, 340] width 219 height 53
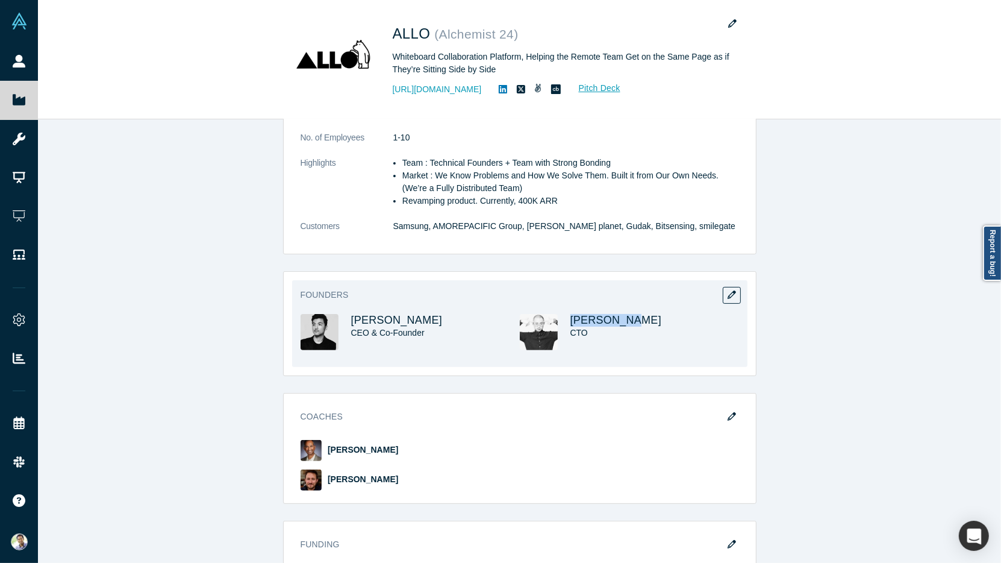
copy span "[PERSON_NAME]"
click at [382, 323] on span "[PERSON_NAME]" at bounding box center [397, 320] width 92 height 12
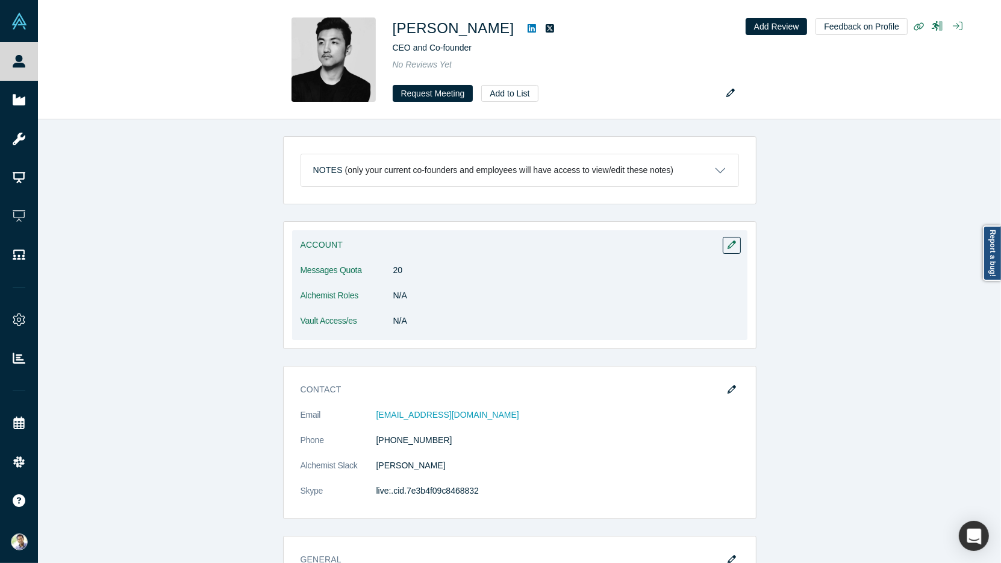
scroll to position [37, 0]
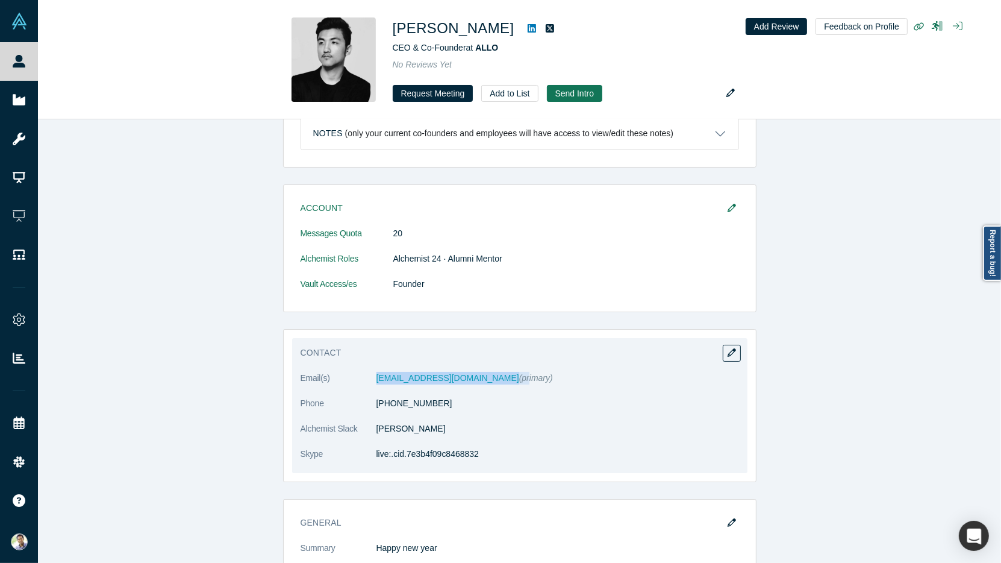
drag, startPoint x: 425, startPoint y: 381, endPoint x: 375, endPoint y: 376, distance: 50.2
click at [375, 376] on dl "Email(s) [EMAIL_ADDRESS][DOMAIN_NAME] (primary) Phone [PHONE_NUMBER] Alchemist …" at bounding box center [520, 422] width 438 height 101
copy dl "[EMAIL_ADDRESS][DOMAIN_NAME] (p"
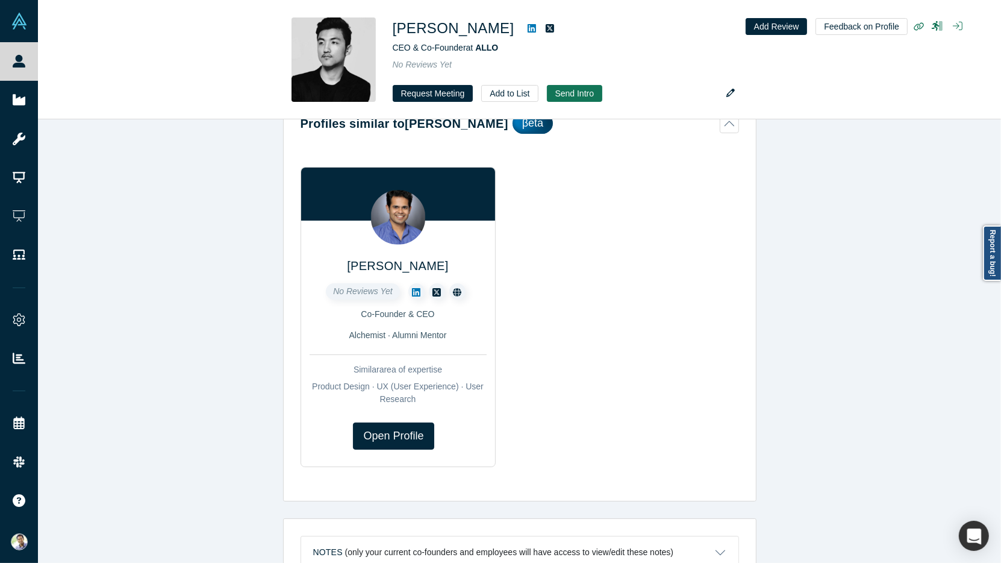
scroll to position [453, 0]
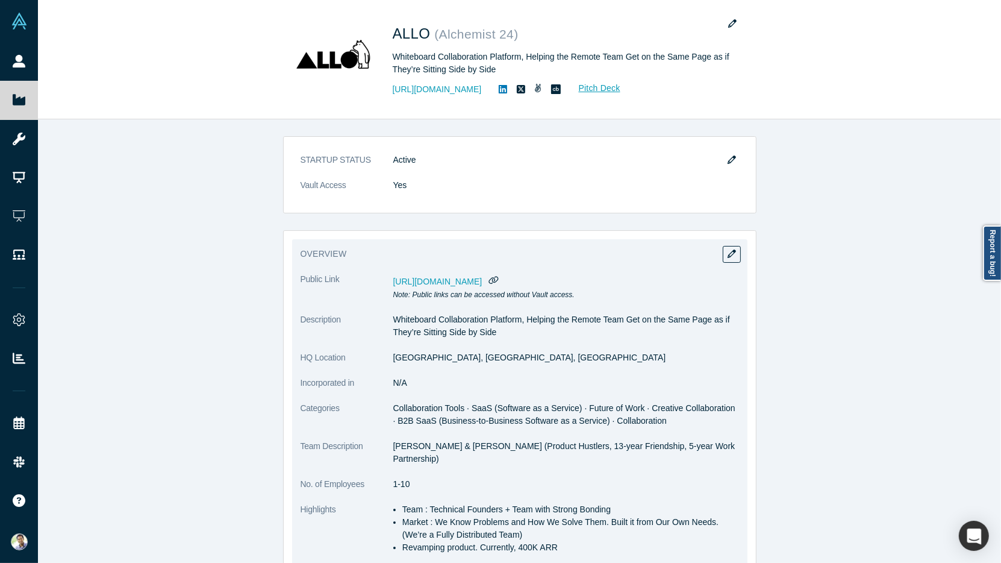
scroll to position [317, 0]
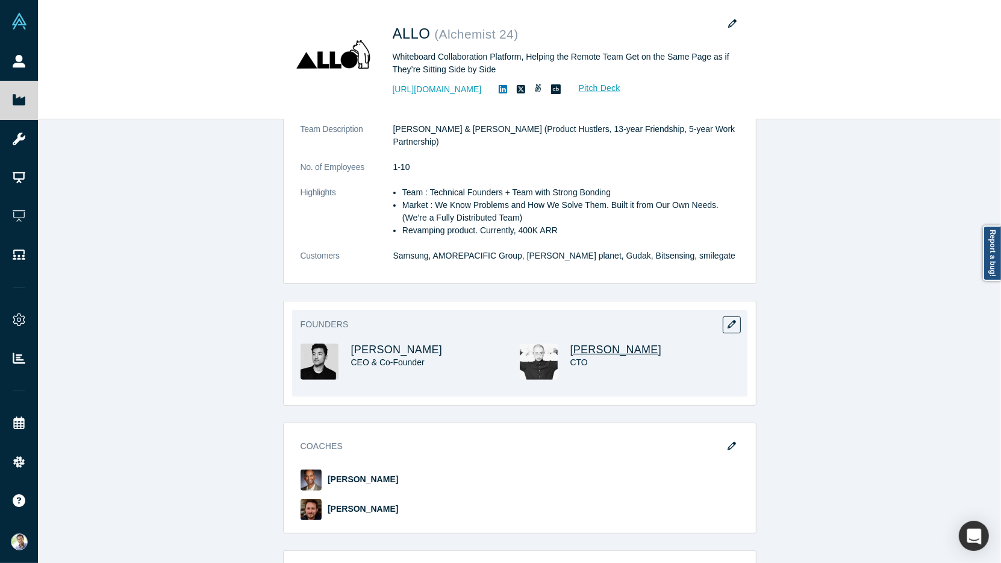
click at [591, 347] on span "[PERSON_NAME]" at bounding box center [616, 349] width 92 height 12
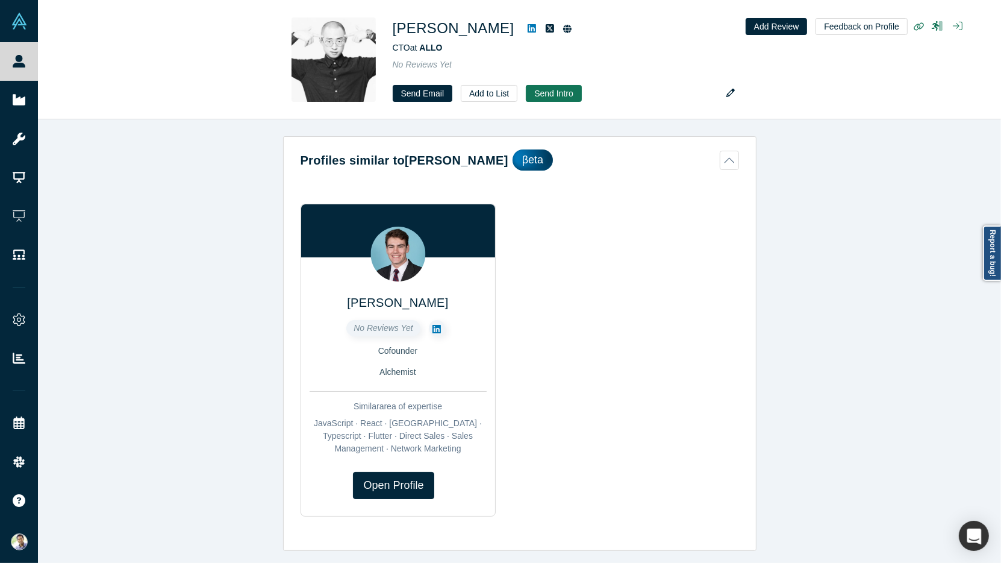
click at [399, 414] on div "No Reviews Yet Cofounder Alchemist Similar area of expertise JavaScript · React…" at bounding box center [398, 387] width 177 height 135
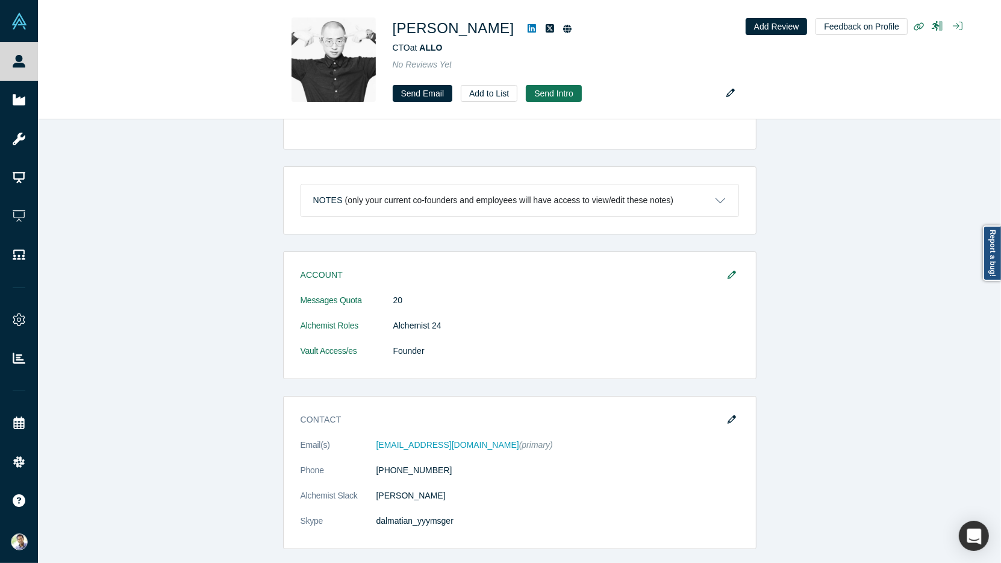
scroll to position [482, 0]
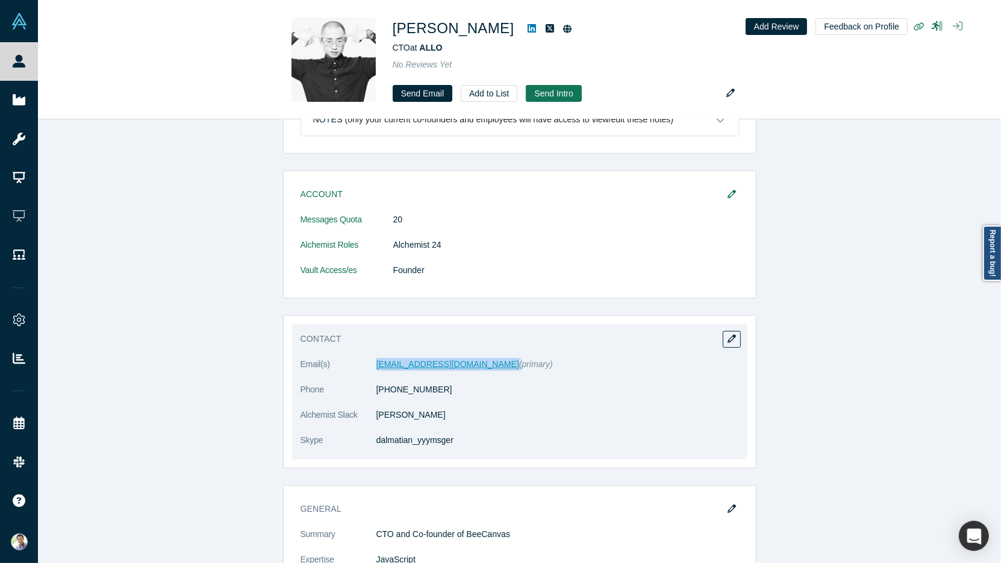
drag, startPoint x: 457, startPoint y: 360, endPoint x: 376, endPoint y: 362, distance: 81.3
click at [376, 362] on dd "[EMAIL_ADDRESS][DOMAIN_NAME] (primary)" at bounding box center [557, 364] width 363 height 13
copy dd "[EMAIL_ADDRESS][DOMAIN_NAME]"
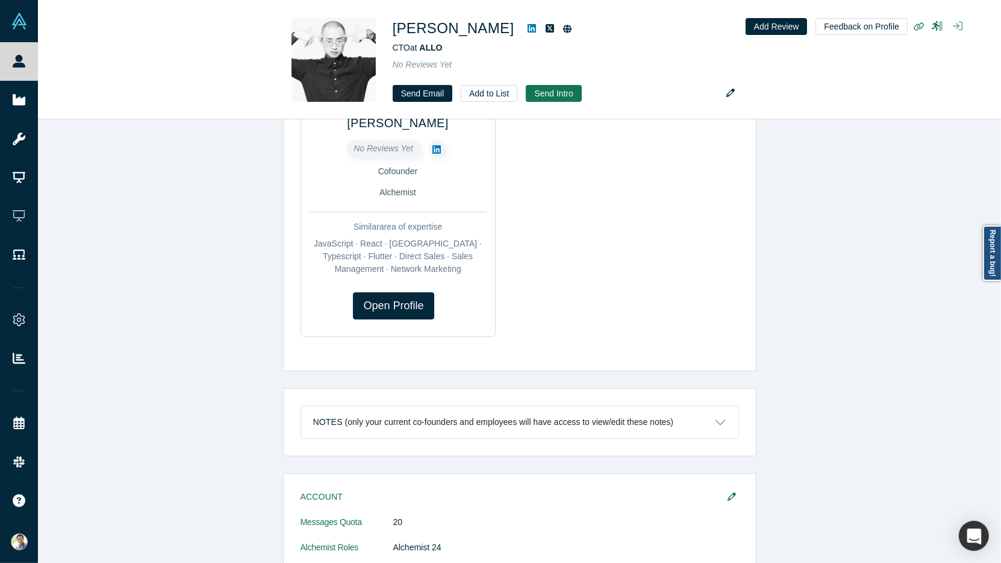
scroll to position [100, 0]
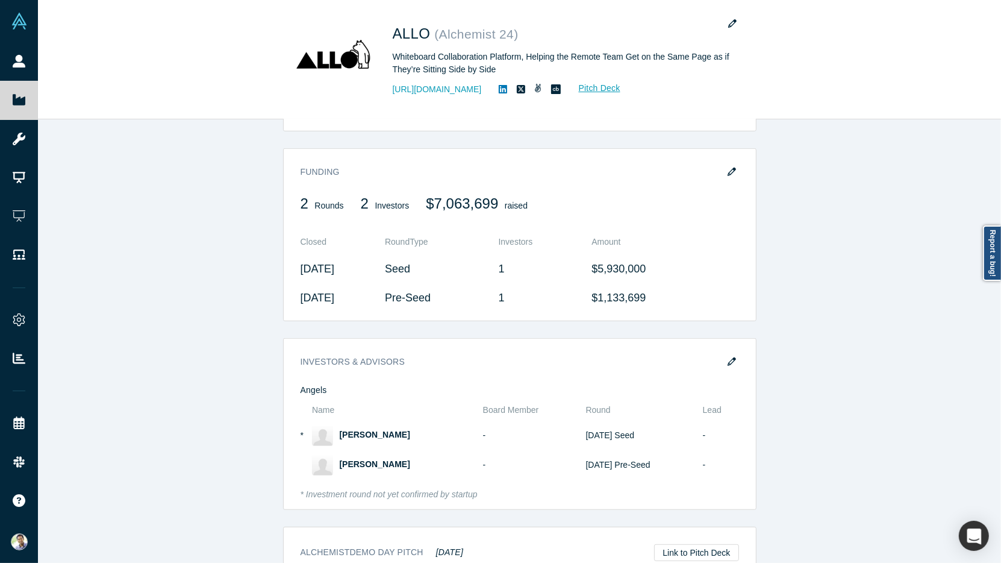
scroll to position [709, 0]
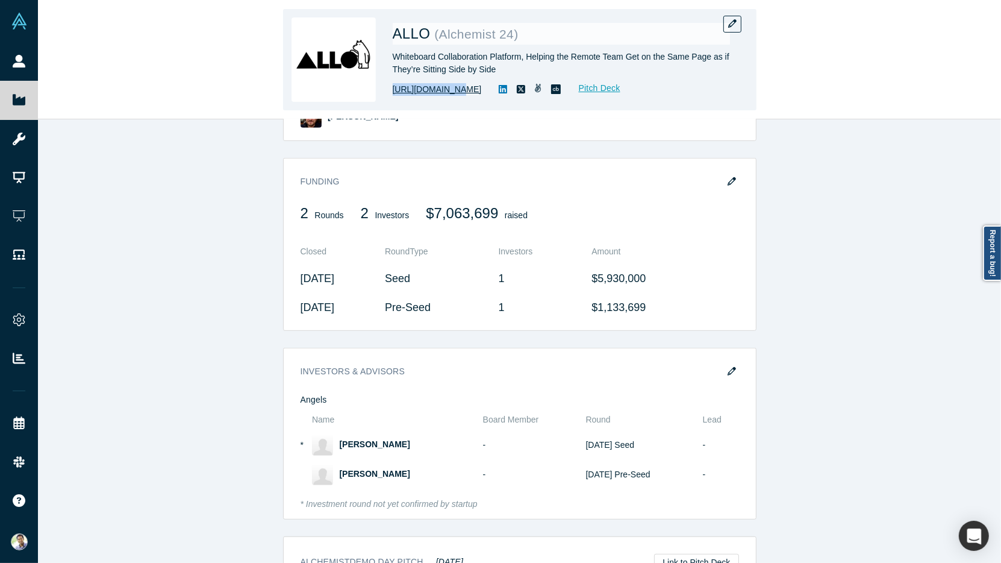
drag, startPoint x: 447, startPoint y: 90, endPoint x: 394, endPoint y: 90, distance: 53.6
click at [394, 90] on div "[URL][DOMAIN_NAME] Pitch Deck" at bounding box center [561, 90] width 337 height 14
copy link "[URL][DOMAIN_NAME]"
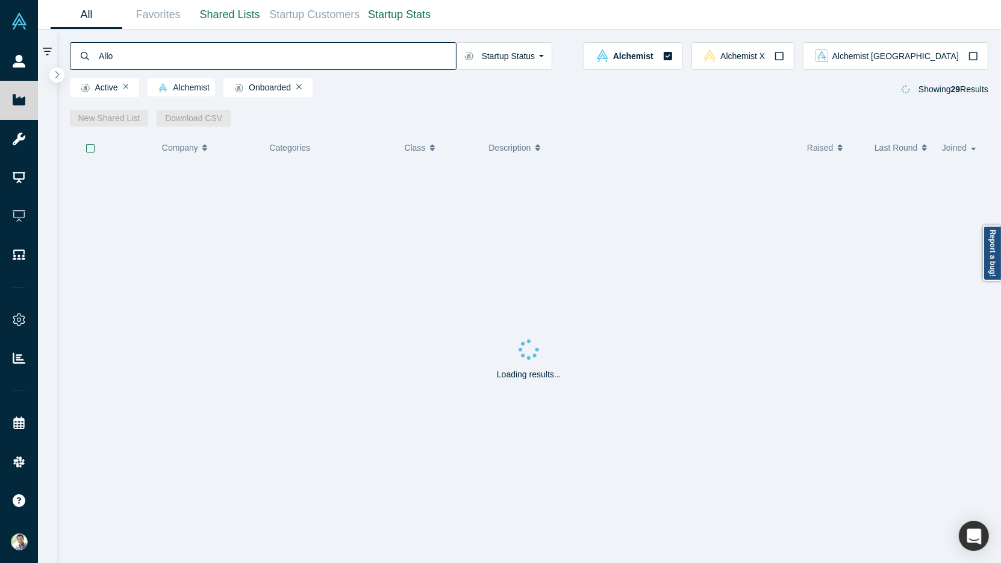
click at [105, 54] on input "Allo" at bounding box center [277, 56] width 358 height 28
type input "Ahryun"
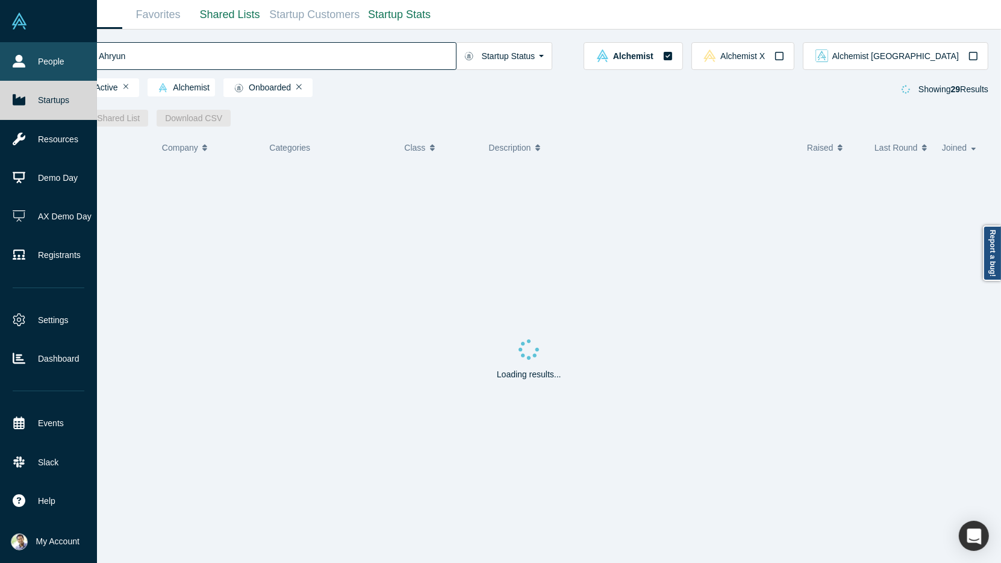
click at [30, 66] on link "People" at bounding box center [48, 61] width 97 height 39
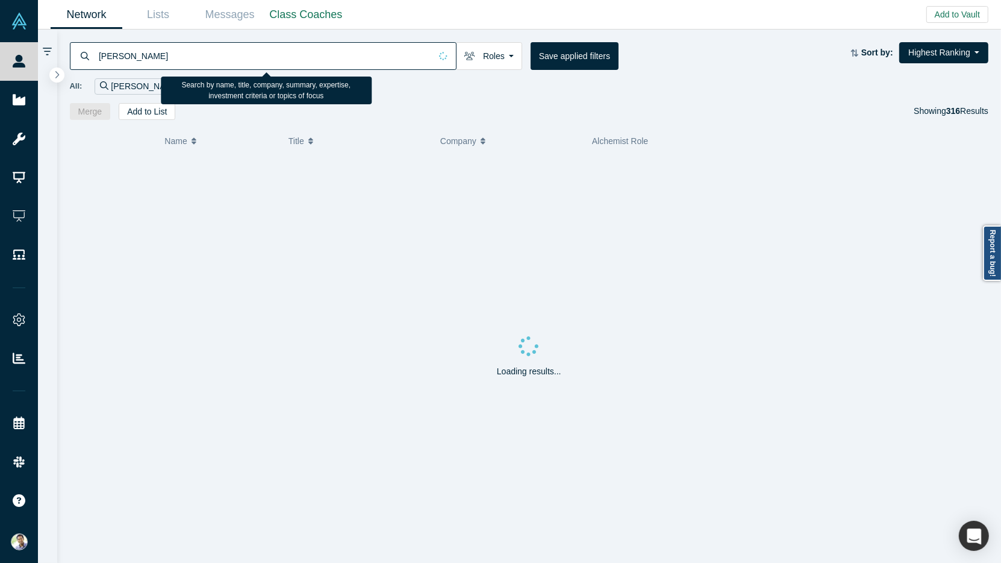
click at [114, 57] on input "[PERSON_NAME]" at bounding box center [264, 56] width 333 height 28
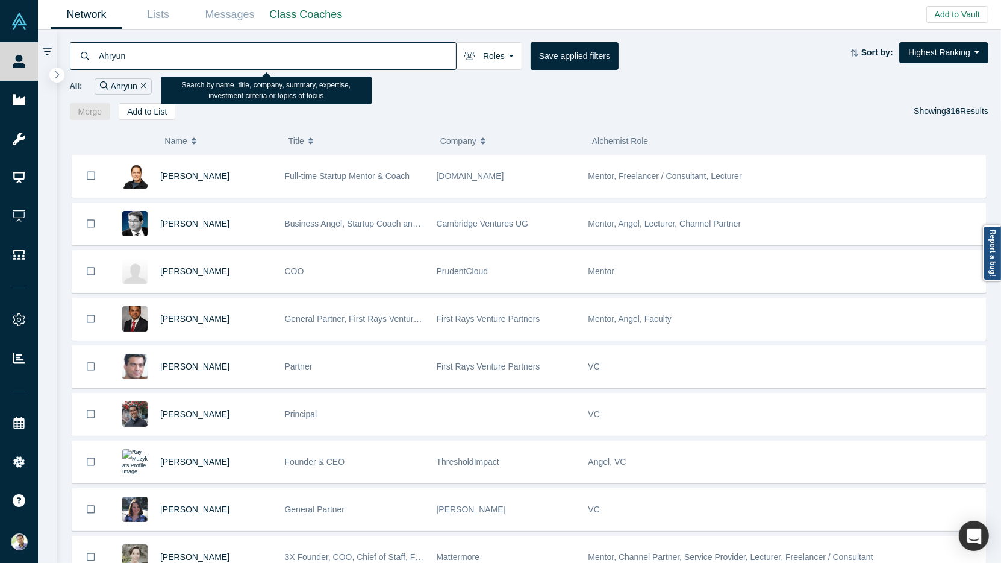
type input "Ahryun"
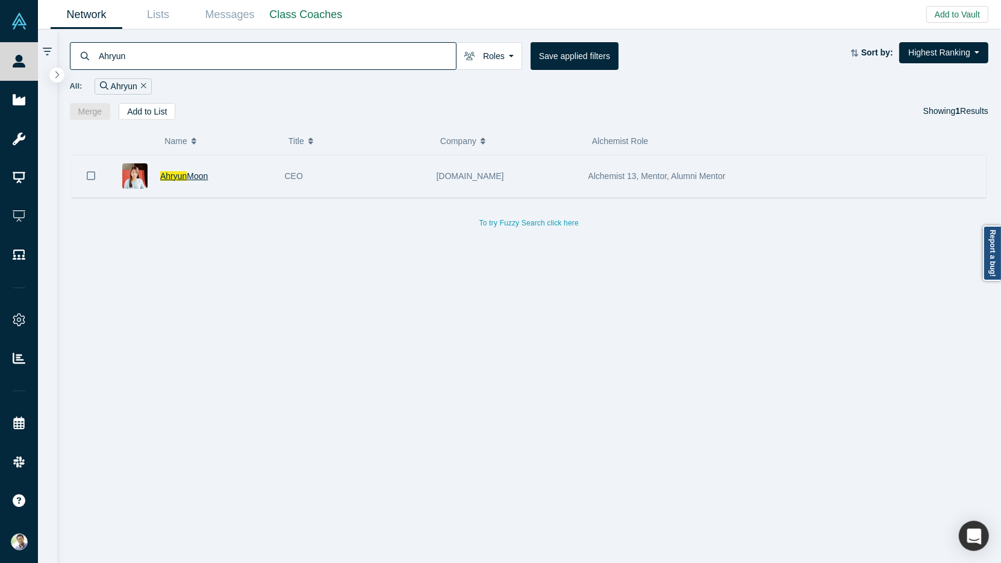
click at [202, 173] on span "Moon" at bounding box center [197, 176] width 21 height 10
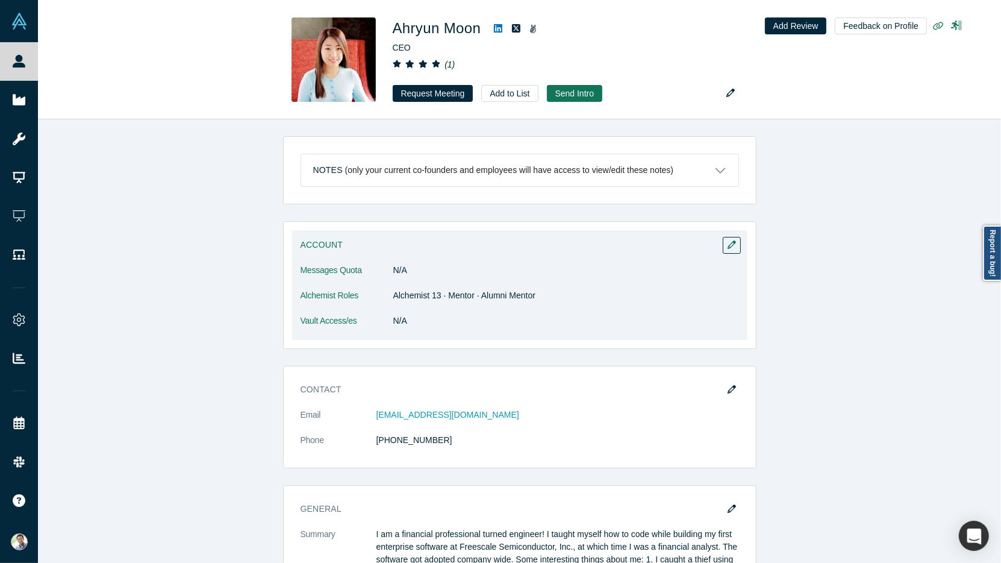
scroll to position [57, 0]
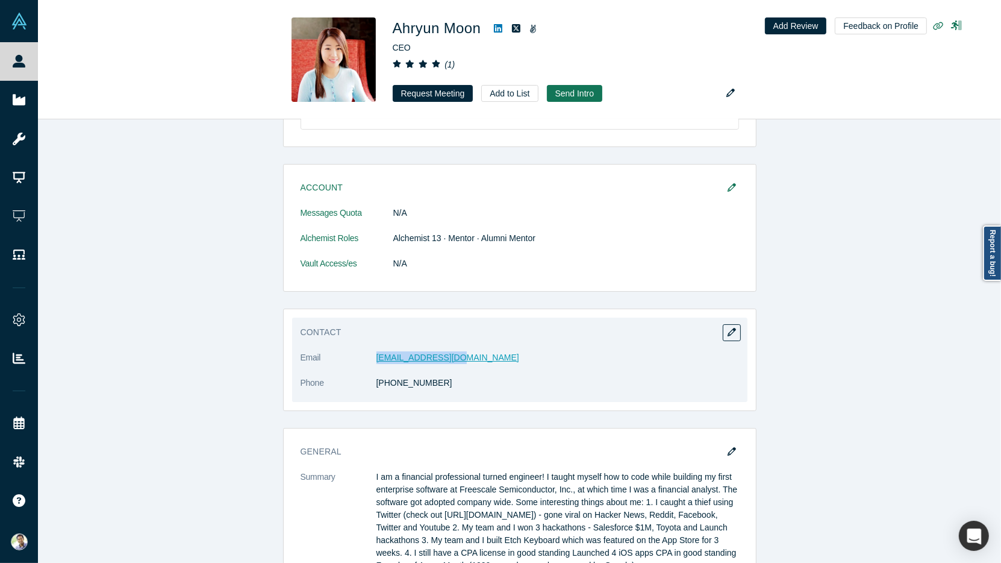
drag, startPoint x: 464, startPoint y: 355, endPoint x: 378, endPoint y: 355, distance: 86.1
click at [378, 355] on dd "[EMAIL_ADDRESS][DOMAIN_NAME]" at bounding box center [557, 357] width 363 height 13
copy link "[EMAIL_ADDRESS][DOMAIN_NAME]"
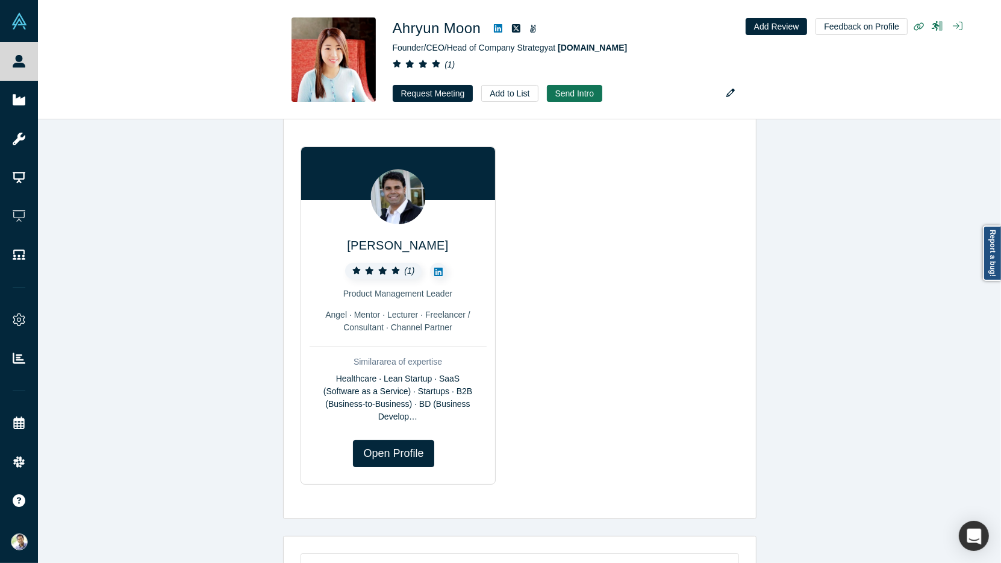
scroll to position [512, 0]
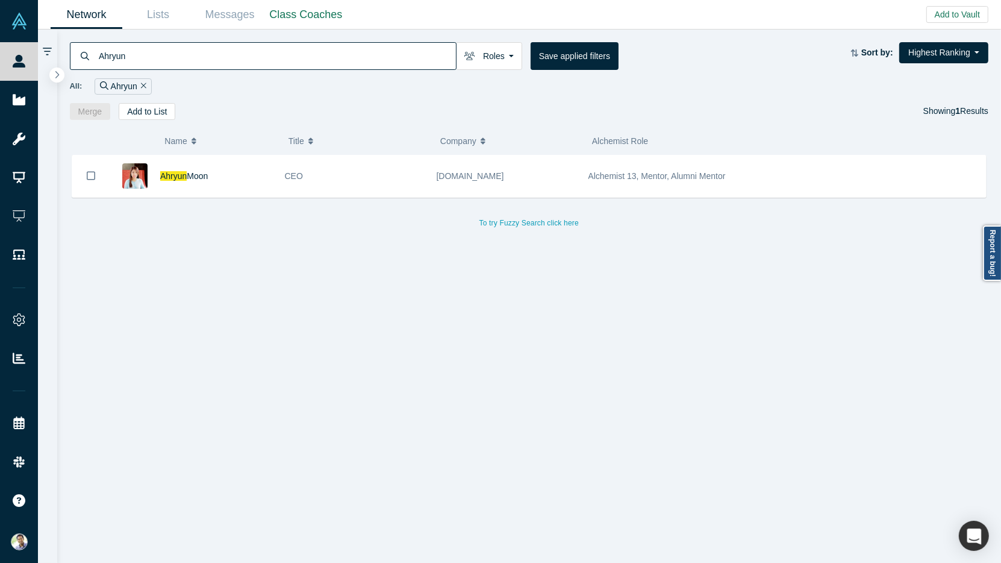
click at [141, 86] on icon "Remove Filter" at bounding box center [143, 85] width 5 height 8
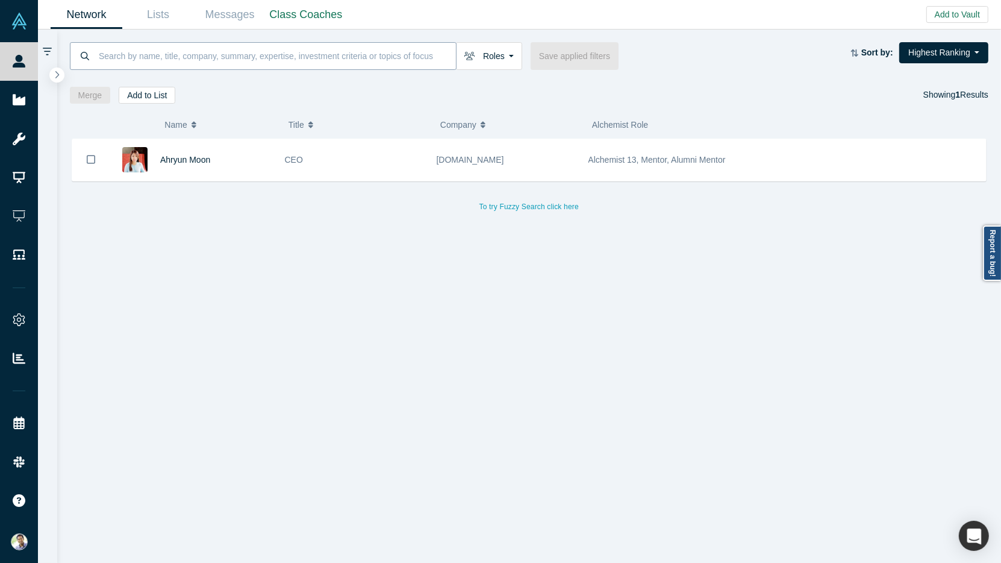
click at [126, 60] on input at bounding box center [277, 56] width 358 height 28
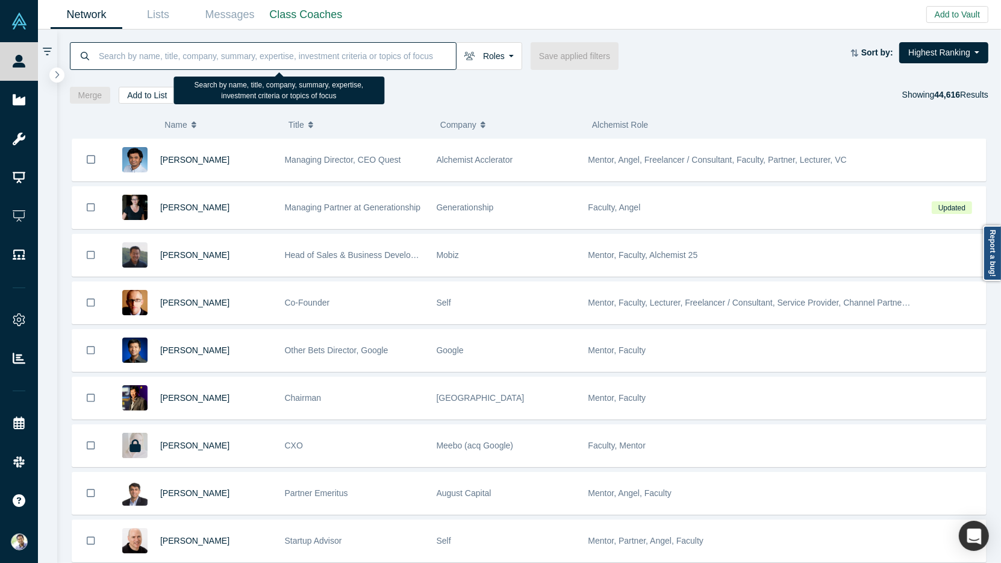
click at [160, 49] on input at bounding box center [277, 56] width 358 height 28
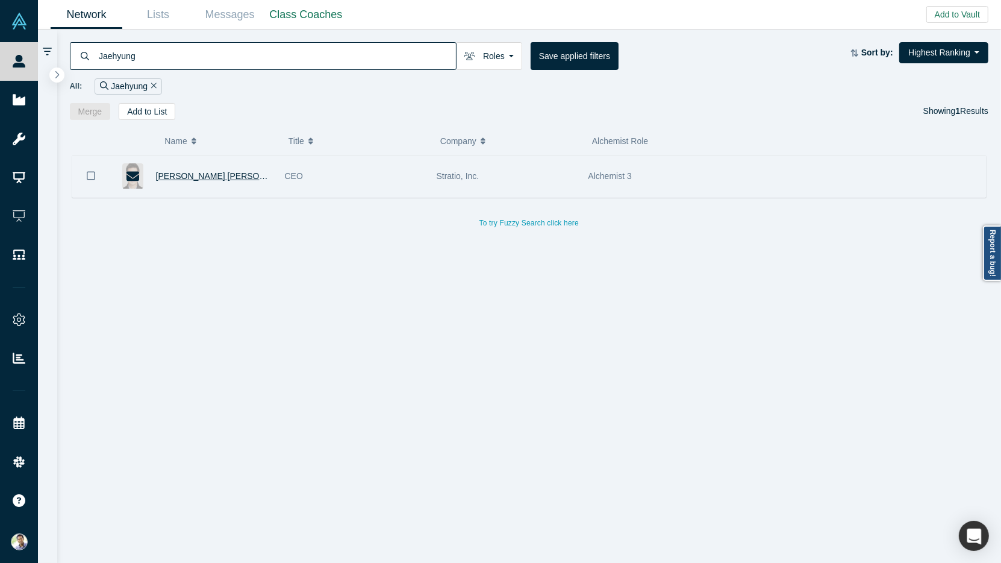
type input "Jaehyung"
click at [178, 174] on span "[PERSON_NAME] [PERSON_NAME]" at bounding box center [226, 176] width 141 height 10
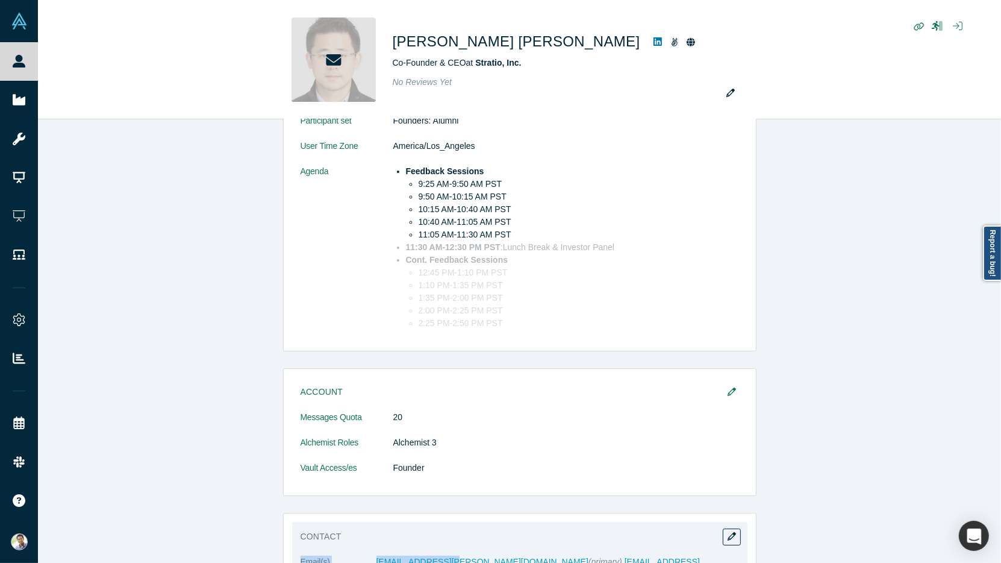
scroll to position [557, 0]
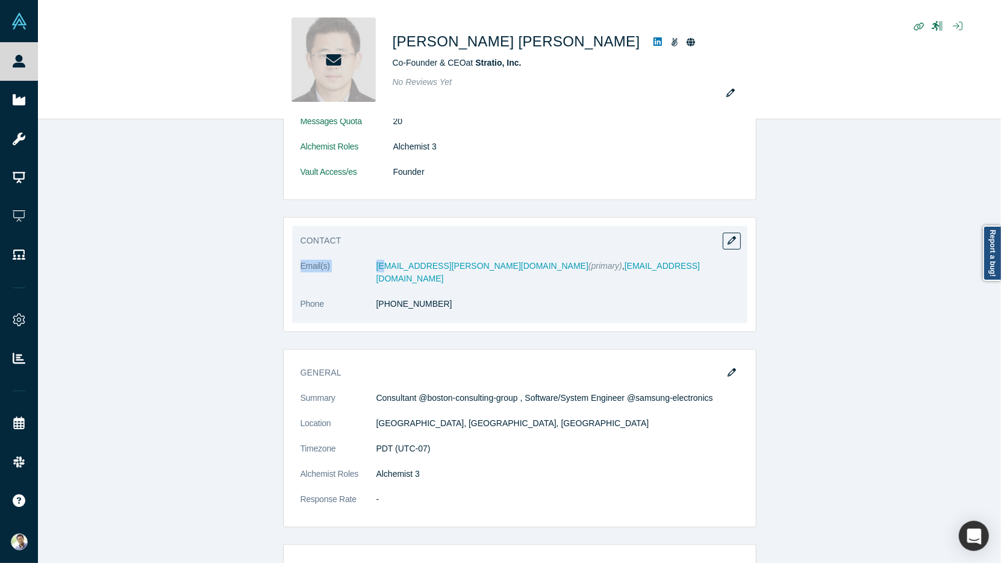
drag, startPoint x: 516, startPoint y: 263, endPoint x: 382, endPoint y: 268, distance: 134.4
drag, startPoint x: 516, startPoint y: 262, endPoint x: 376, endPoint y: 268, distance: 139.9
click at [376, 268] on dl "Email(s) [PERSON_NAME][EMAIL_ADDRESS][DOMAIN_NAME] (primary) , [EMAIL_ADDRESS][…" at bounding box center [520, 291] width 438 height 63
copy dd "[EMAIL_ADDRESS][PERSON_NAME][DOMAIN_NAME]"
